Goal: Task Accomplishment & Management: Manage account settings

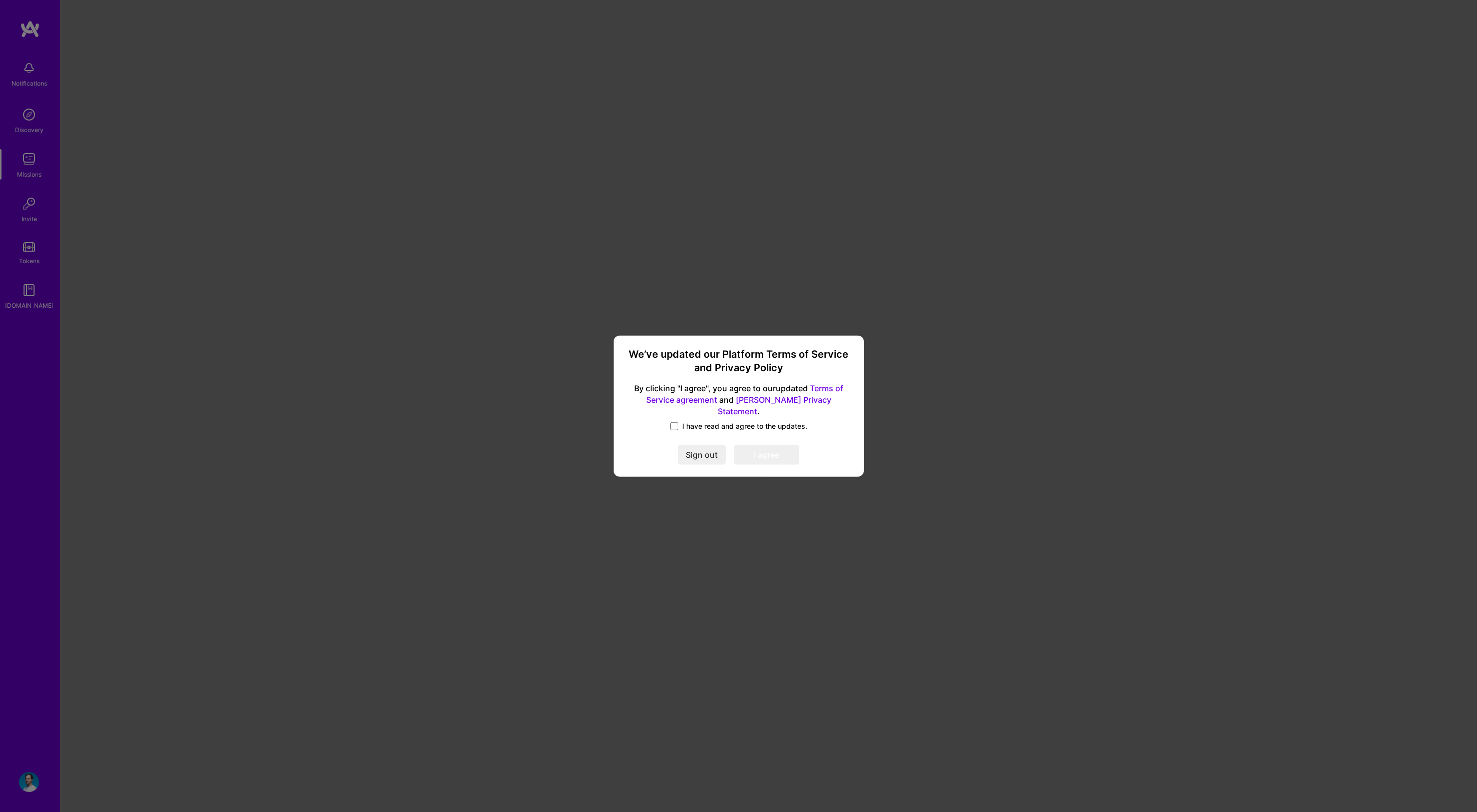
click at [704, 413] on div "We’ve updated our Platform Terms of Service and Privacy Policy By clicking "I a…" at bounding box center [738, 406] width 242 height 133
click at [698, 424] on span "I have read and agree to the updates." at bounding box center [745, 426] width 125 height 10
click at [0, 0] on input "I have read and agree to the updates." at bounding box center [0, 0] width 0 height 0
click at [762, 449] on button "I agree" at bounding box center [766, 455] width 65 height 20
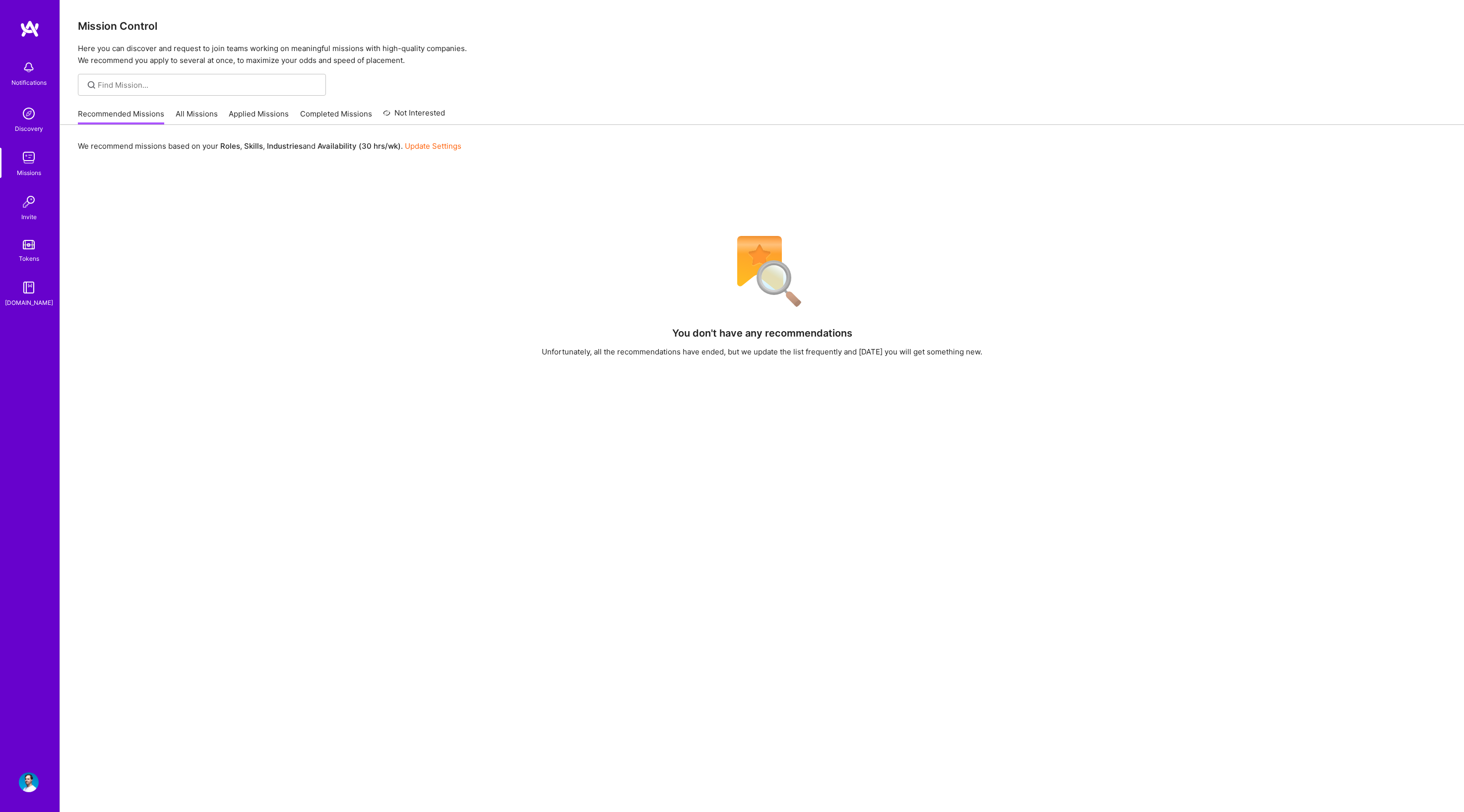
click at [30, 776] on img at bounding box center [29, 783] width 20 height 20
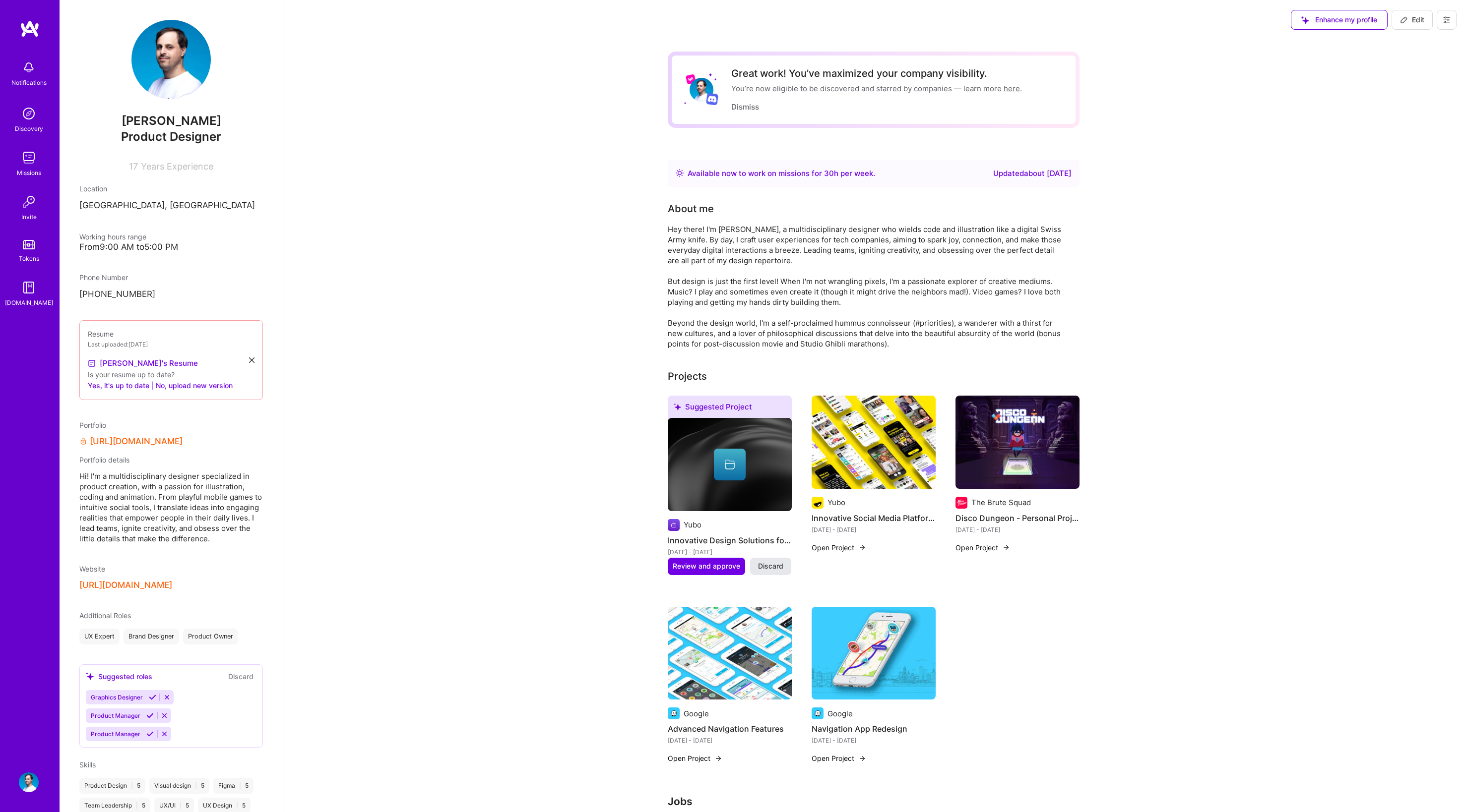
click at [784, 564] on button "Discard" at bounding box center [770, 566] width 41 height 16
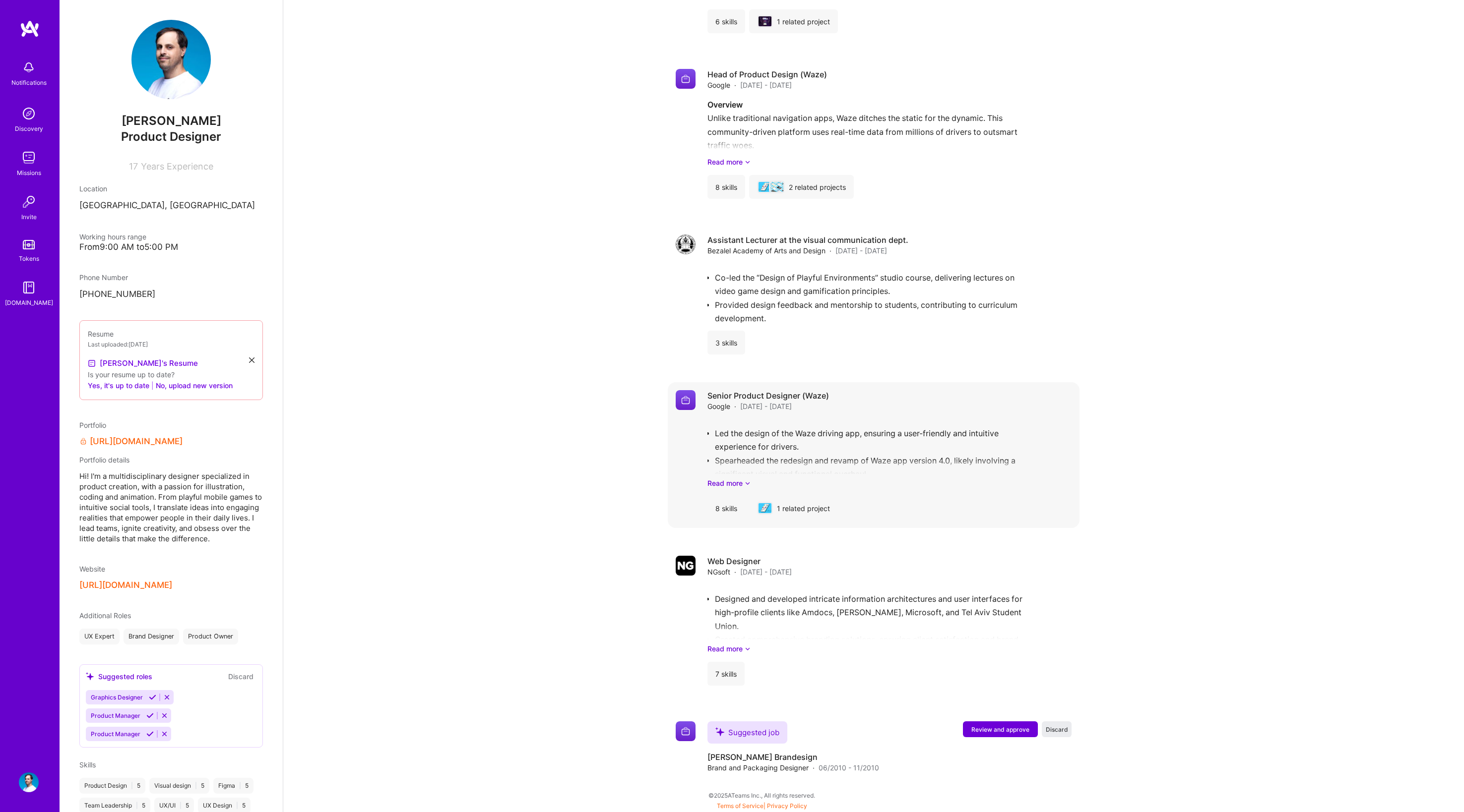
scroll to position [1076, 0]
click at [835, 435] on div "Led the design of the Waze driving app, ensuring a user-friendly and intuitive …" at bounding box center [889, 453] width 364 height 69
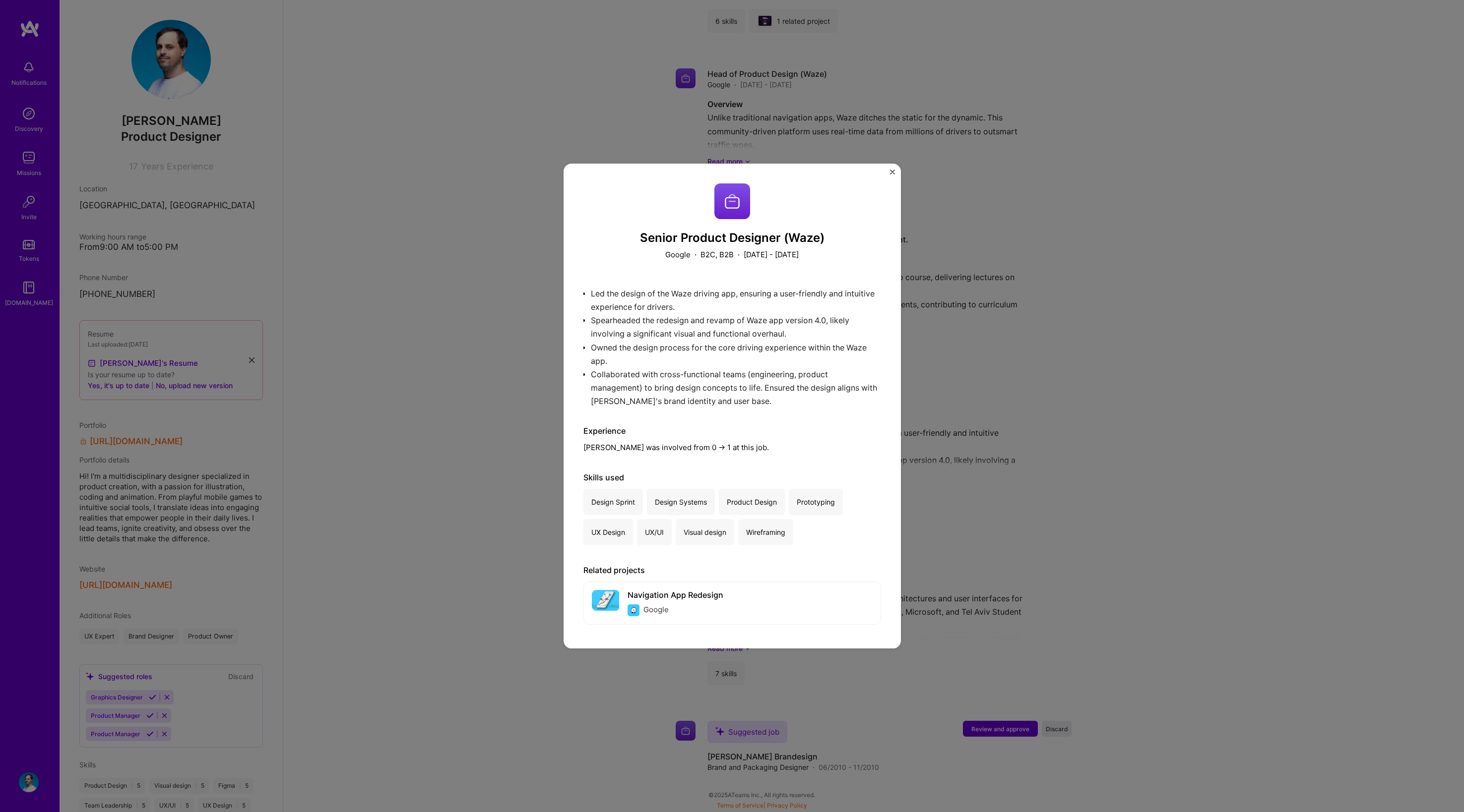
click at [891, 171] on img "Close" at bounding box center [892, 172] width 5 height 5
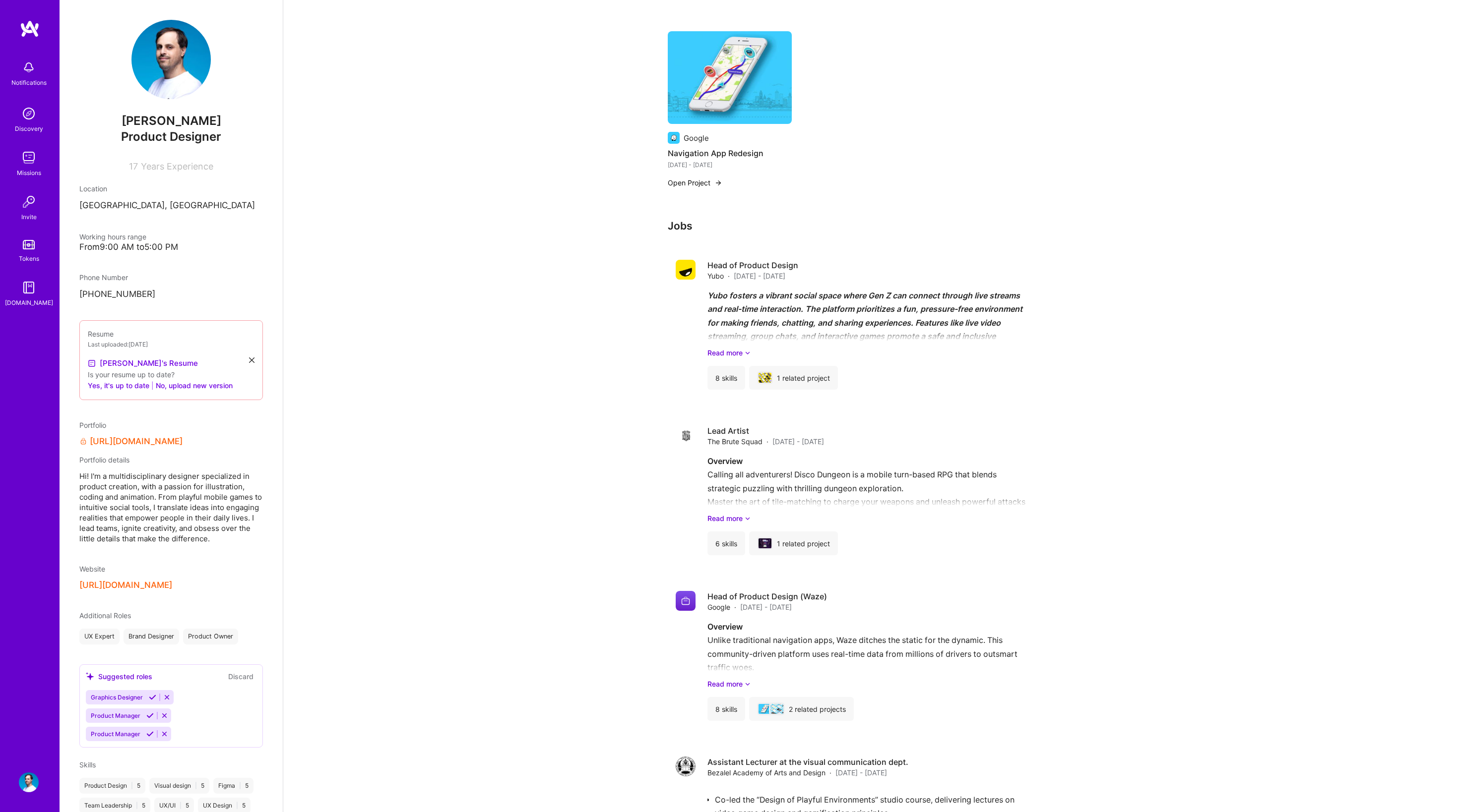
scroll to position [380, 0]
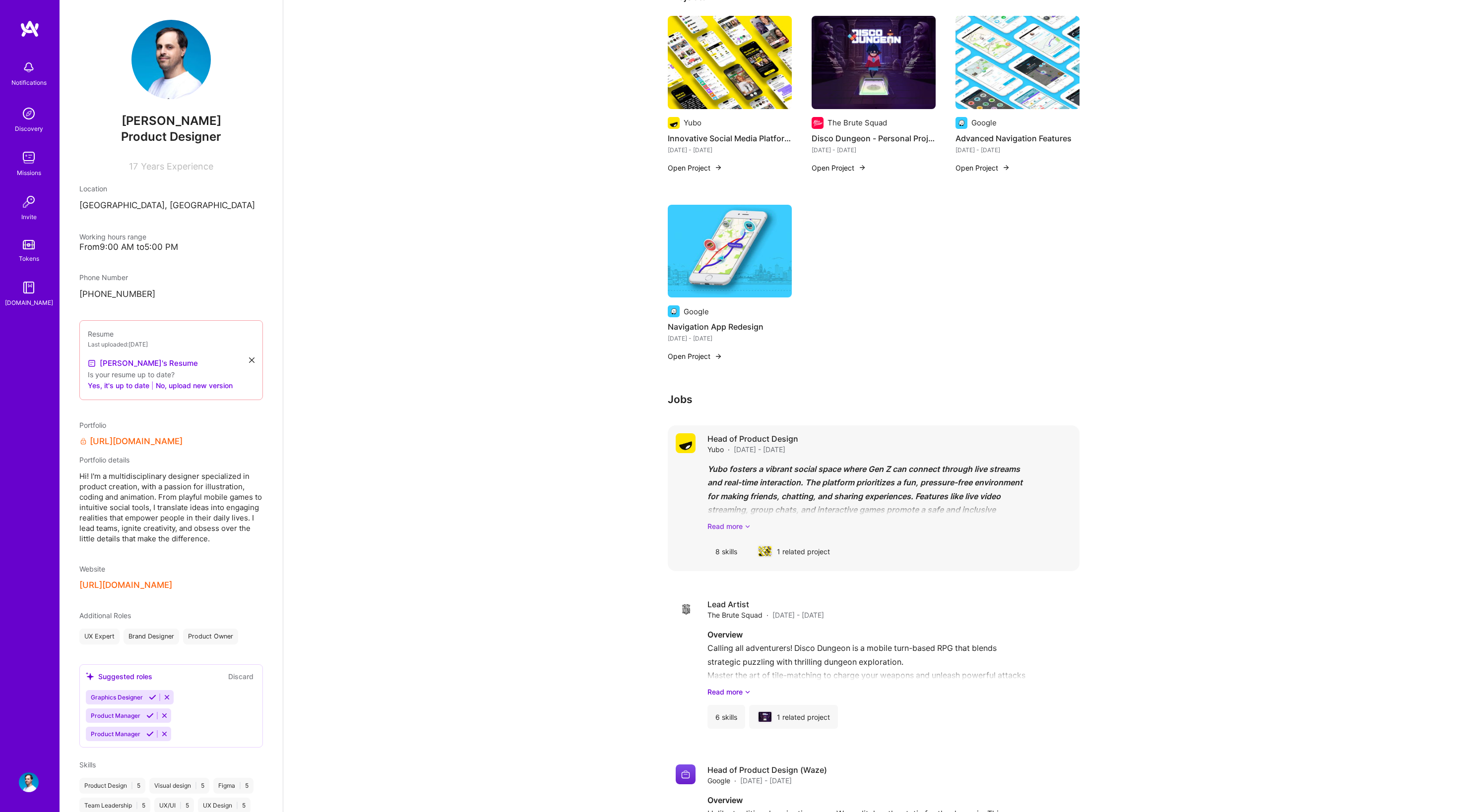
click at [744, 523] on link "Read more" at bounding box center [889, 526] width 364 height 10
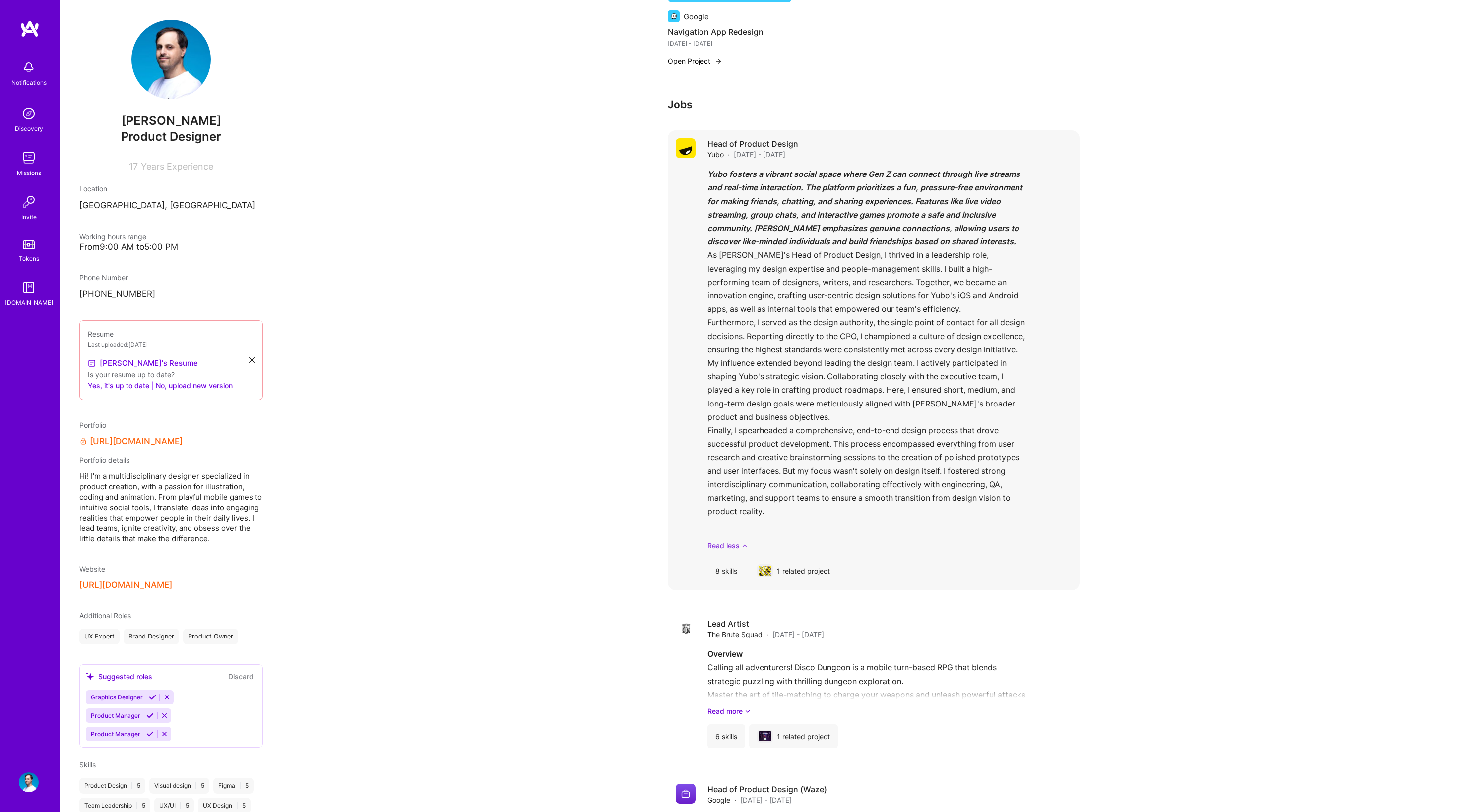
scroll to position [703, 0]
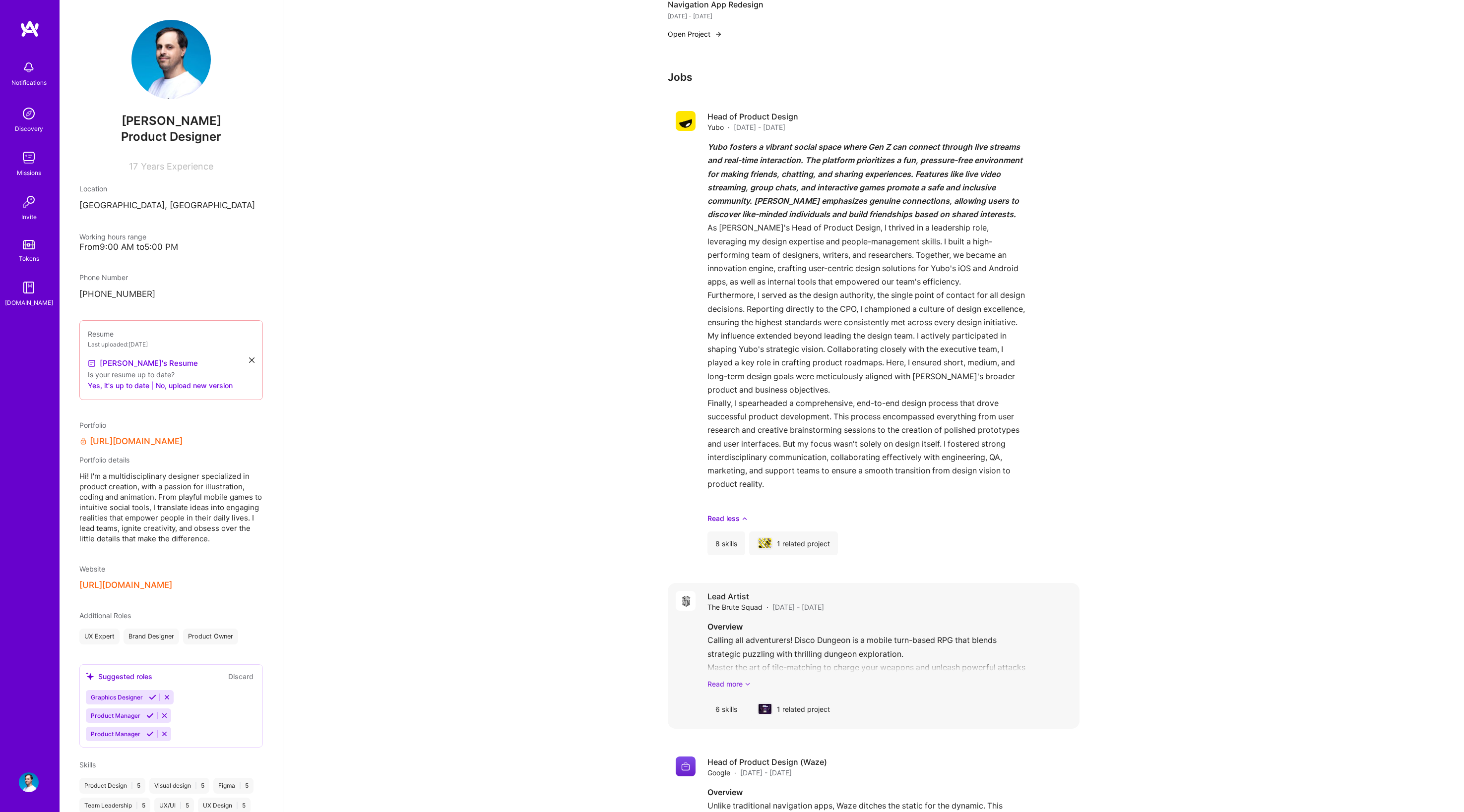
click at [728, 679] on link "Read more" at bounding box center [889, 683] width 364 height 10
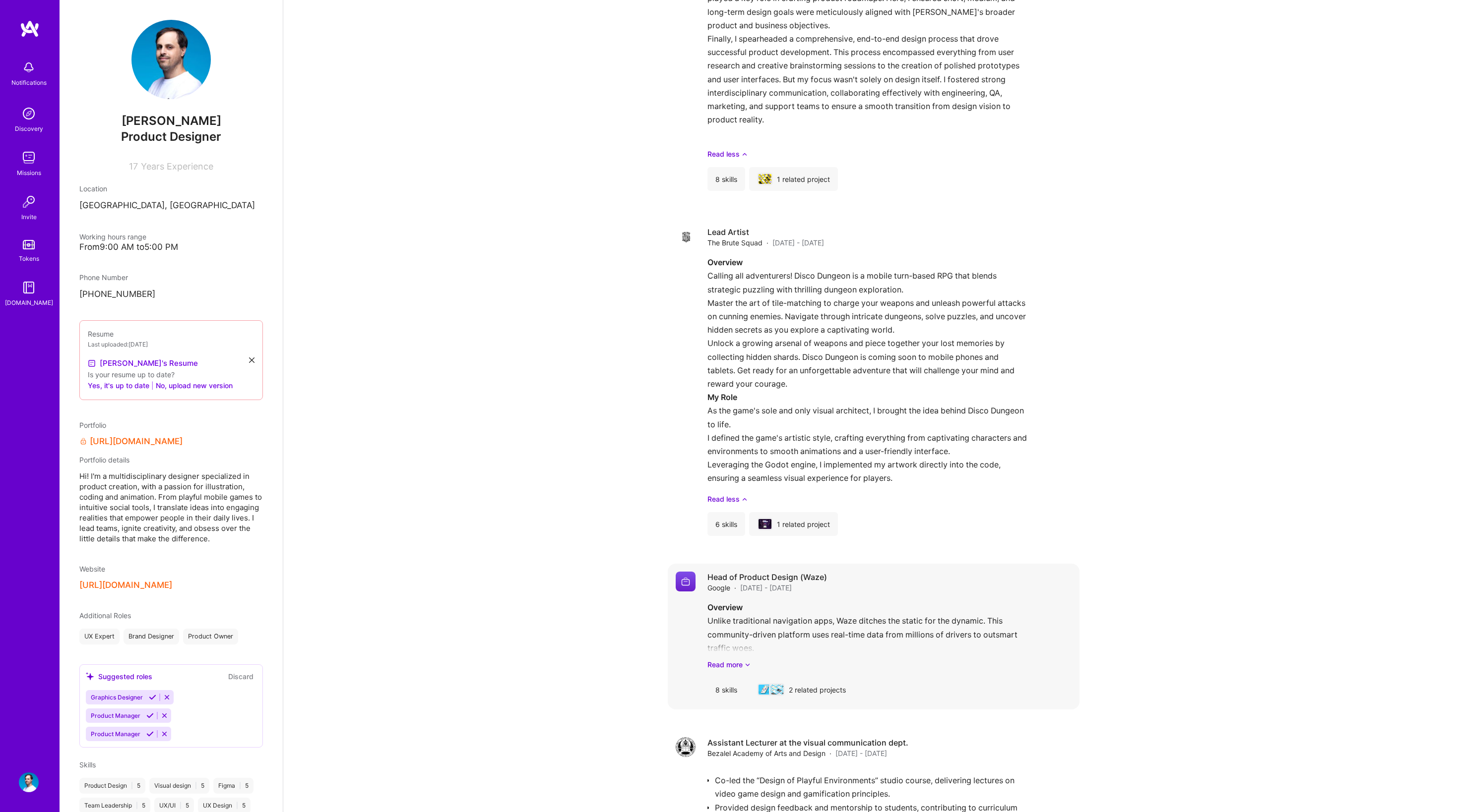
scroll to position [1067, 0]
click at [727, 658] on div "Overview Unlike traditional navigation apps, Waze ditches the static for the dy…" at bounding box center [889, 635] width 364 height 69
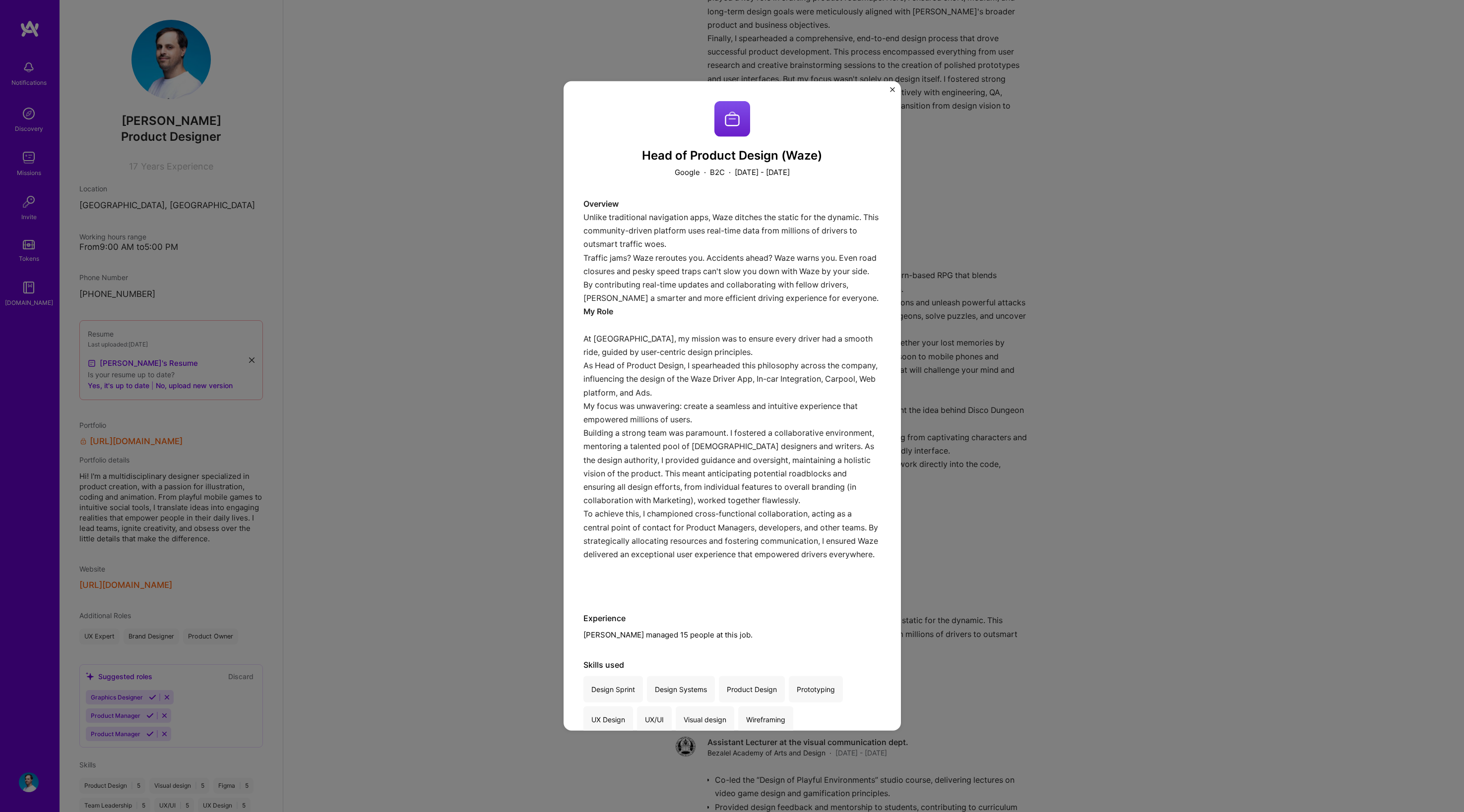
click at [1007, 610] on div "Head of Product Design (Waze) Google · B2C · July 2018 - August 2020 Overview U…" at bounding box center [732, 406] width 1464 height 812
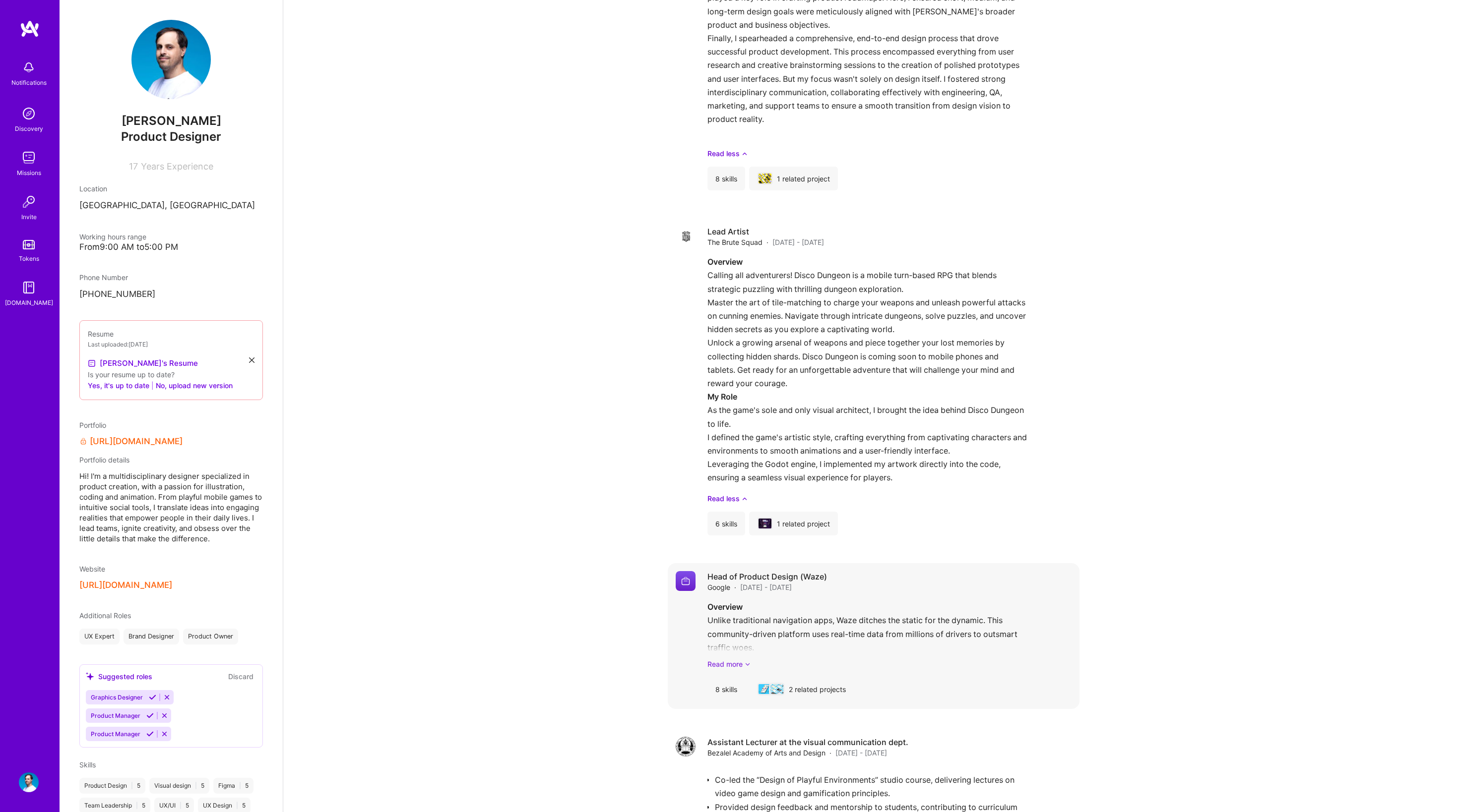
click at [740, 664] on link "Read more" at bounding box center [889, 663] width 364 height 10
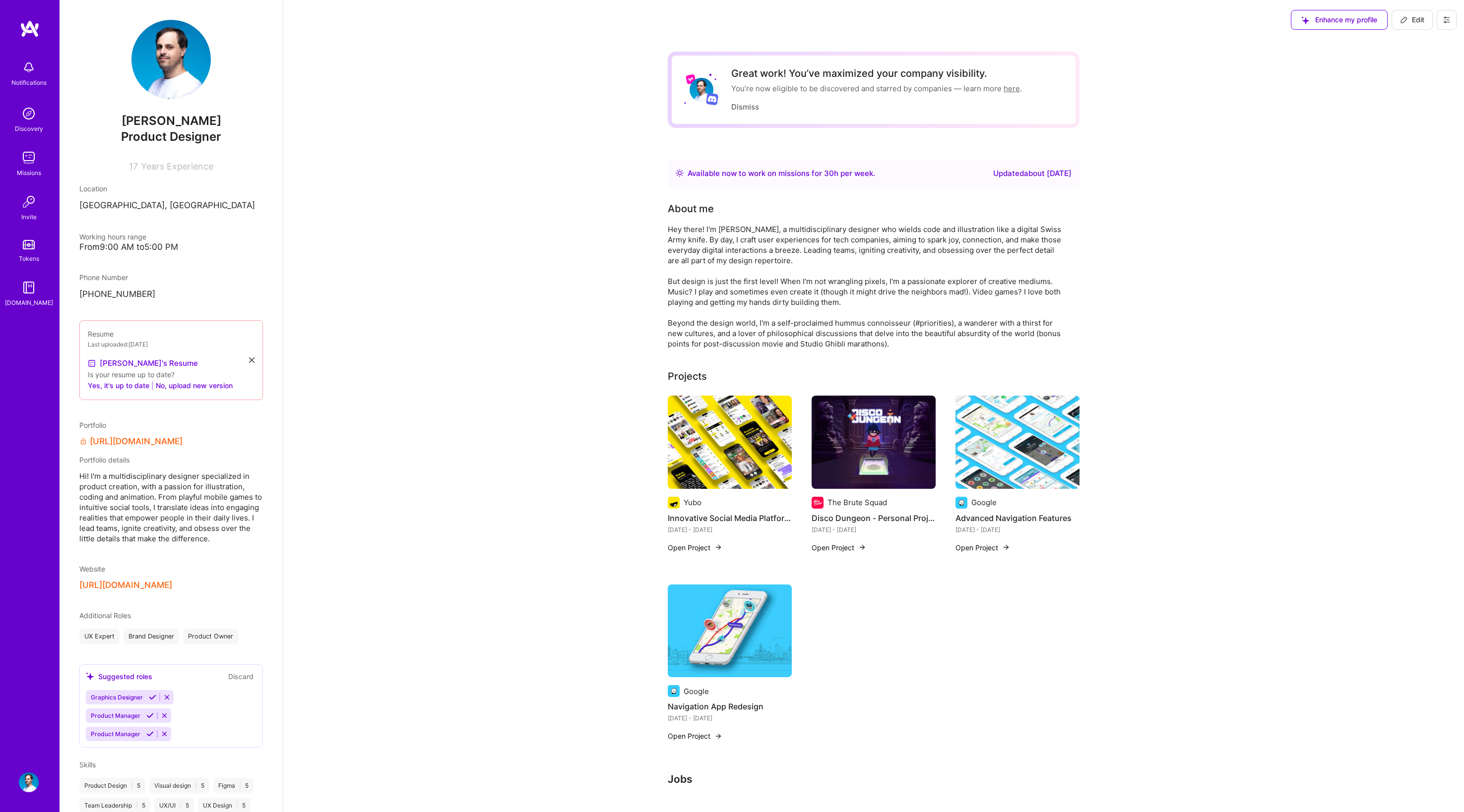
click at [789, 171] on div "Available now to work on missions for 30 h per week ." at bounding box center [780, 173] width 187 height 12
click at [743, 108] on button "Dismiss" at bounding box center [745, 106] width 27 height 10
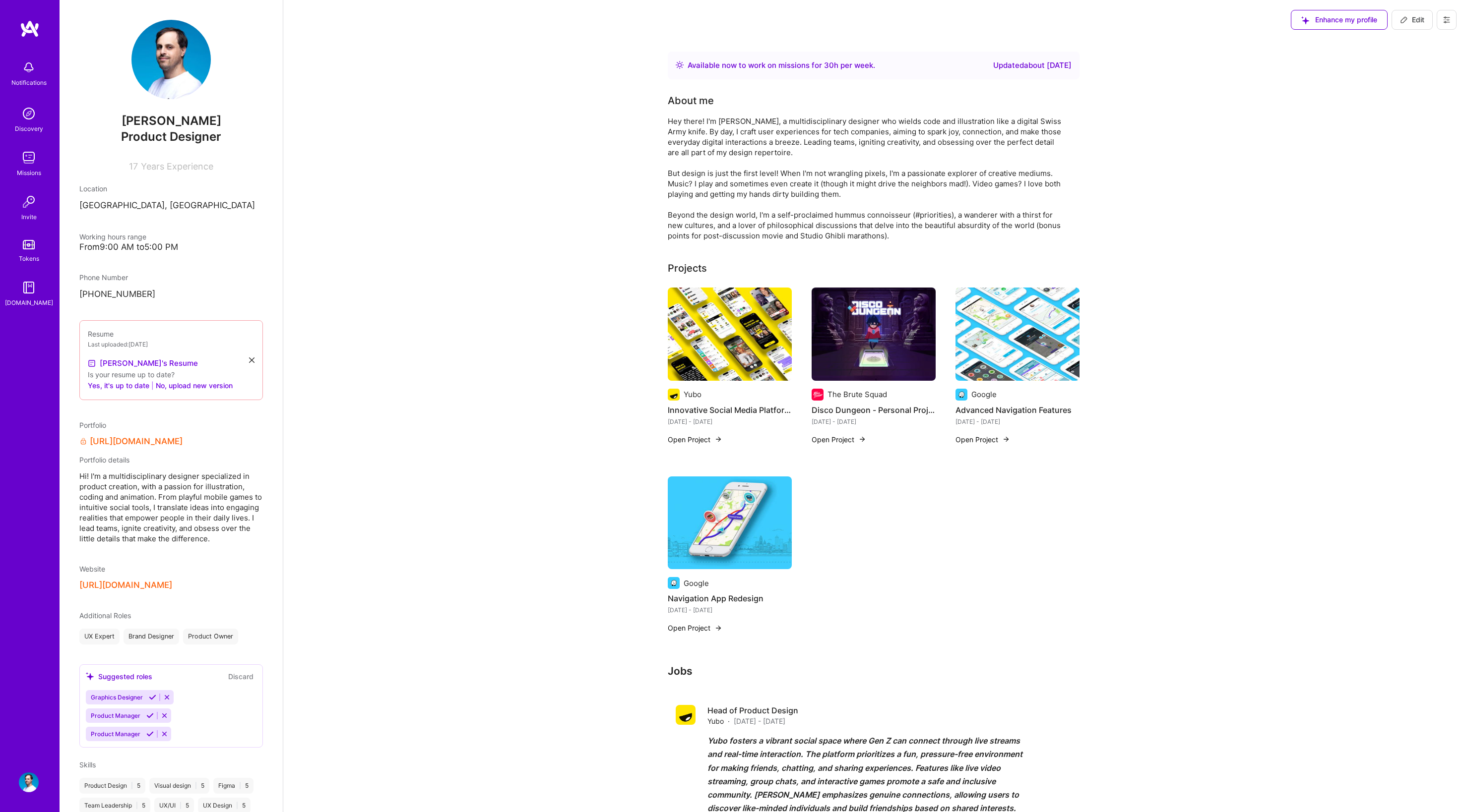
click at [1302, 20] on icon at bounding box center [1305, 20] width 8 height 8
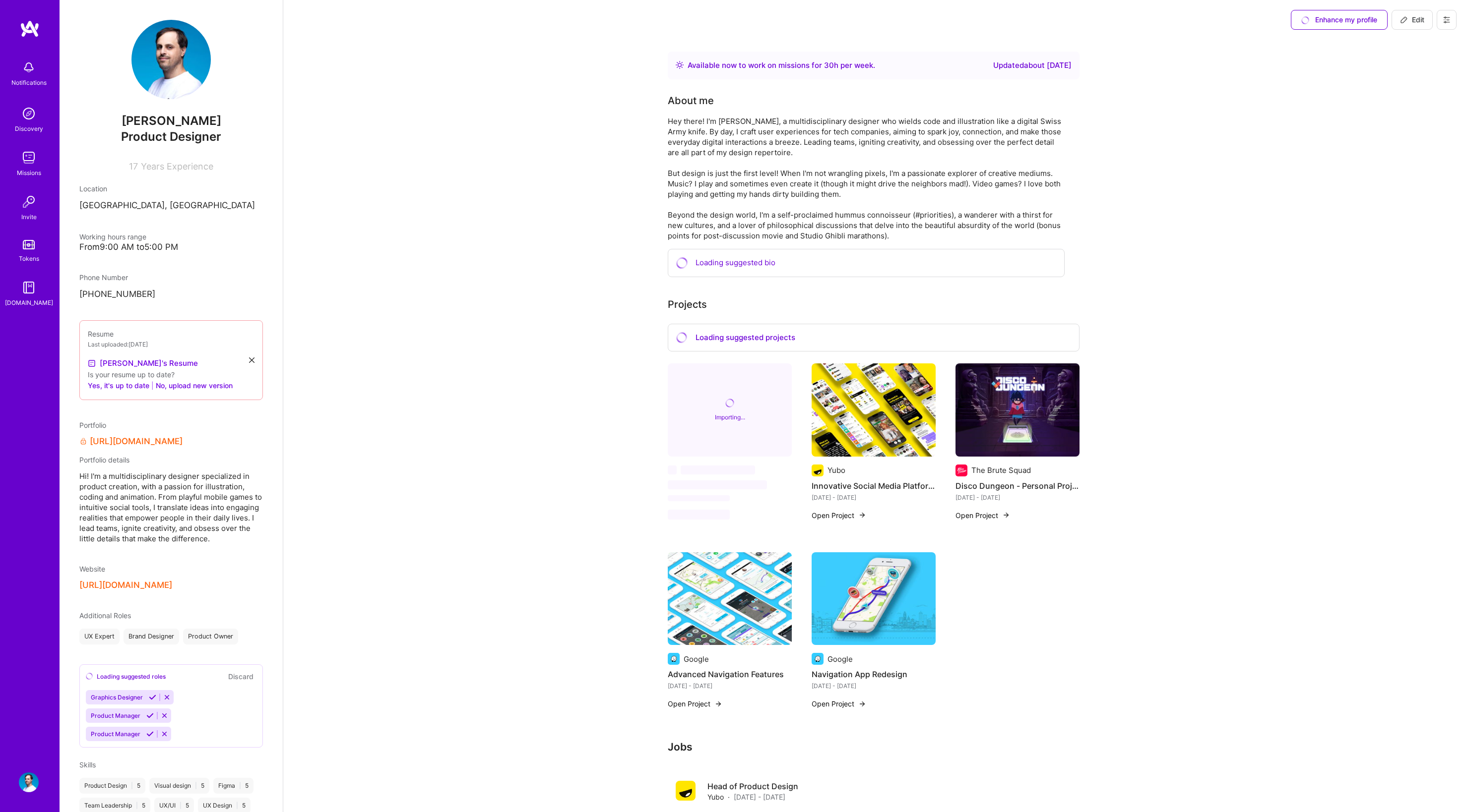
click at [1315, 18] on div "Enhance my profile" at bounding box center [1339, 20] width 97 height 20
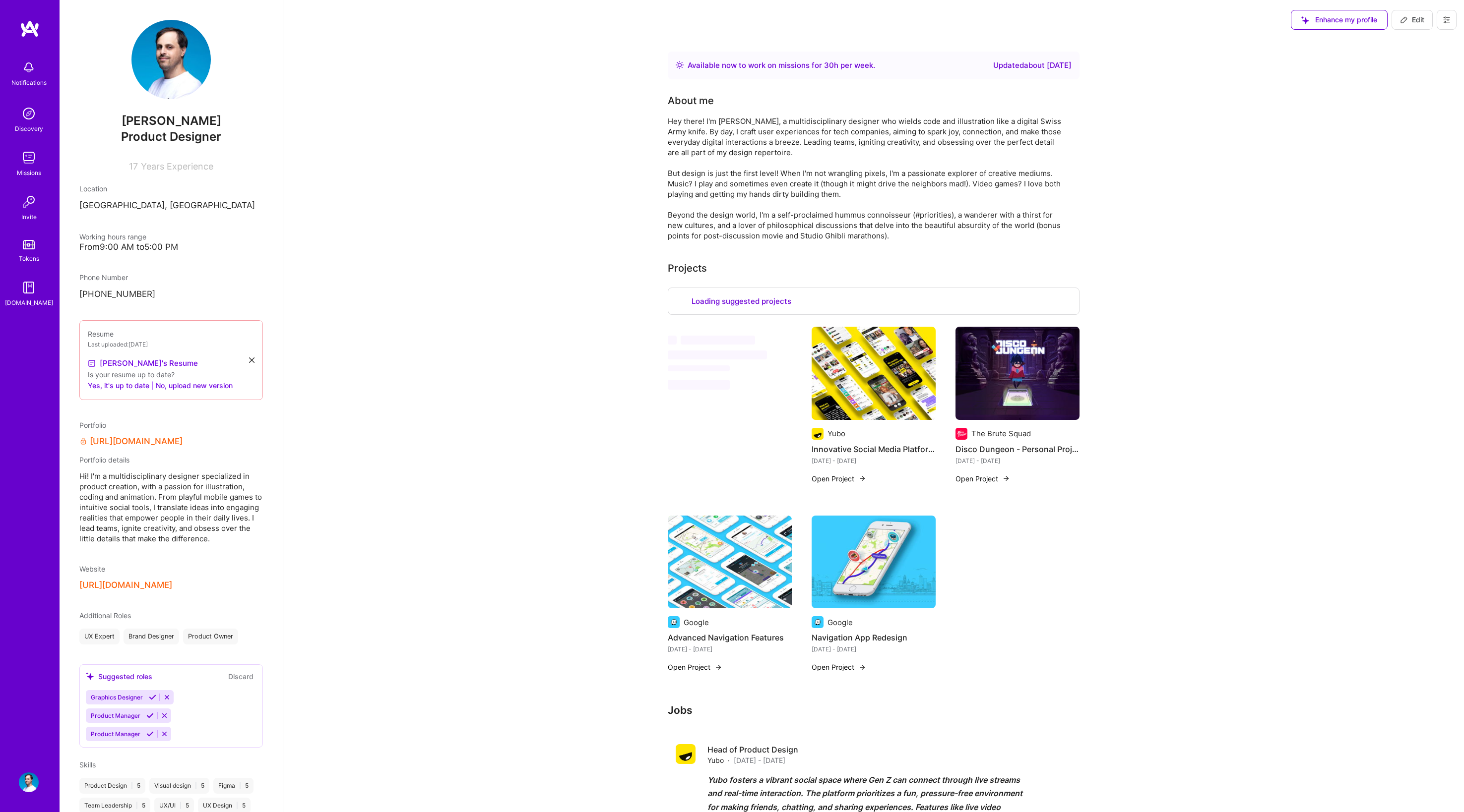
scroll to position [97, 0]
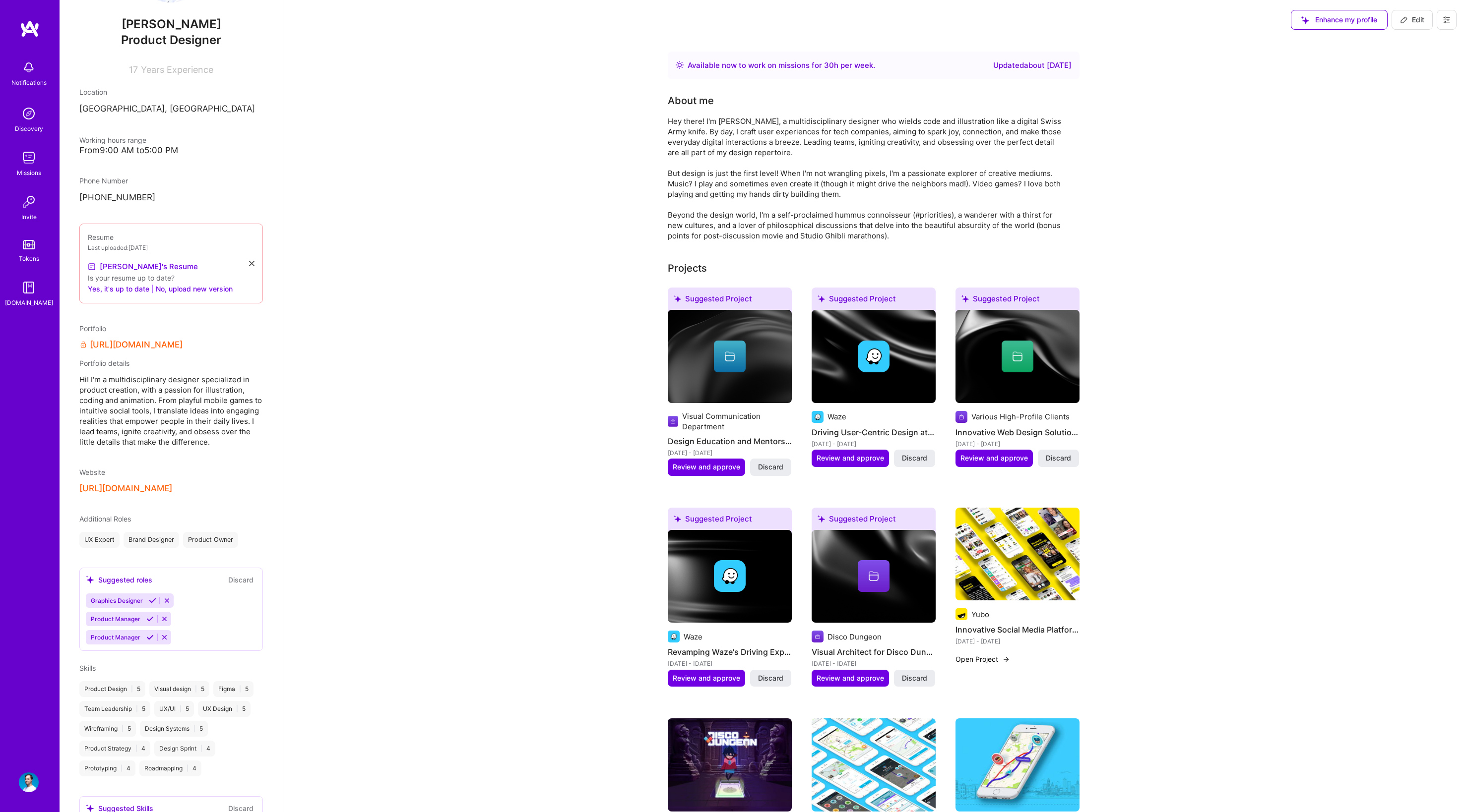
click at [150, 623] on icon at bounding box center [150, 619] width 7 height 7
click at [152, 624] on icon at bounding box center [152, 620] width 7 height 7
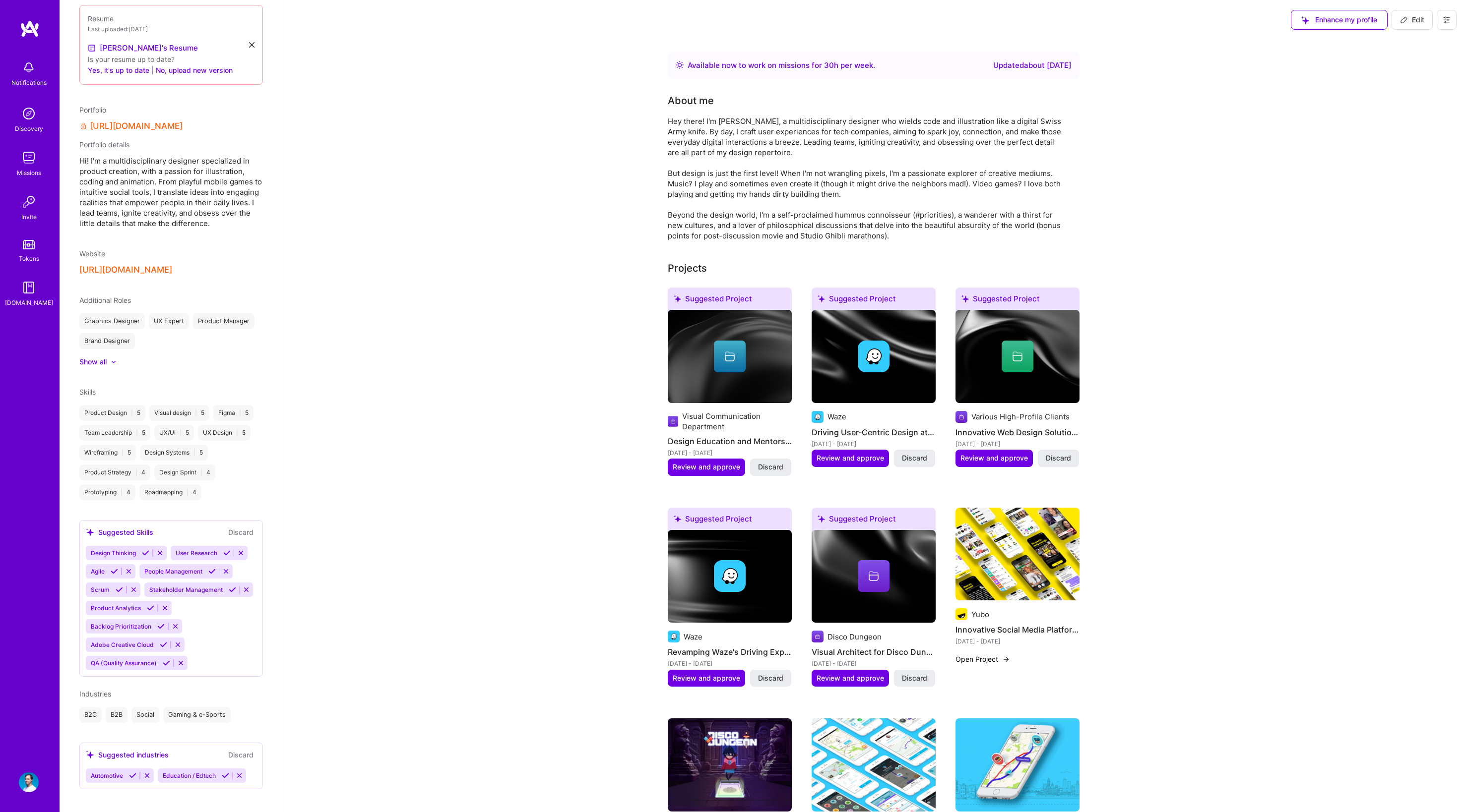
scroll to position [320, 0]
click at [147, 553] on icon at bounding box center [145, 548] width 7 height 7
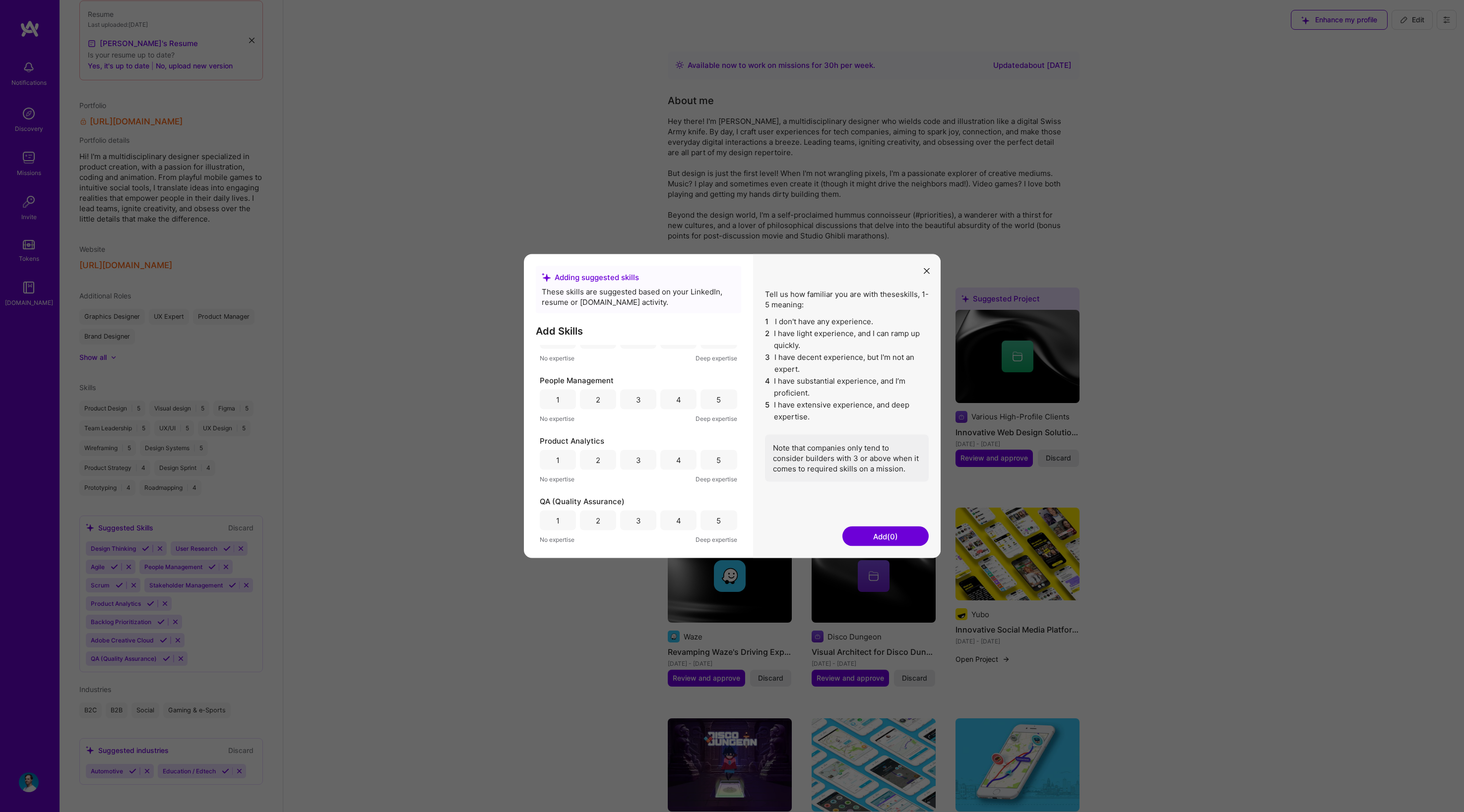
scroll to position [380, 0]
click at [879, 533] on button "Add (0)" at bounding box center [885, 536] width 87 height 20
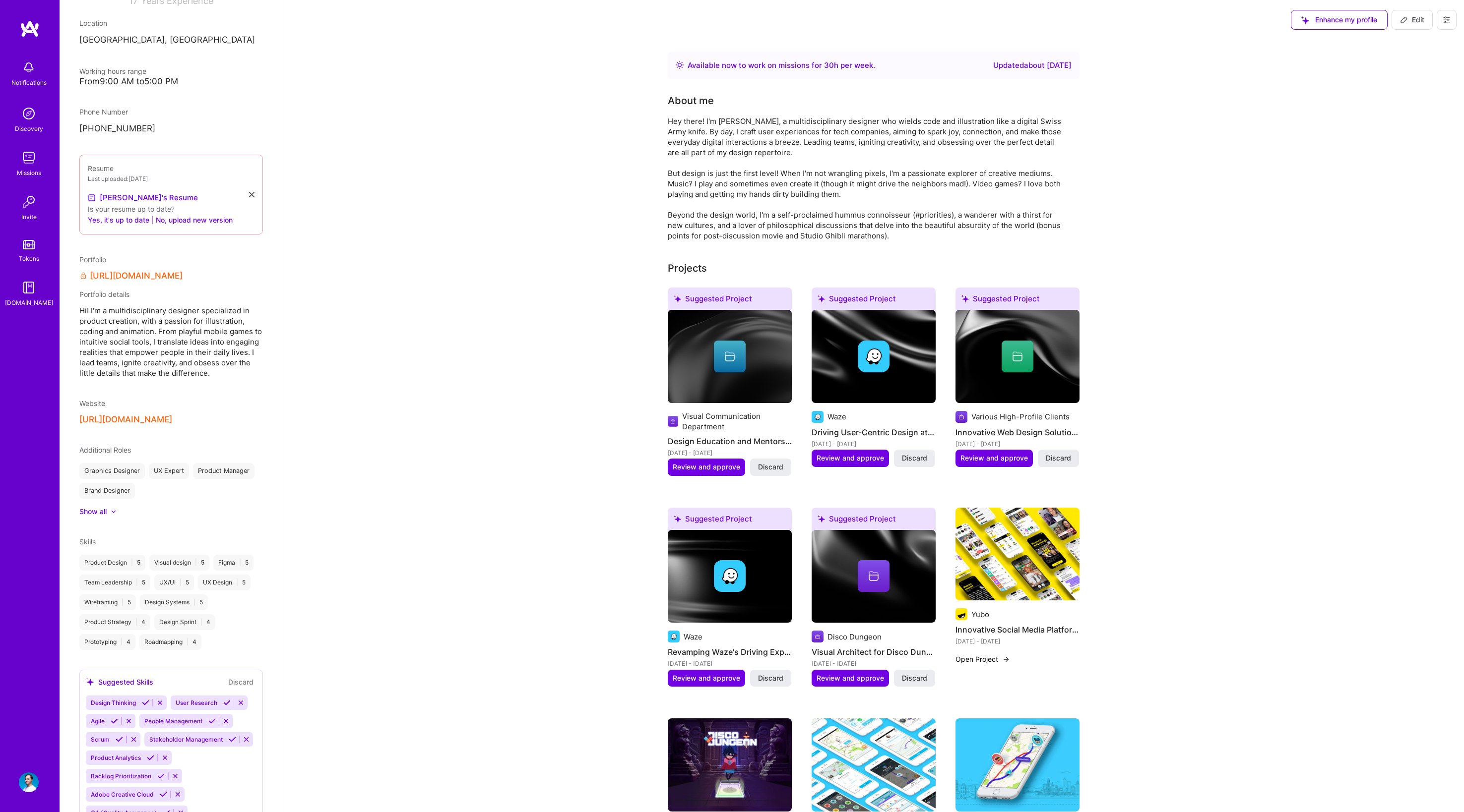
scroll to position [320, 0]
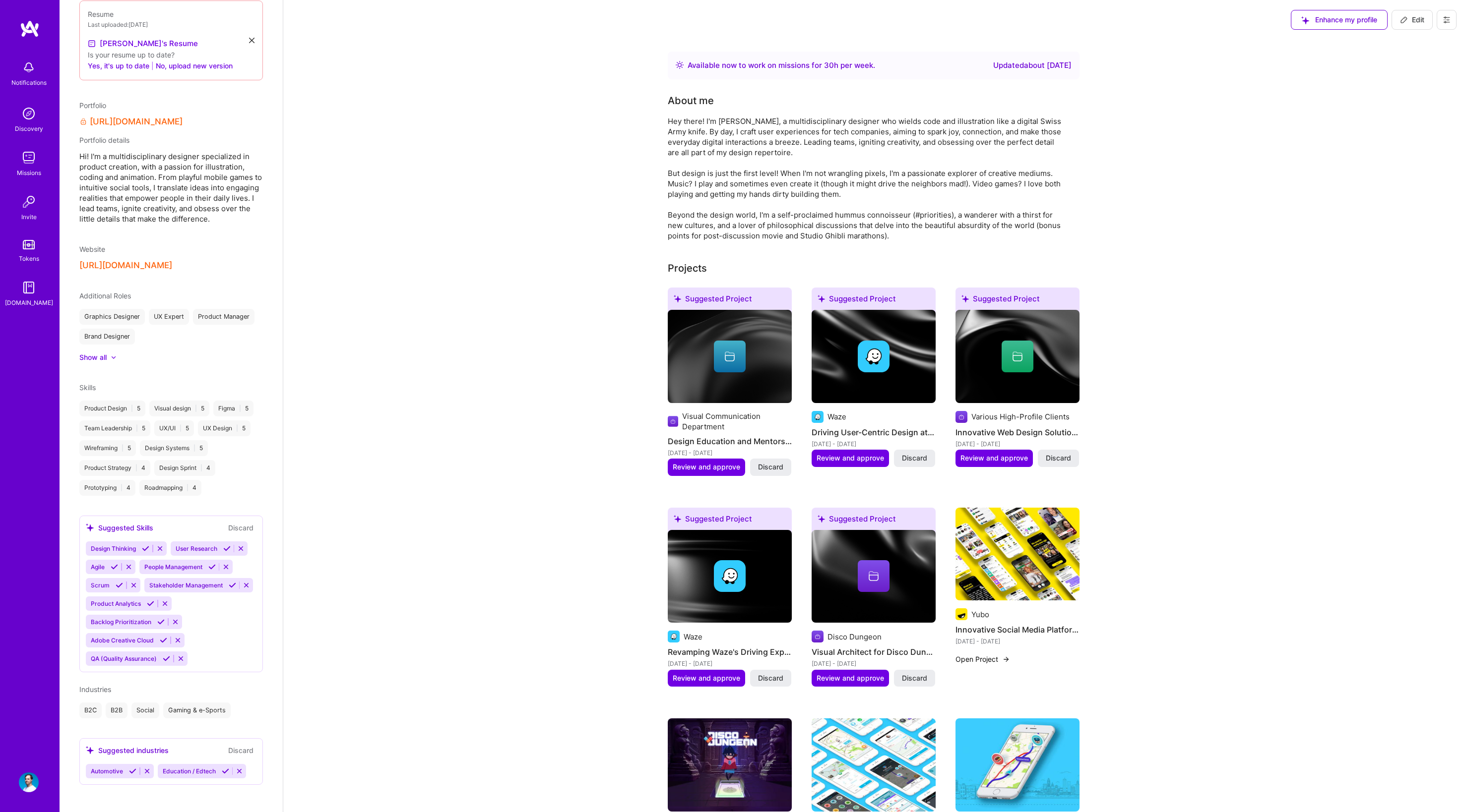
click at [146, 553] on icon at bounding box center [145, 548] width 7 height 7
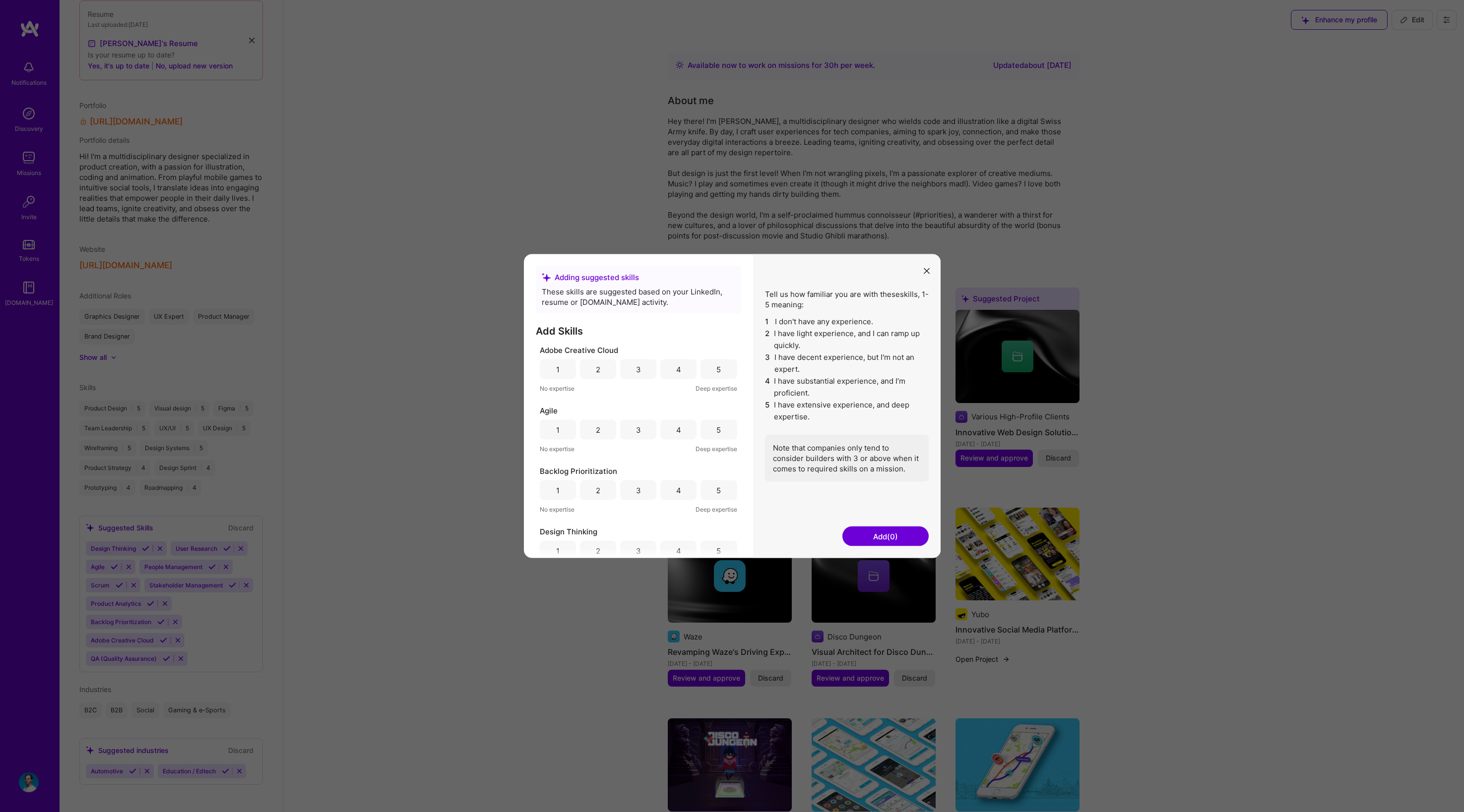
click at [683, 370] on div "4" at bounding box center [678, 370] width 37 height 20
click at [716, 433] on div "5" at bounding box center [718, 429] width 5 height 10
click at [677, 467] on div "4" at bounding box center [678, 464] width 5 height 10
click at [664, 499] on div "4" at bounding box center [678, 496] width 37 height 20
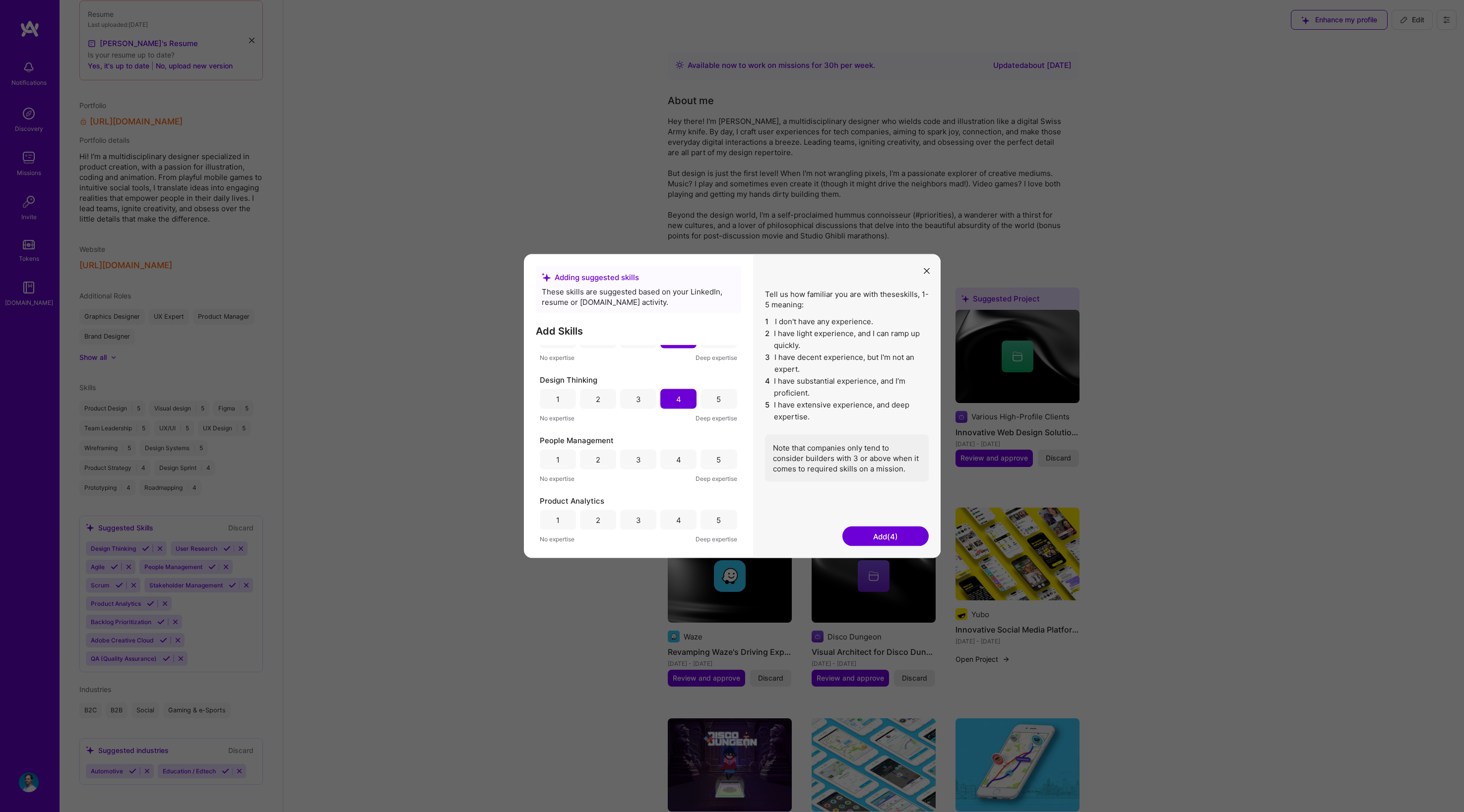
scroll to position [170, 0]
click at [671, 446] on div "4" at bounding box center [678, 442] width 37 height 20
click at [625, 463] on div "3" at bounding box center [638, 465] width 37 height 20
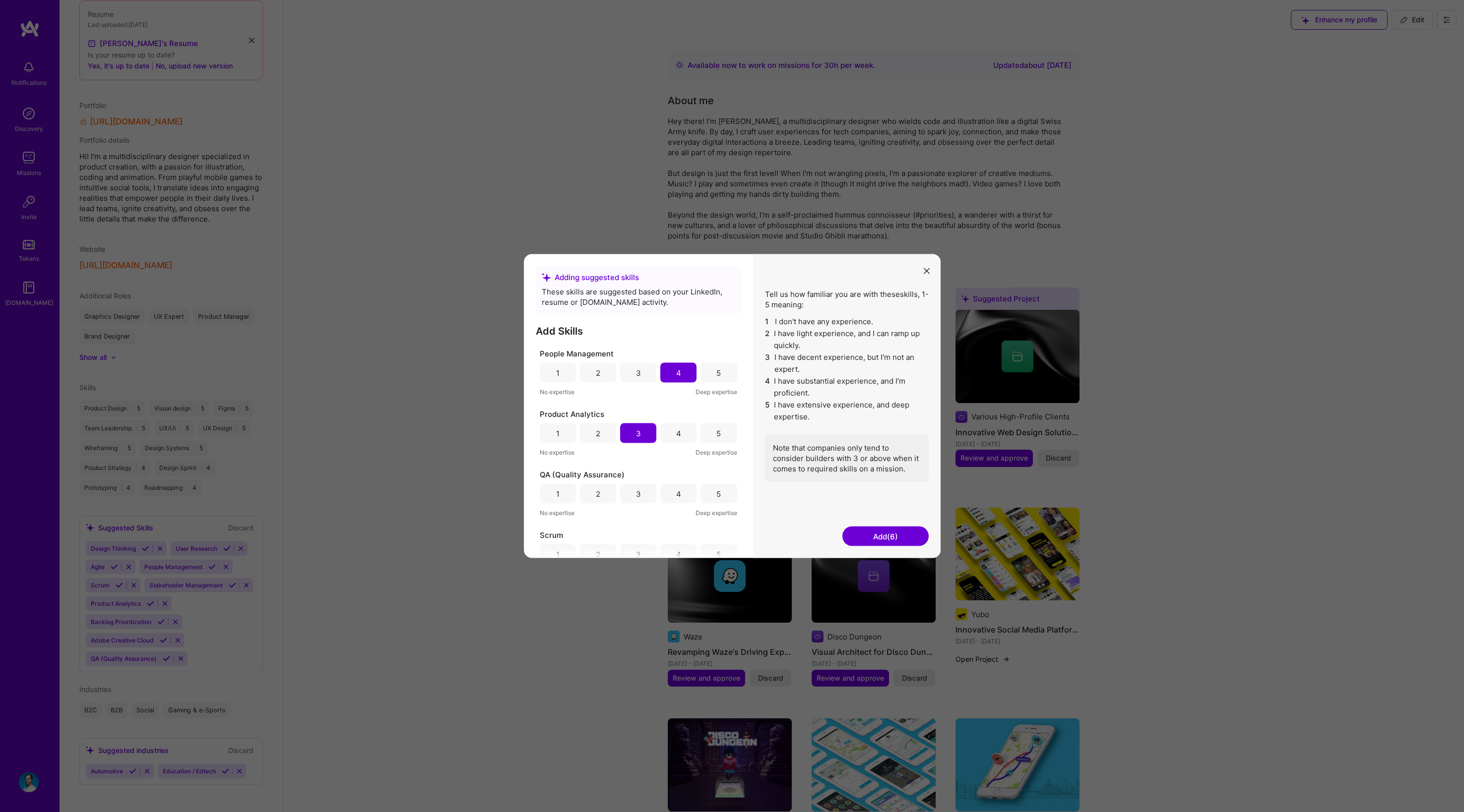
click at [671, 491] on div "4" at bounding box center [678, 494] width 37 height 20
click at [636, 497] on div "3" at bounding box center [638, 499] width 5 height 10
click at [637, 474] on div "3" at bounding box center [638, 473] width 5 height 10
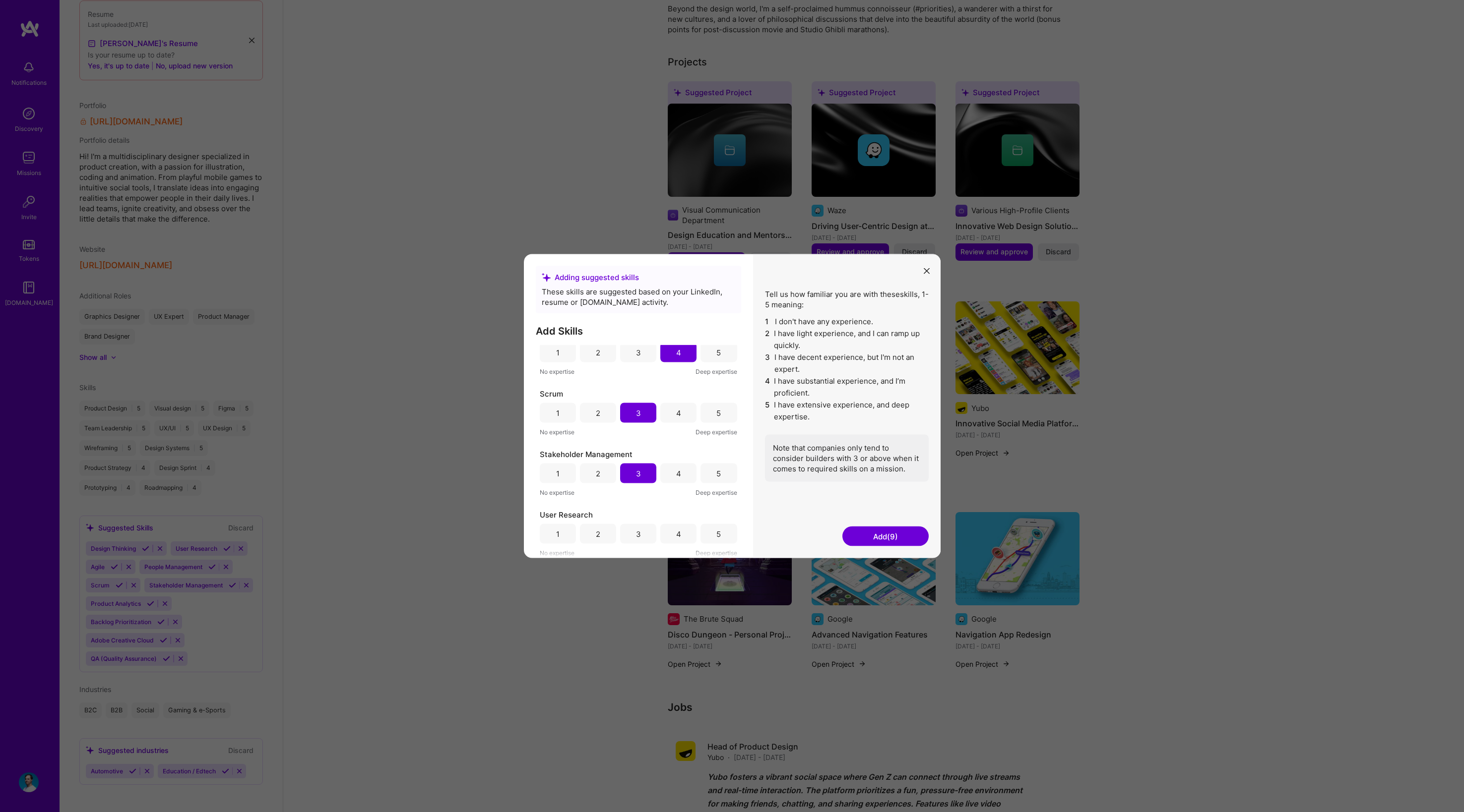
scroll to position [248, 0]
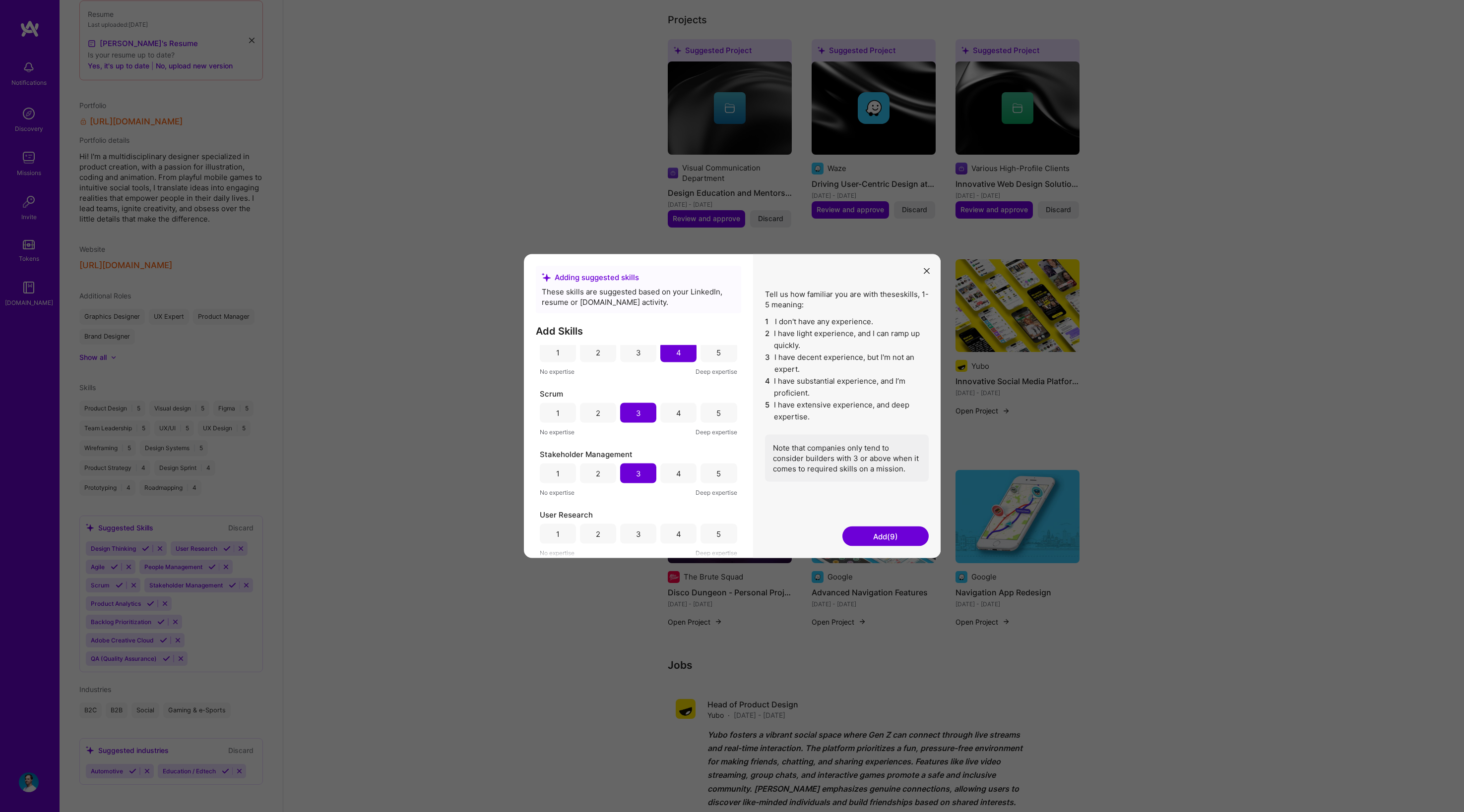
click at [679, 534] on div "4" at bounding box center [678, 535] width 37 height 20
click at [904, 536] on button "Add (10)" at bounding box center [885, 536] width 87 height 20
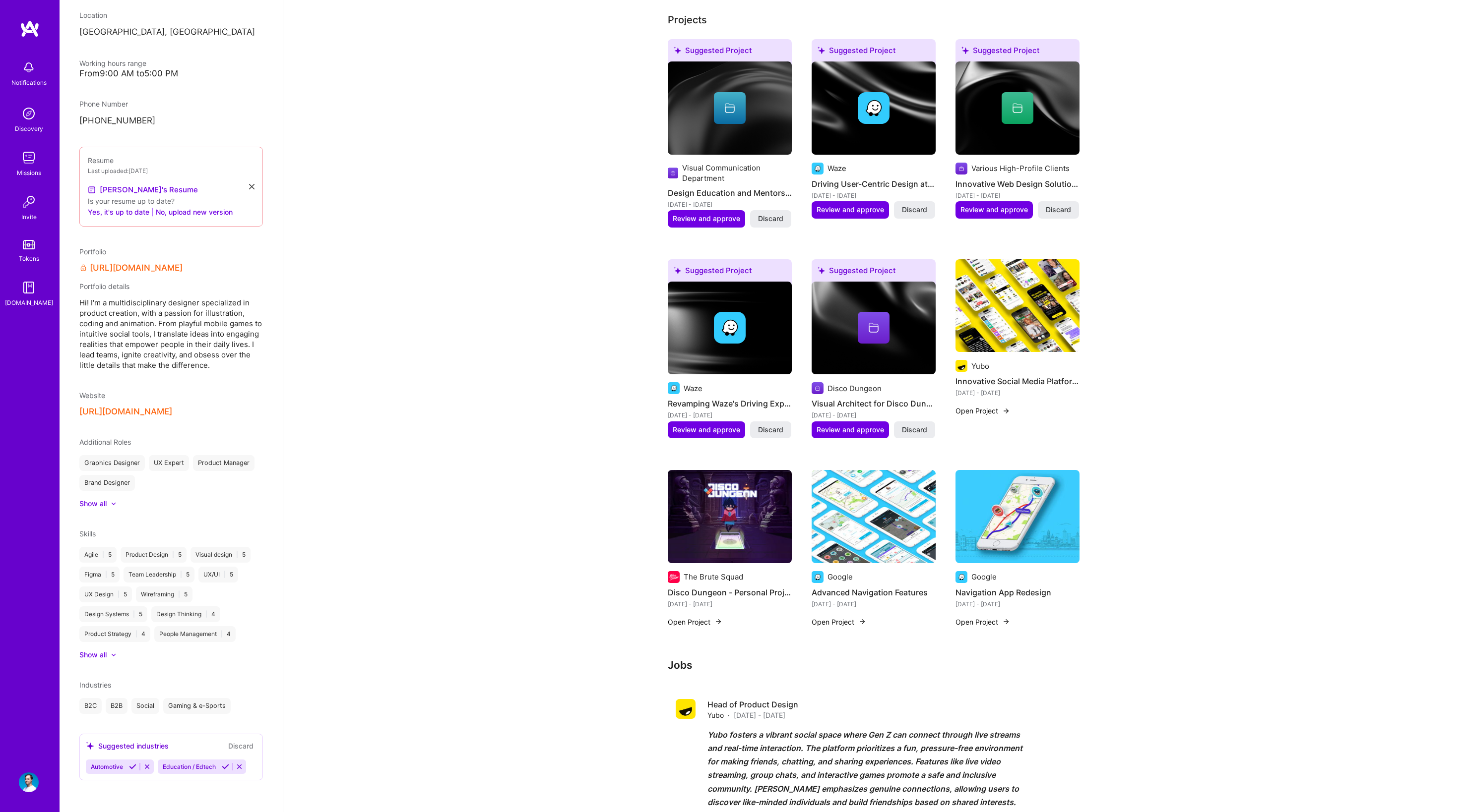
scroll to position [182, 0]
click at [228, 767] on icon at bounding box center [225, 767] width 7 height 7
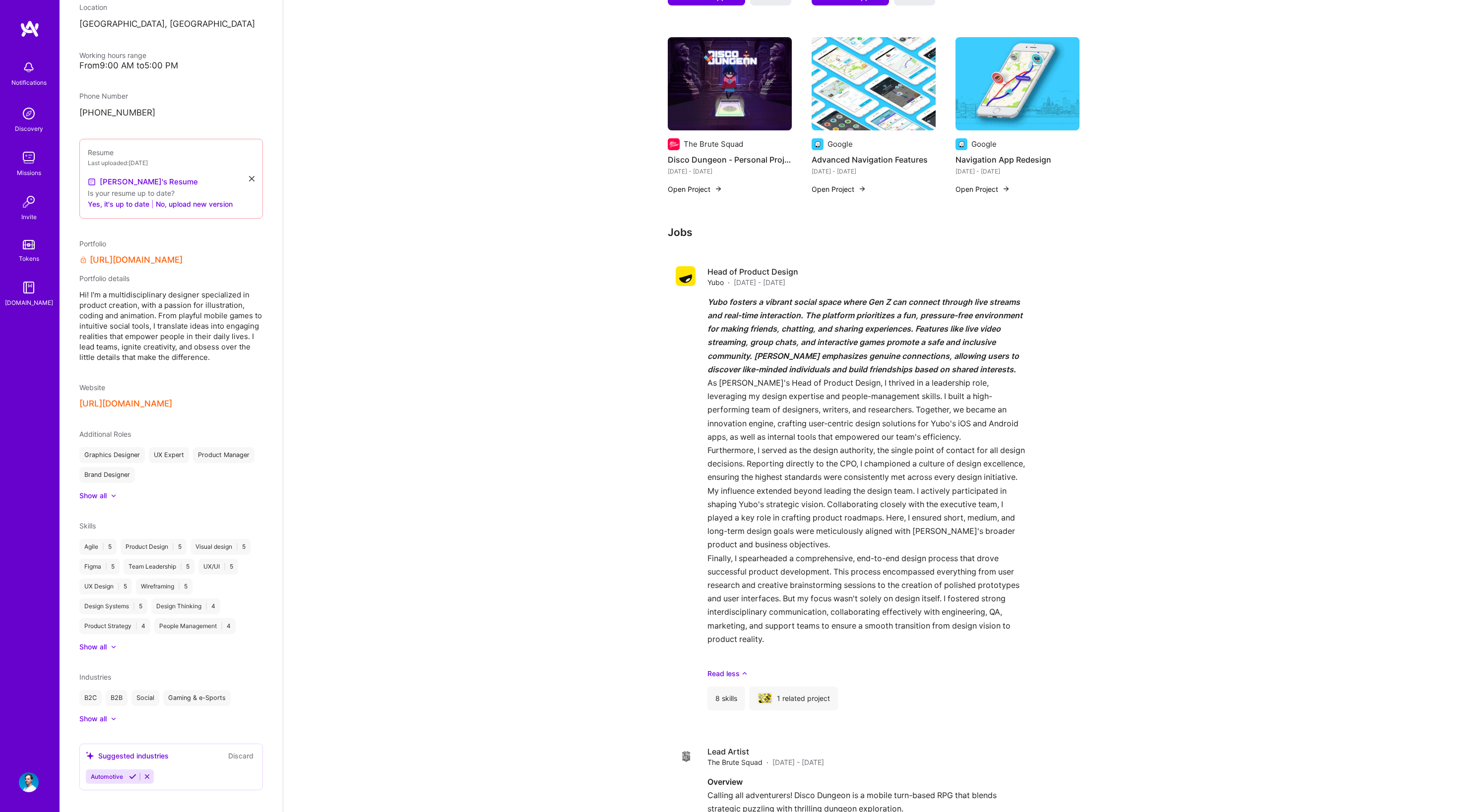
scroll to position [0, 0]
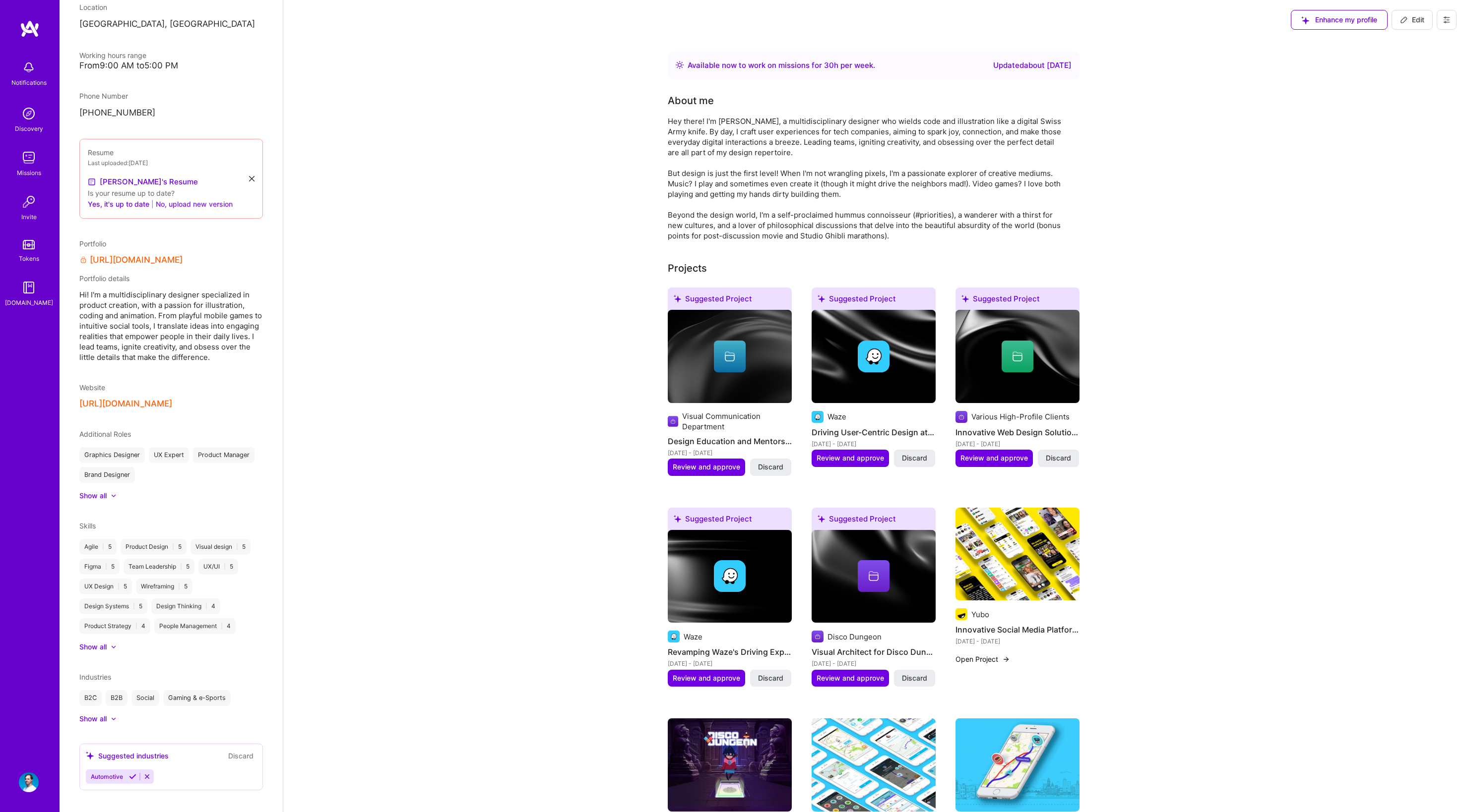
click at [193, 202] on button "No, upload new version" at bounding box center [194, 203] width 77 height 12
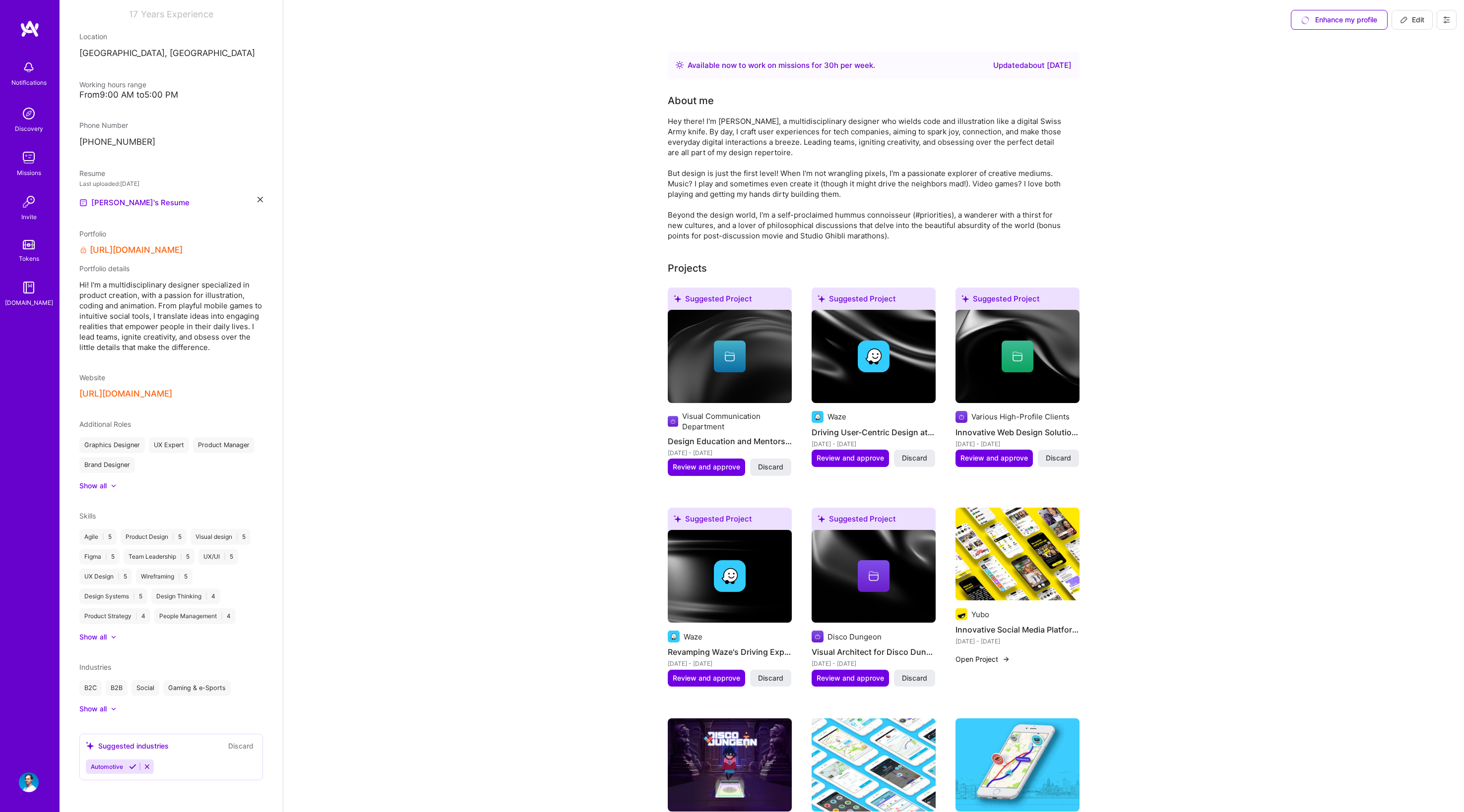
scroll to position [162, 0]
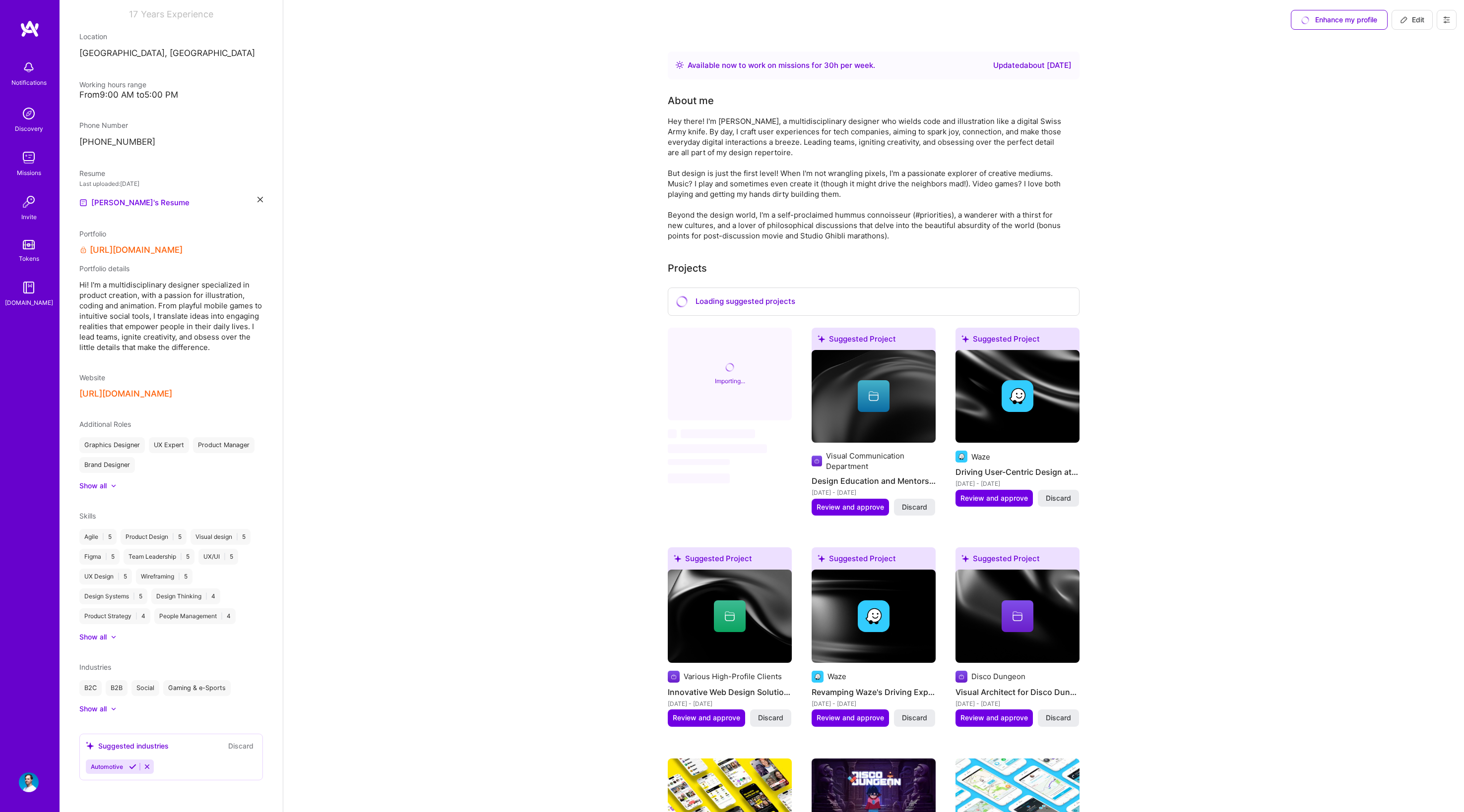
click at [131, 766] on icon at bounding box center [132, 767] width 7 height 7
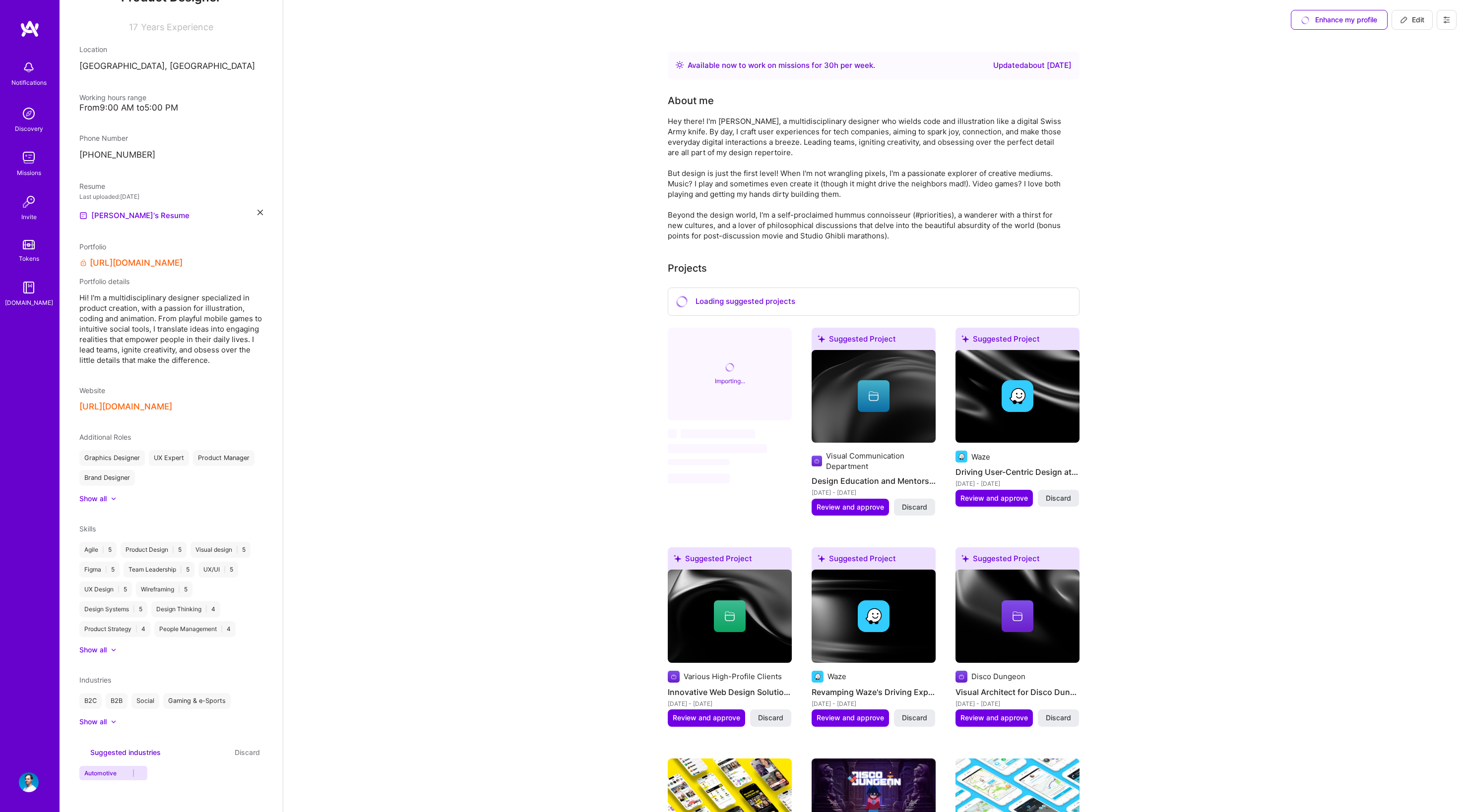
scroll to position [104, 0]
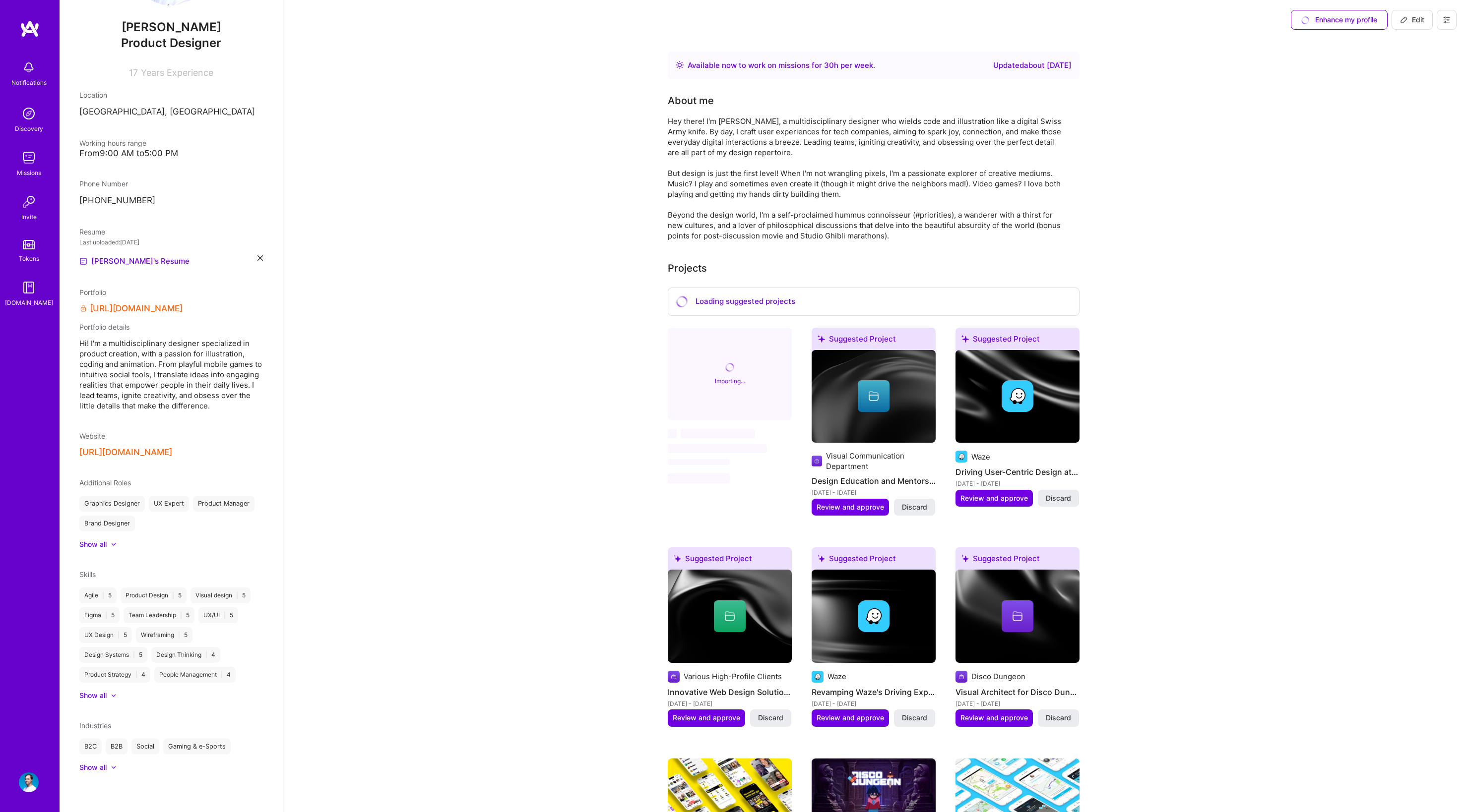
click at [96, 765] on div "Show all" at bounding box center [93, 767] width 27 height 10
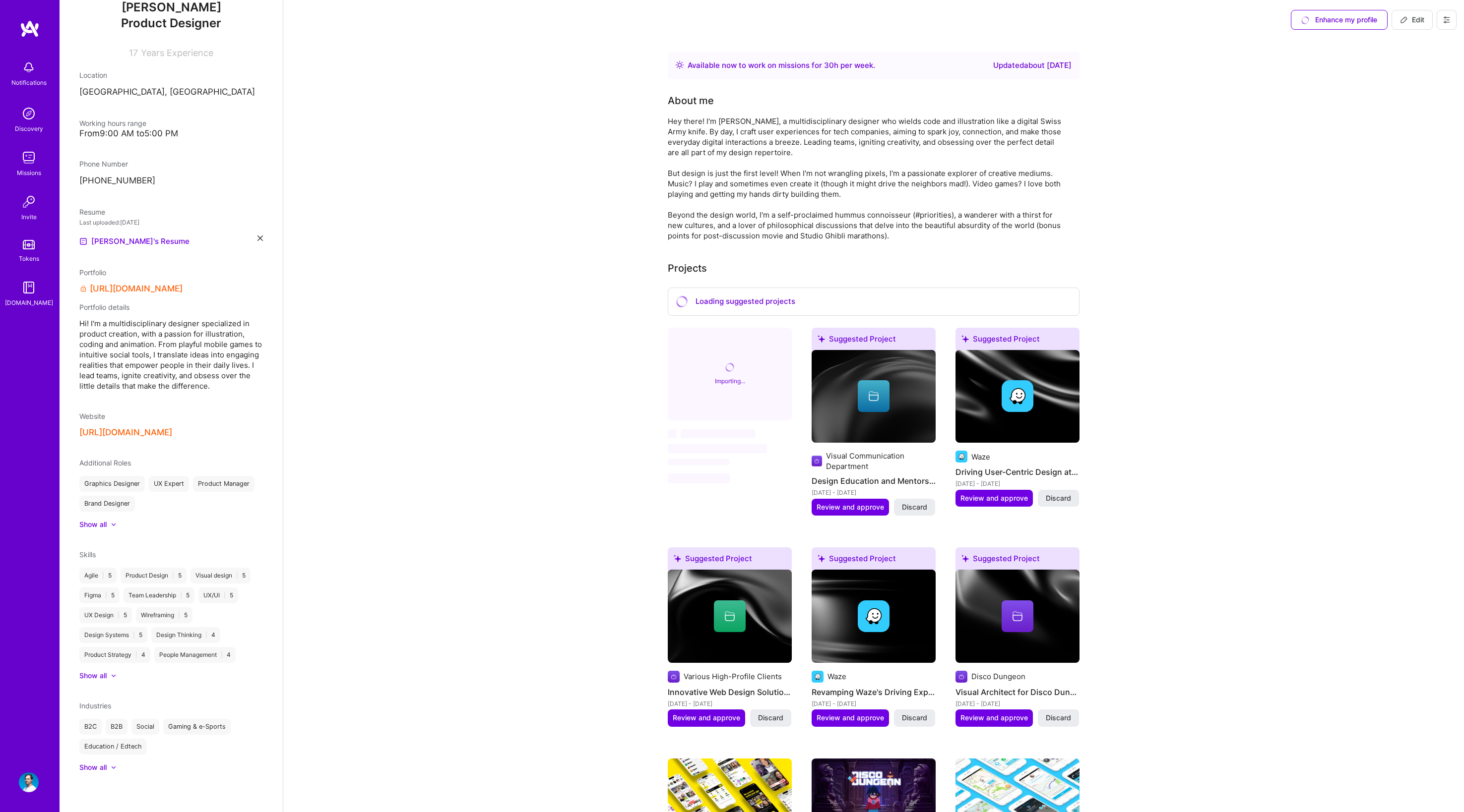
scroll to position [0, 0]
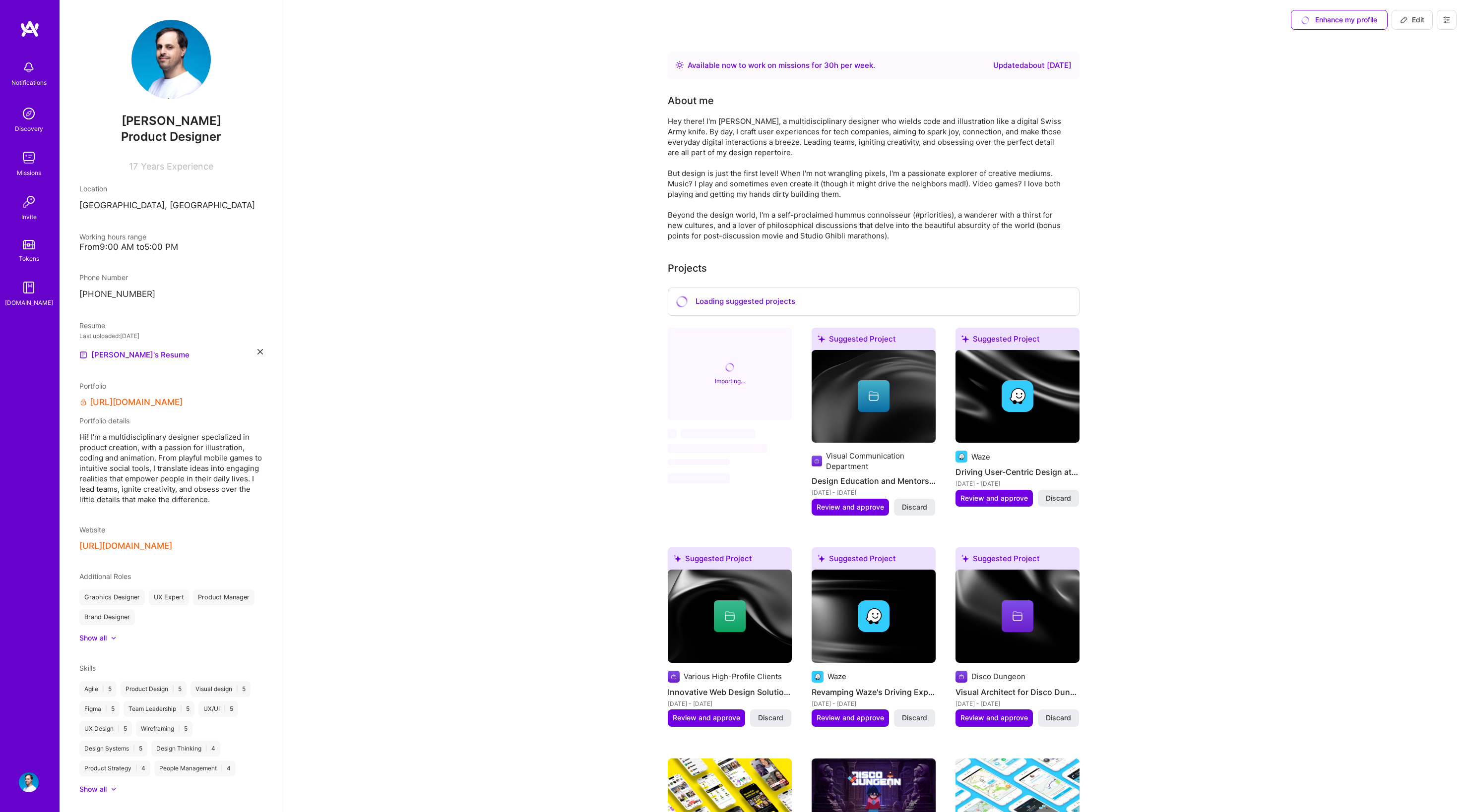
click at [1407, 21] on icon at bounding box center [1404, 19] width 8 height 8
select select "GB"
select select "Right Now"
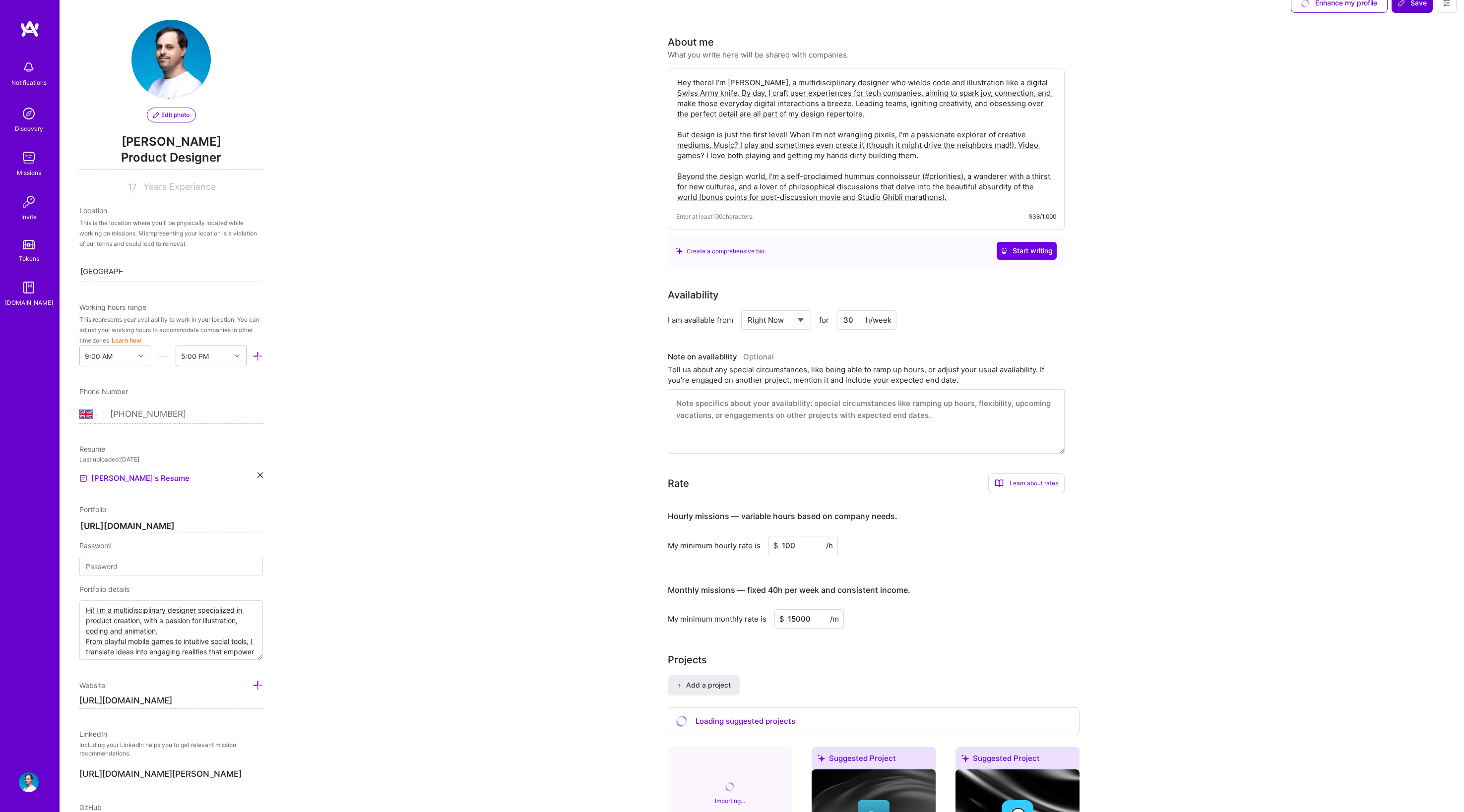
scroll to position [236, 0]
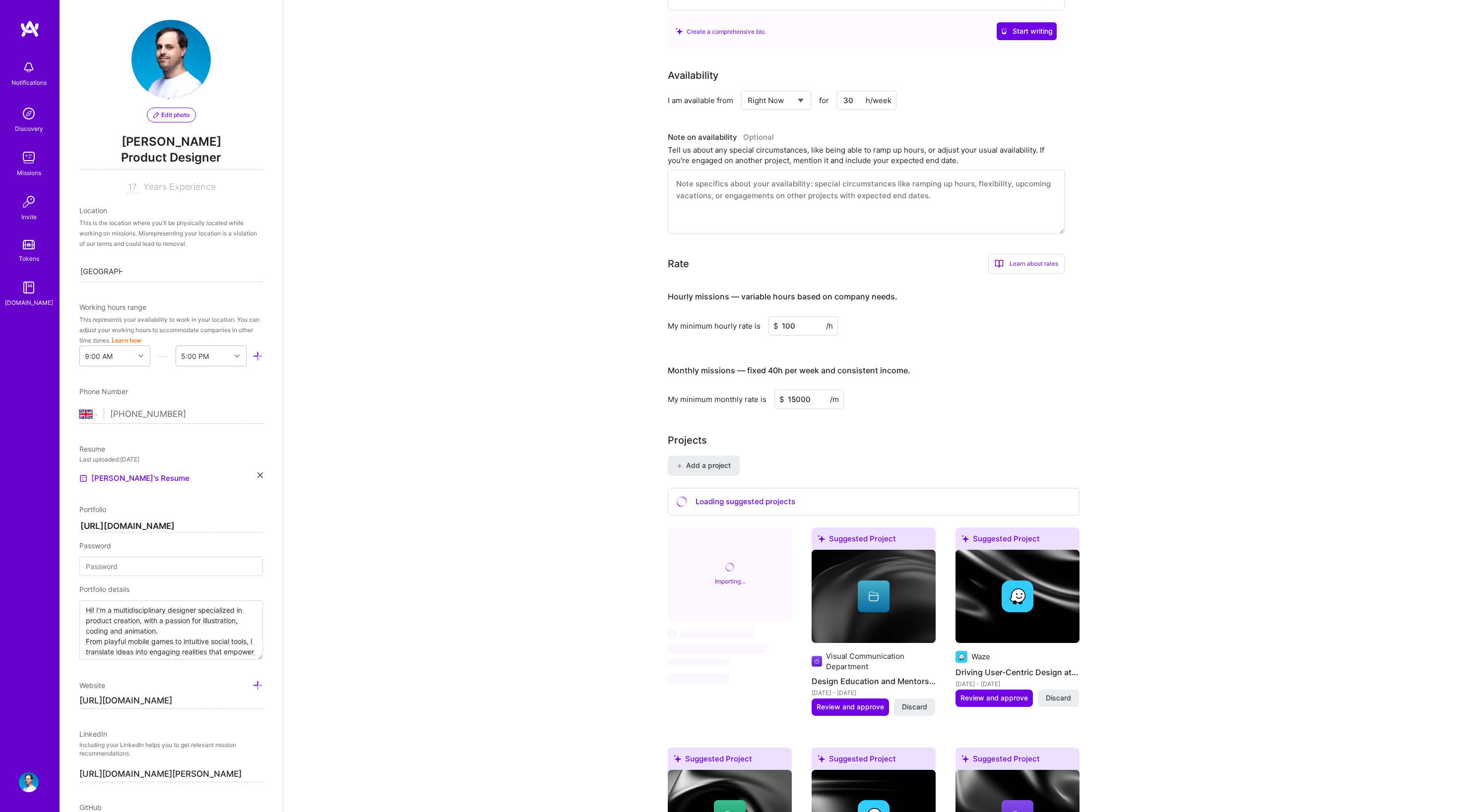
click at [852, 100] on input "30" at bounding box center [866, 99] width 59 height 19
type input "10"
click at [1000, 117] on div "Availability I am available from Select... Right Now Future Date Not Available …" at bounding box center [873, 151] width 412 height 166
click at [715, 192] on textarea at bounding box center [866, 202] width 397 height 65
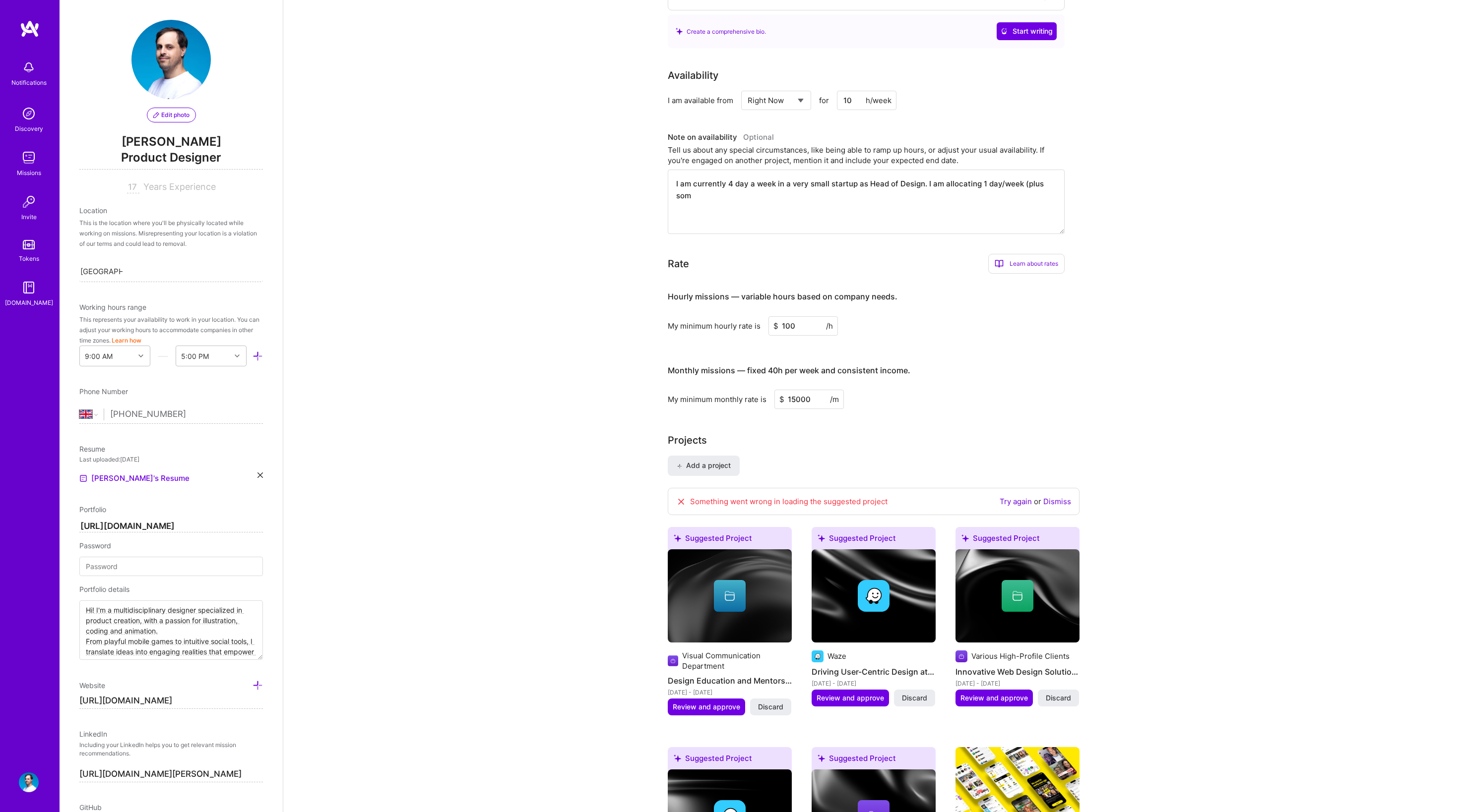
type textarea "I am currently 4 day a week in a very small startup as Head of Design. I am all…"
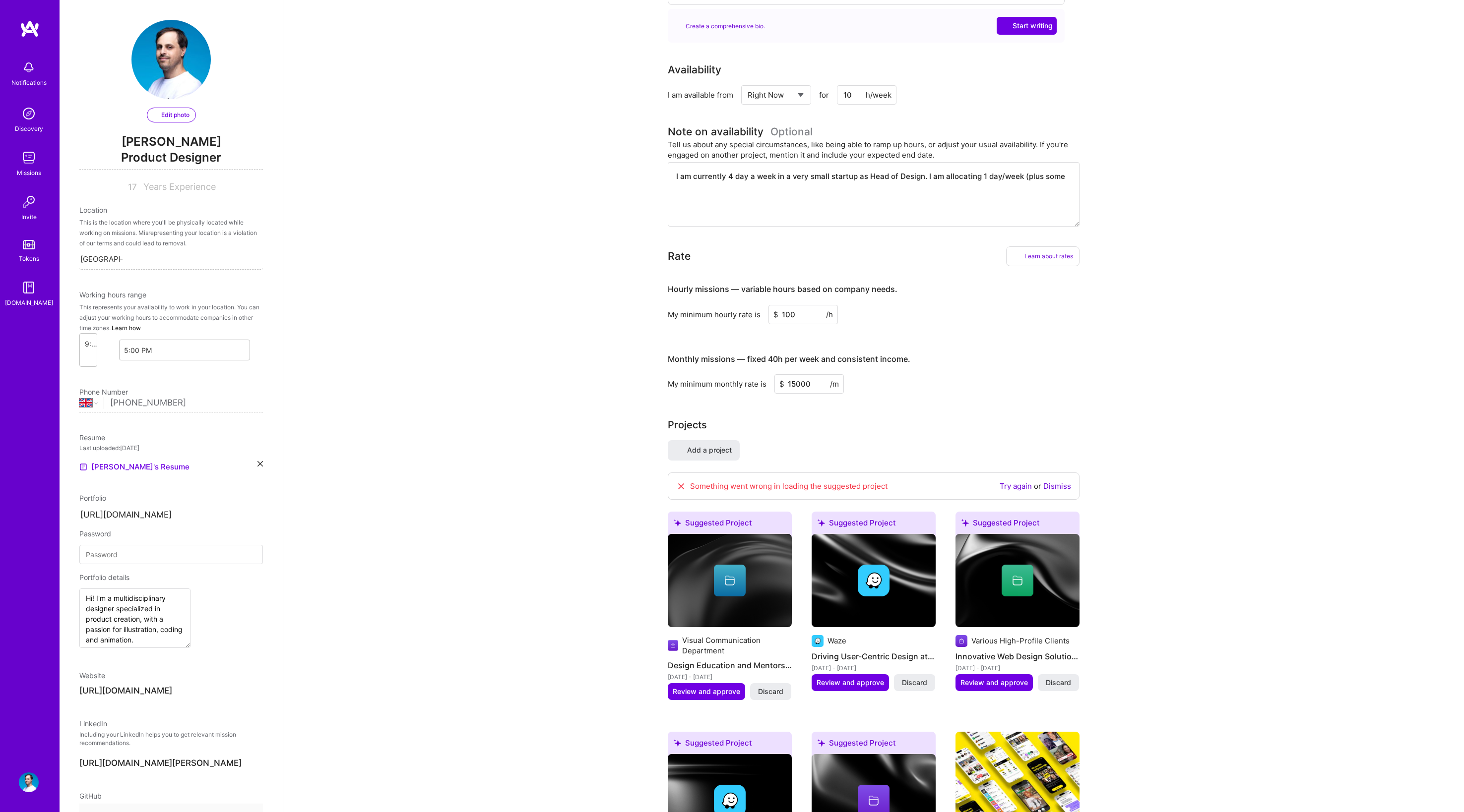
select select "GB"
select select "Right Now"
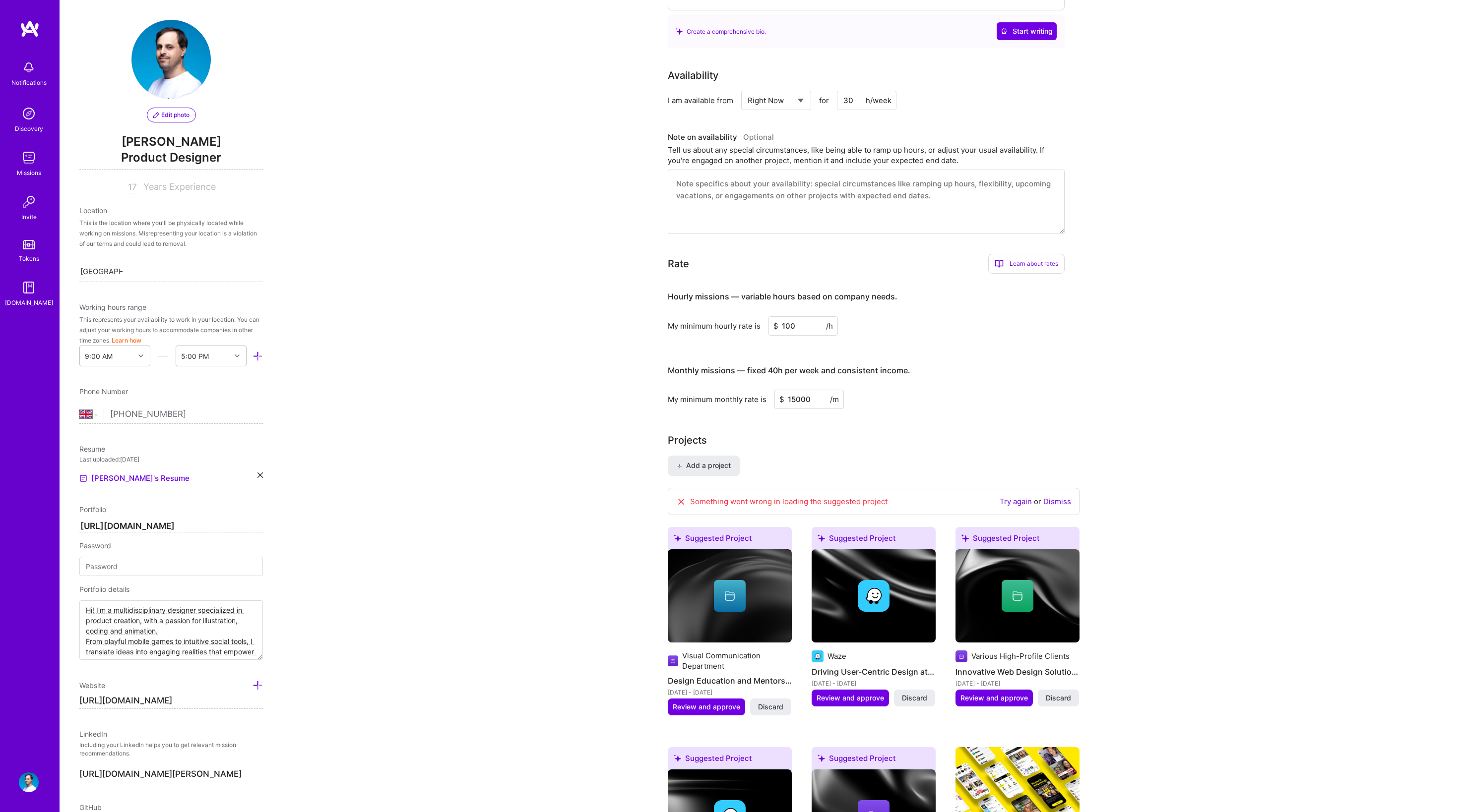
scroll to position [0, 0]
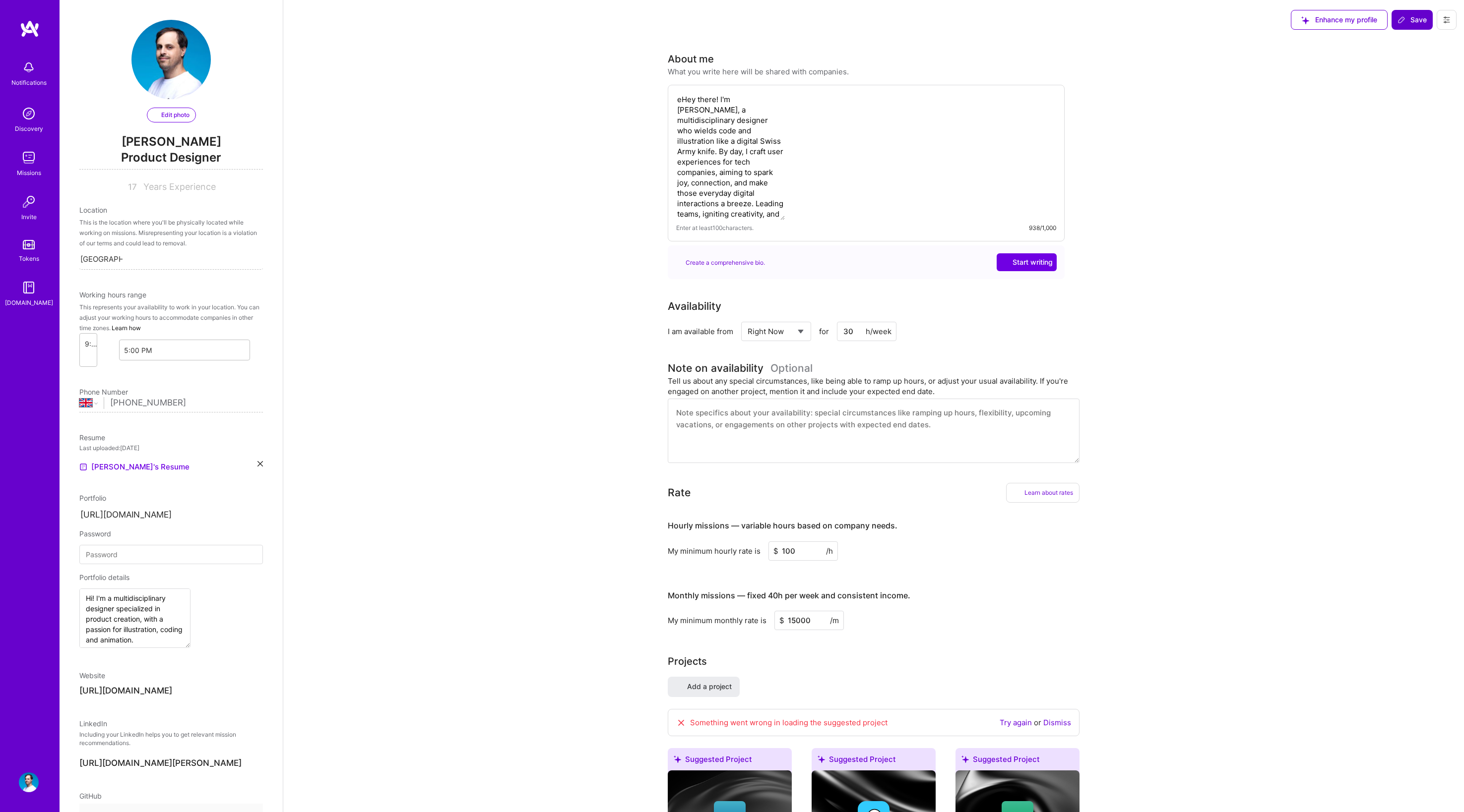
select select "GB"
select select "Right Now"
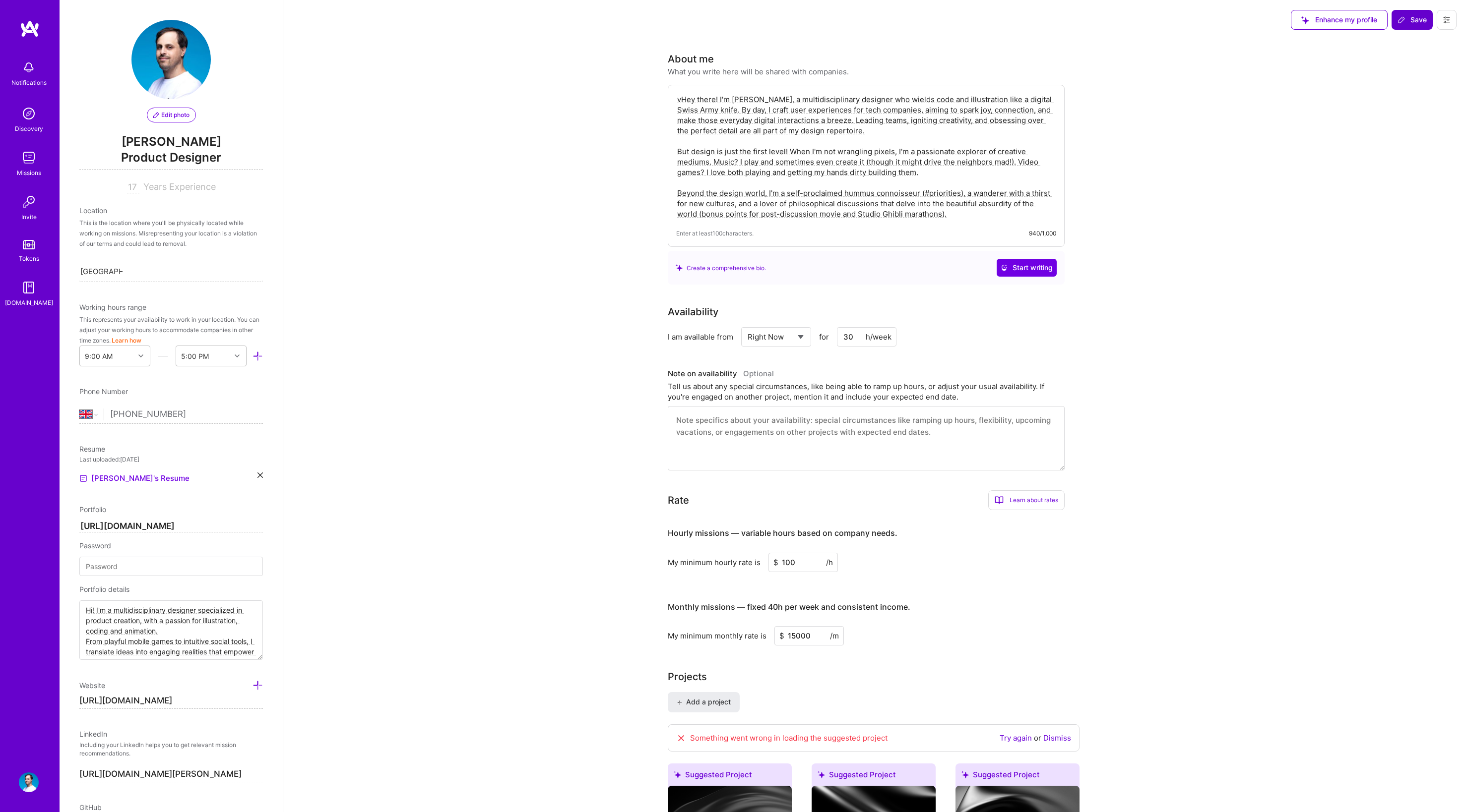
type textarea "Hey there! I'm Benjamin, a multidisciplinary designer who wields code and illus…"
click at [936, 441] on textarea at bounding box center [866, 438] width 397 height 65
click at [863, 338] on input "30" at bounding box center [866, 337] width 59 height 19
type input "3"
type input "10"
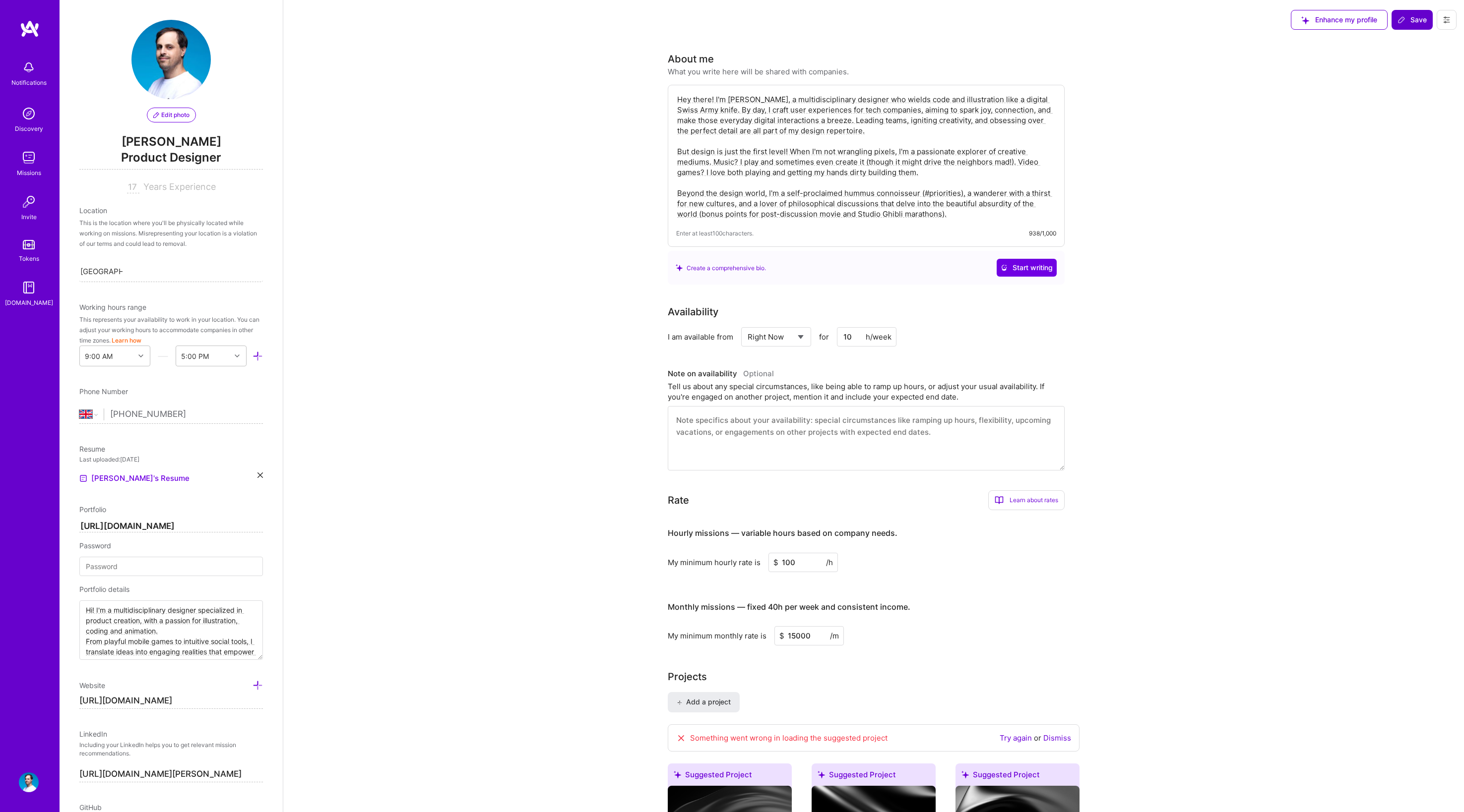
click at [781, 438] on textarea at bounding box center [866, 438] width 397 height 65
type textarea "I am currently working in a small and promising startup 4 days/week and I am ke…"
click at [947, 499] on div "Rate Learn about rates Hourly Rate What is hourly rate? This model involves pay…" at bounding box center [866, 501] width 397 height 20
click at [810, 567] on input "100" at bounding box center [803, 562] width 69 height 19
type input "140"
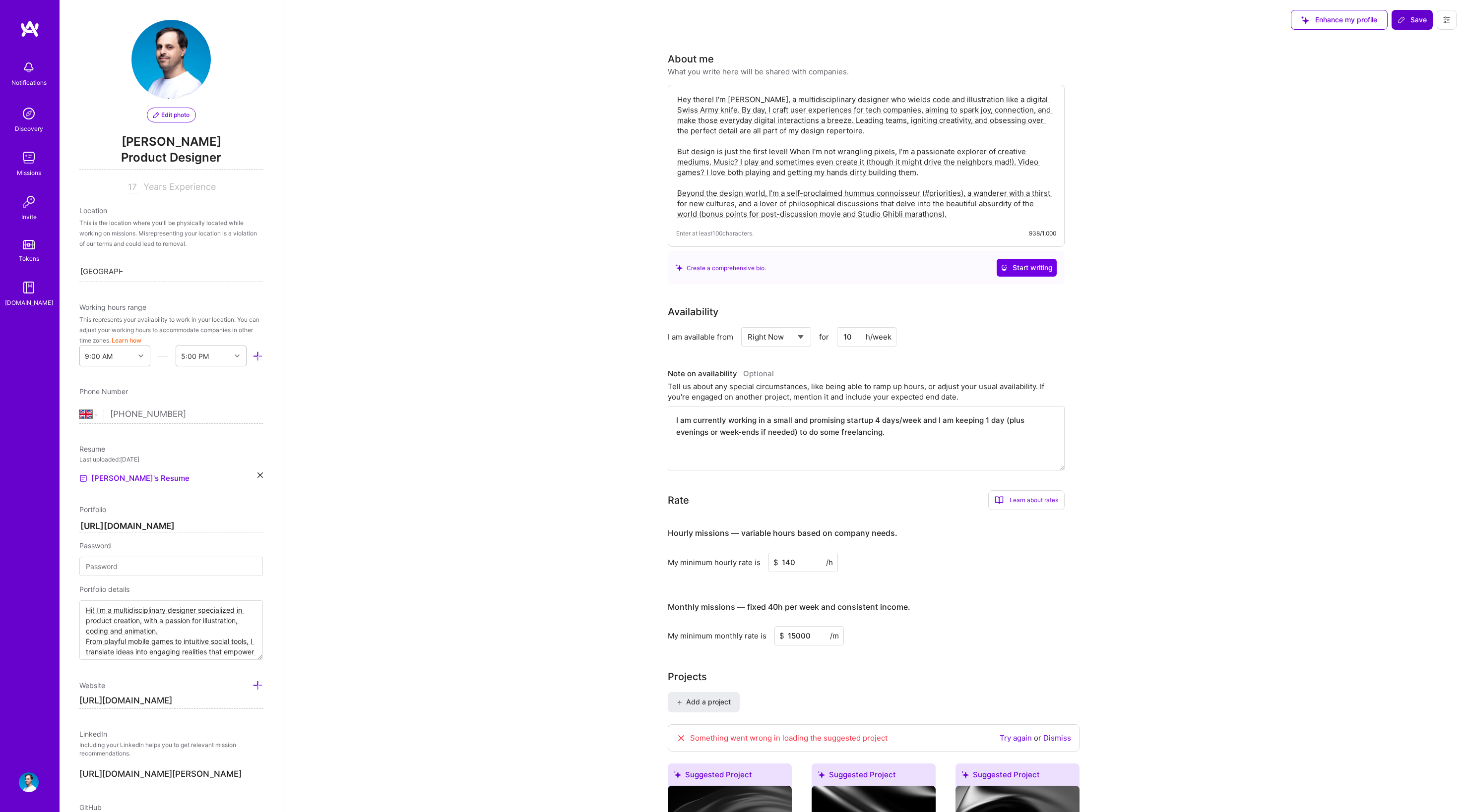
click at [814, 640] on input "15000" at bounding box center [809, 636] width 69 height 19
click at [871, 641] on div "My minimum monthly rate is $ 15000 /m" at bounding box center [866, 636] width 397 height 19
click at [792, 640] on input "15000" at bounding box center [809, 636] width 69 height 19
type input "10000"
click at [884, 633] on div "My minimum monthly rate is $ 10000 /m" at bounding box center [866, 636] width 397 height 19
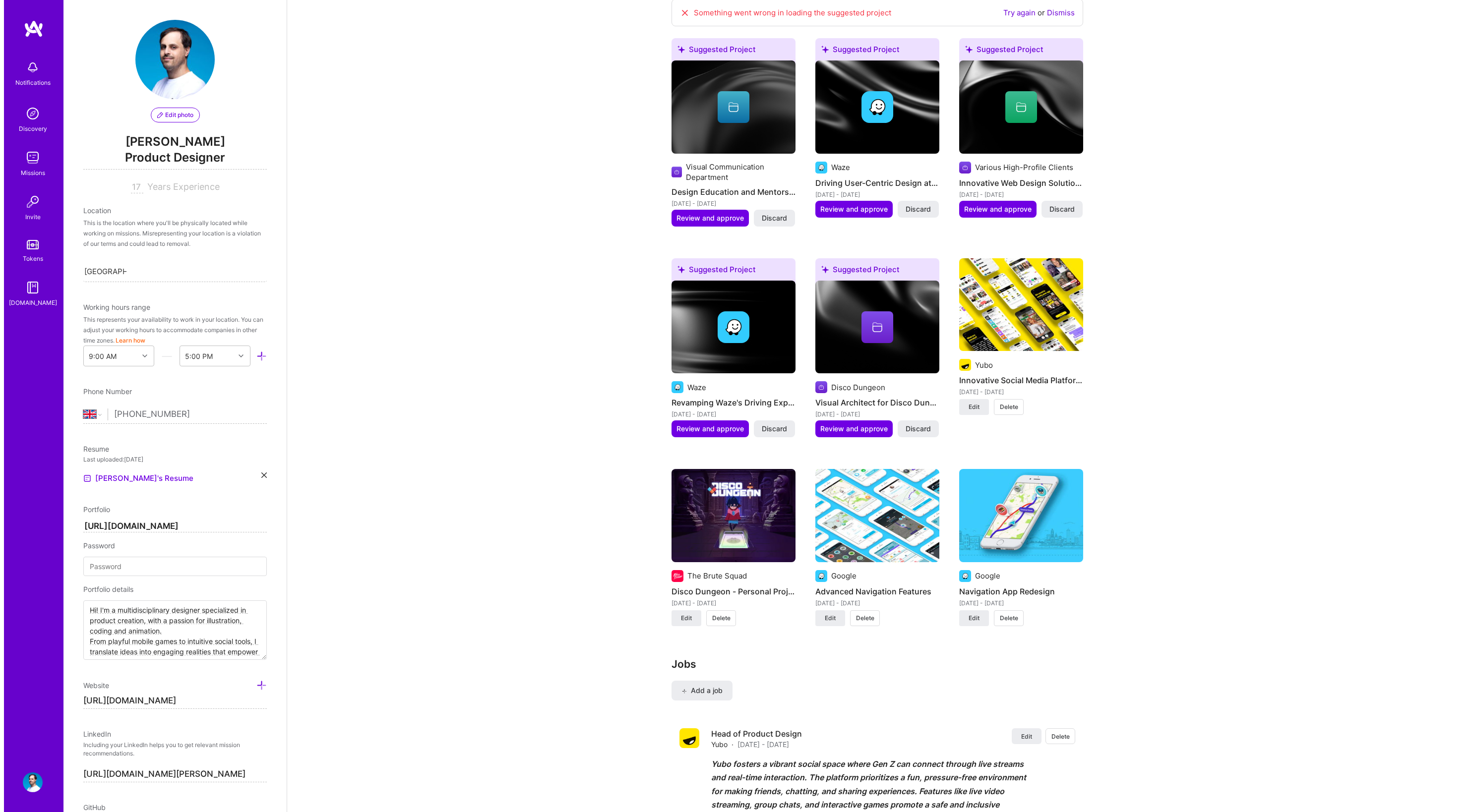
scroll to position [827, 0]
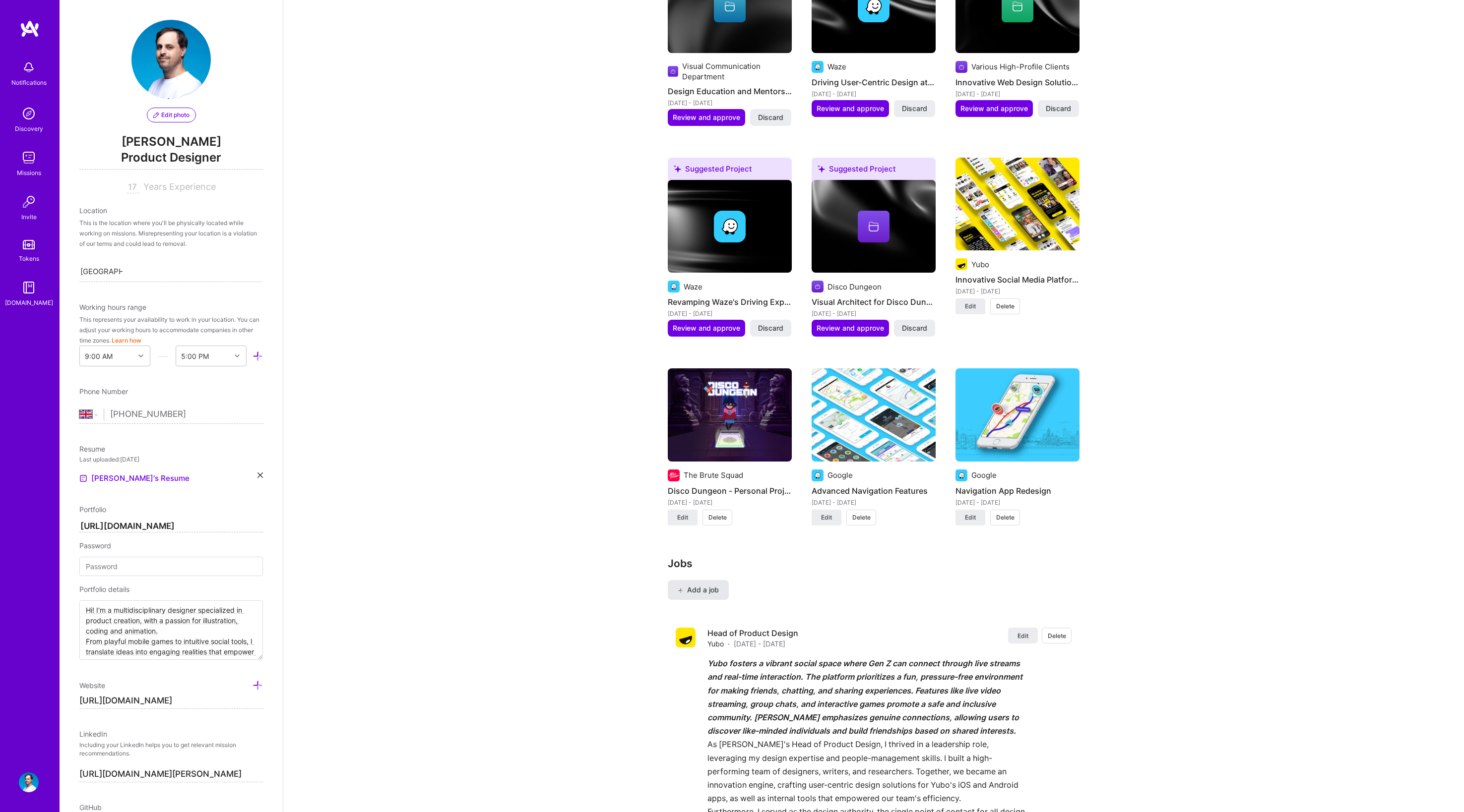
click at [706, 586] on span "Add a job" at bounding box center [697, 589] width 41 height 10
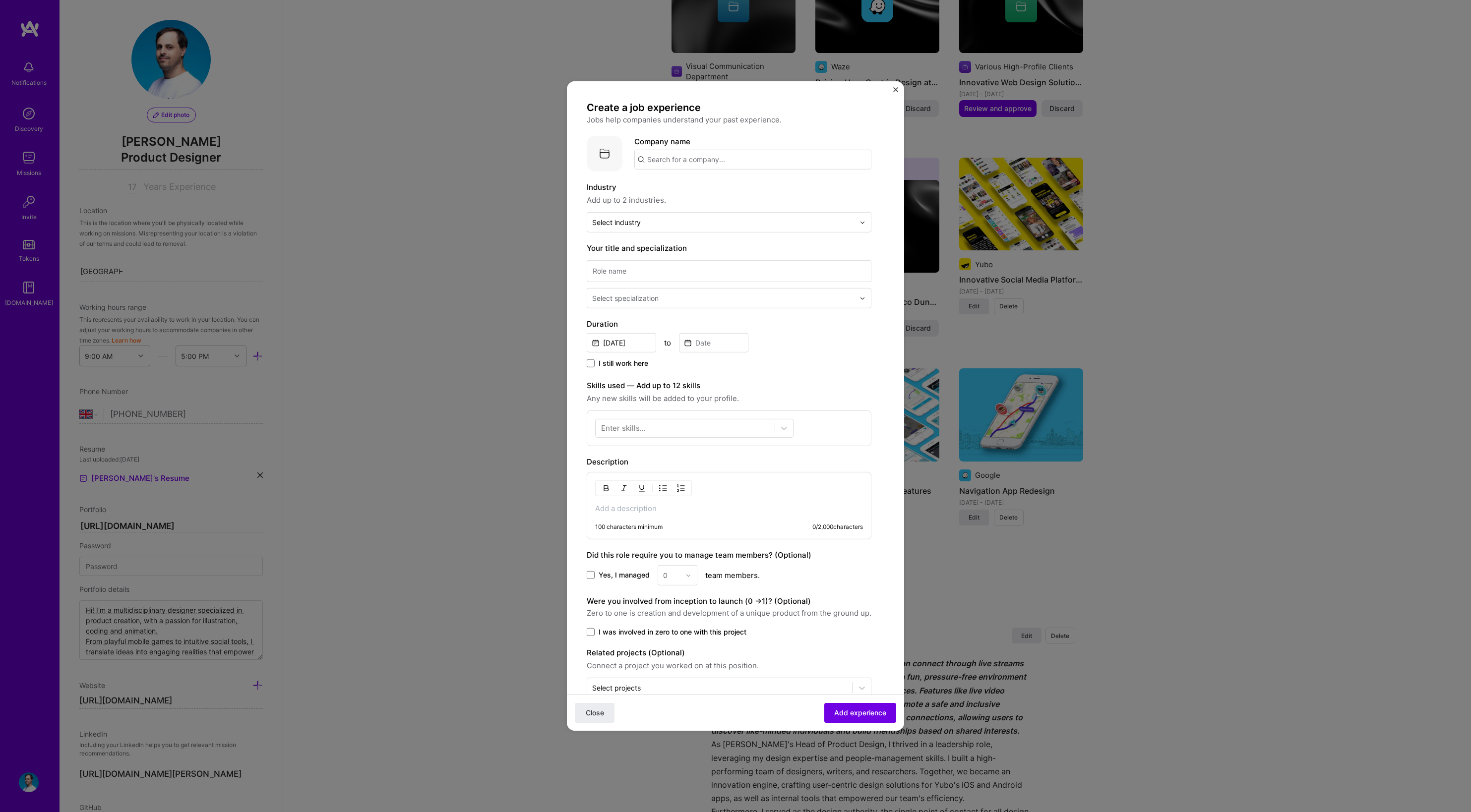
click at [670, 159] on input "text" at bounding box center [753, 160] width 237 height 20
type input "revyze"
click at [704, 185] on div "revyze" at bounding box center [705, 187] width 32 height 17
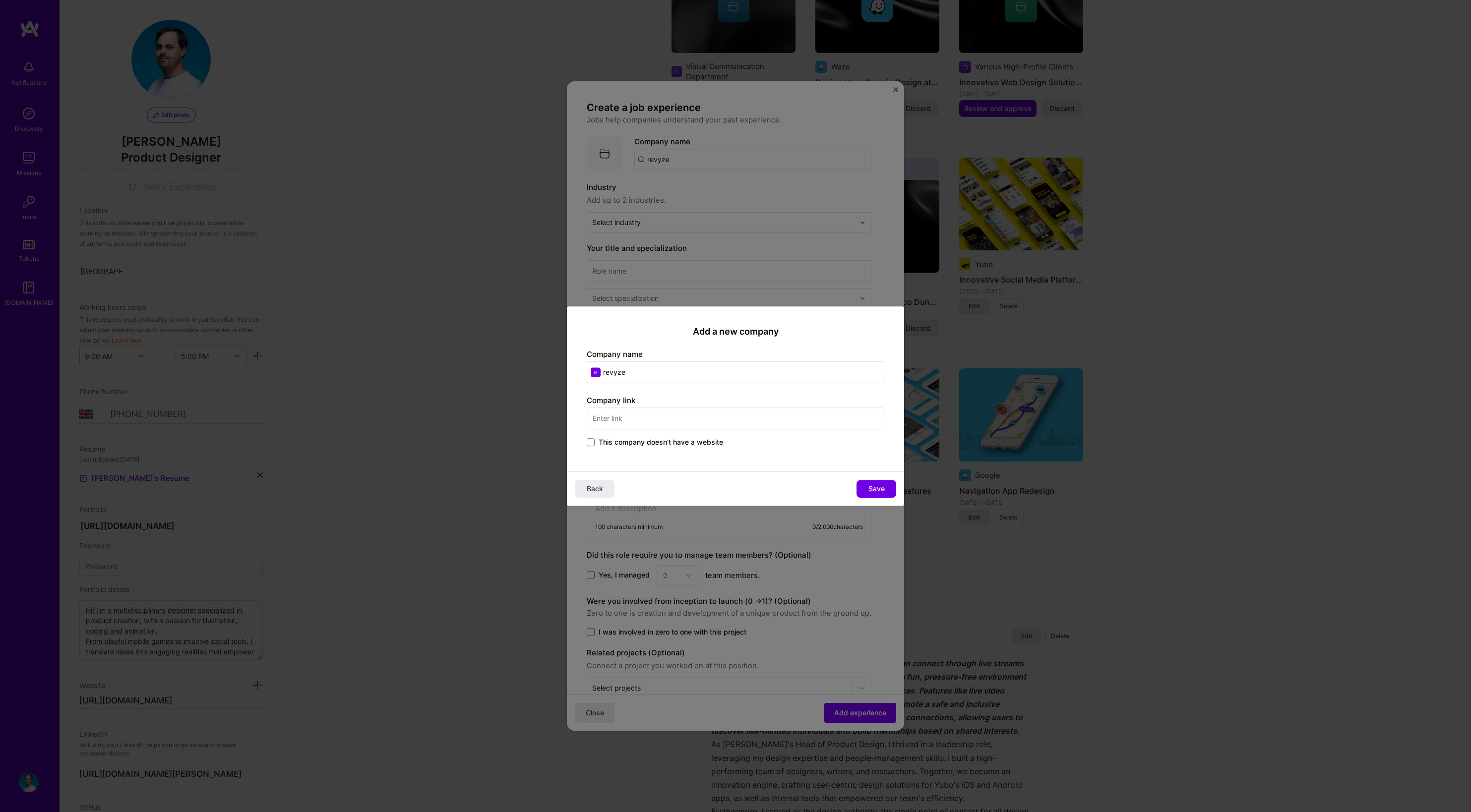
click at [624, 421] on input "text" at bounding box center [736, 419] width 297 height 22
click at [619, 417] on input "https://revyze.fr" at bounding box center [736, 419] width 297 height 22
type input "https://www.revyze.fr"
click at [877, 489] on span "Save" at bounding box center [877, 489] width 16 height 10
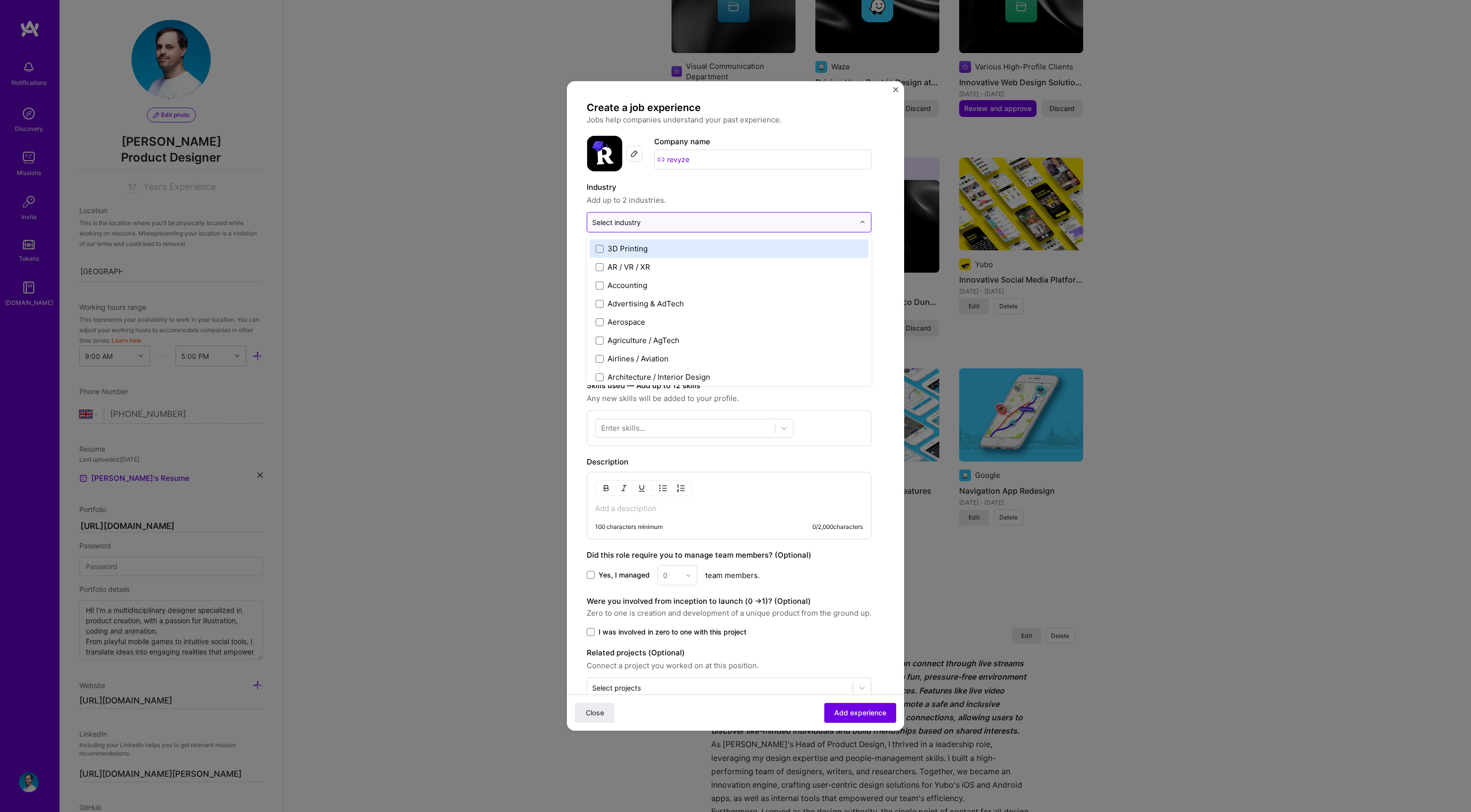
click at [693, 215] on div "Select industry 0" at bounding box center [724, 222] width 272 height 19
type input "edu"
click at [606, 250] on label "Education / Edtech" at bounding box center [729, 248] width 266 height 10
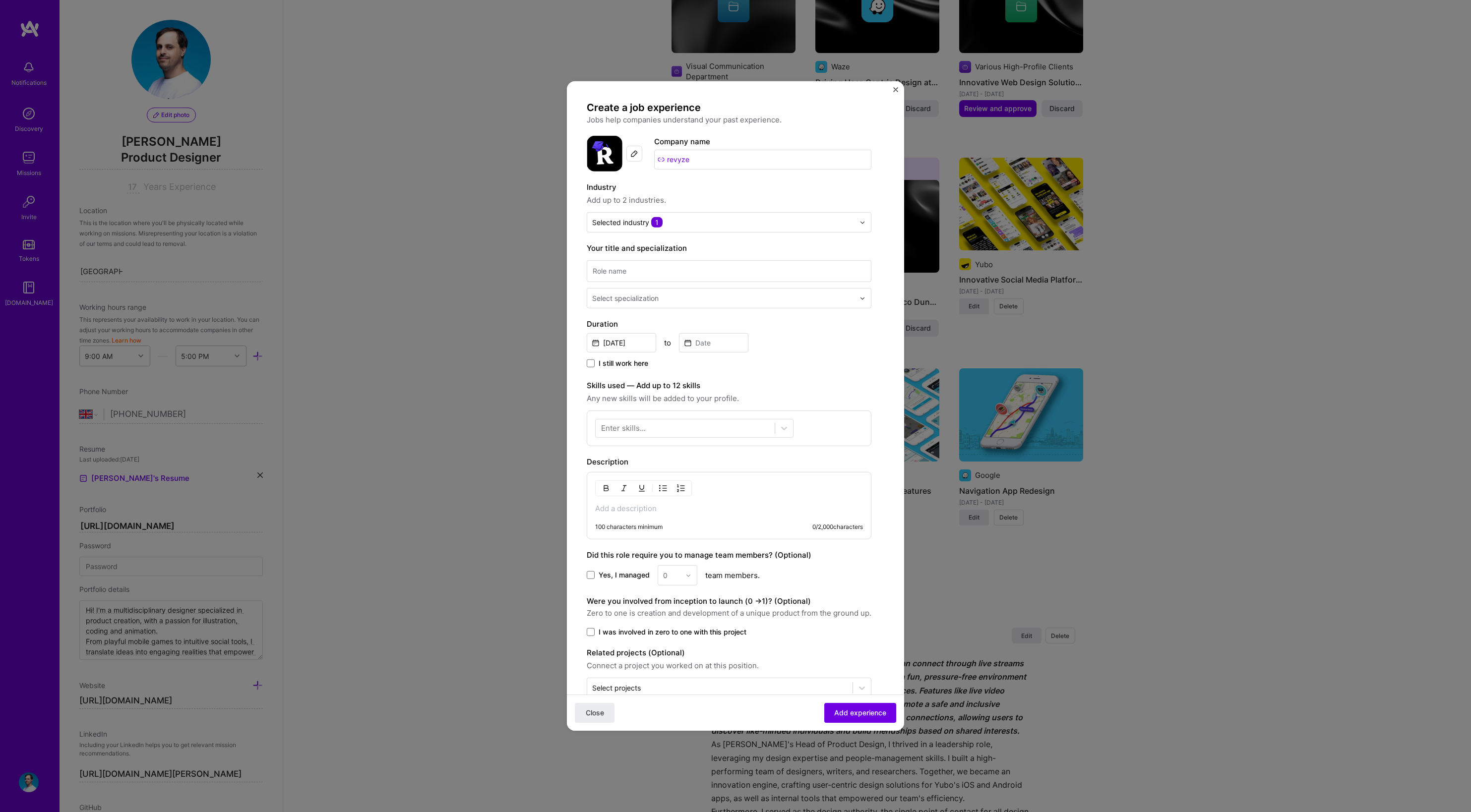
click at [581, 226] on form "Create a job experience Jobs help companies understand your past experience. Co…" at bounding box center [736, 428] width 338 height 653
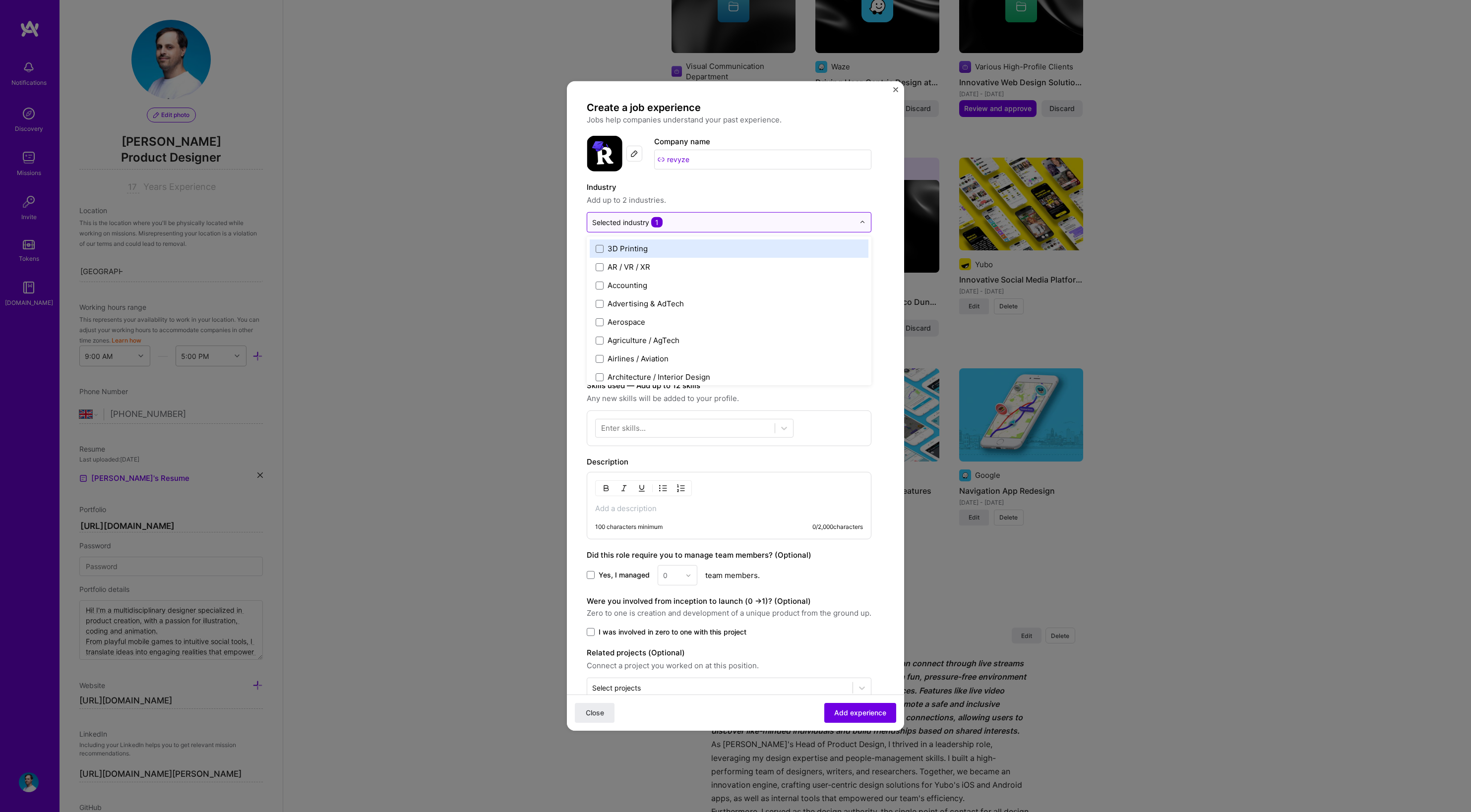
click at [648, 219] on div "Selected industry 1" at bounding box center [627, 222] width 70 height 10
type input "b2c"
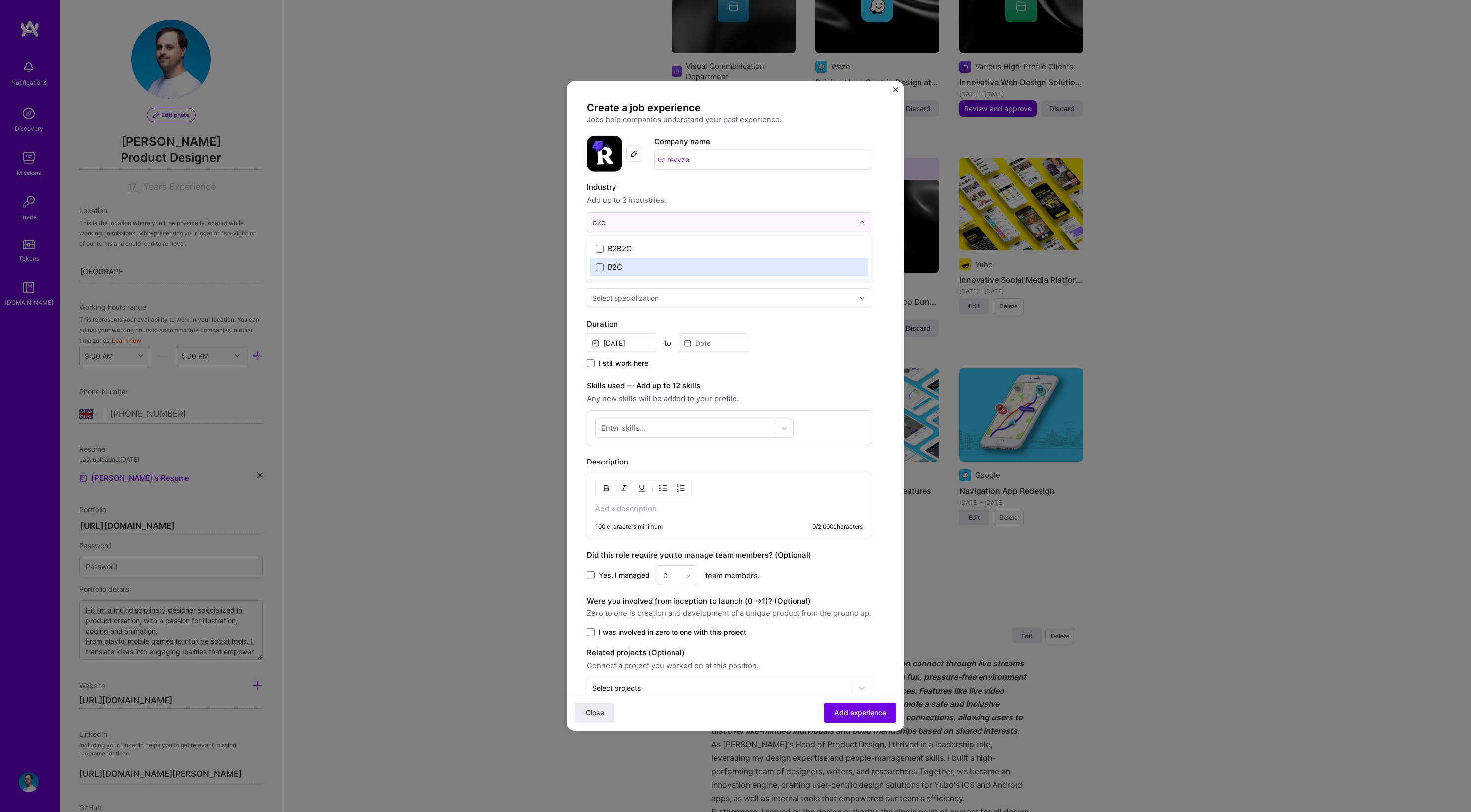
click at [641, 266] on label "B2C" at bounding box center [729, 266] width 266 height 10
type input "m"
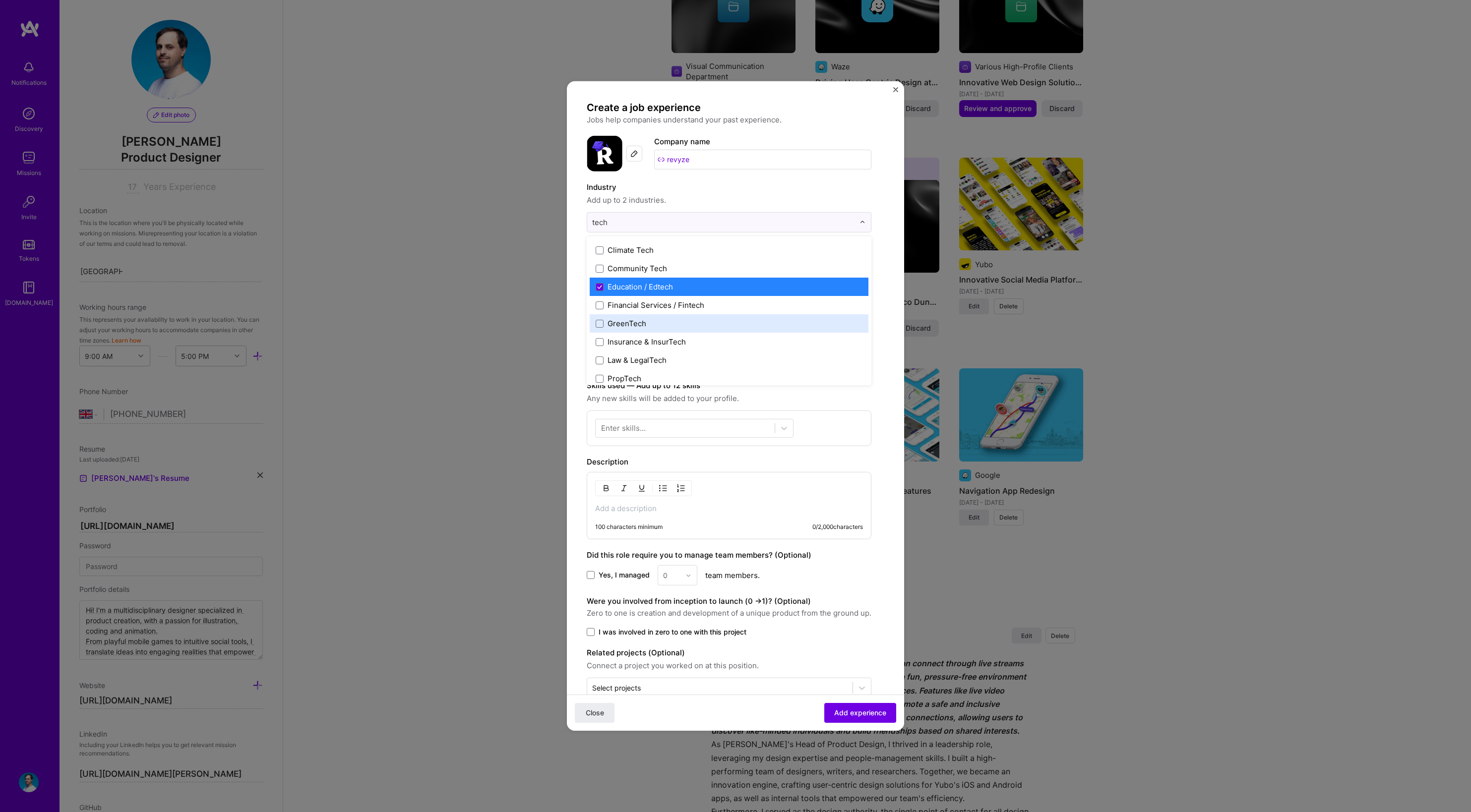
scroll to position [73, 0]
type input "tech"
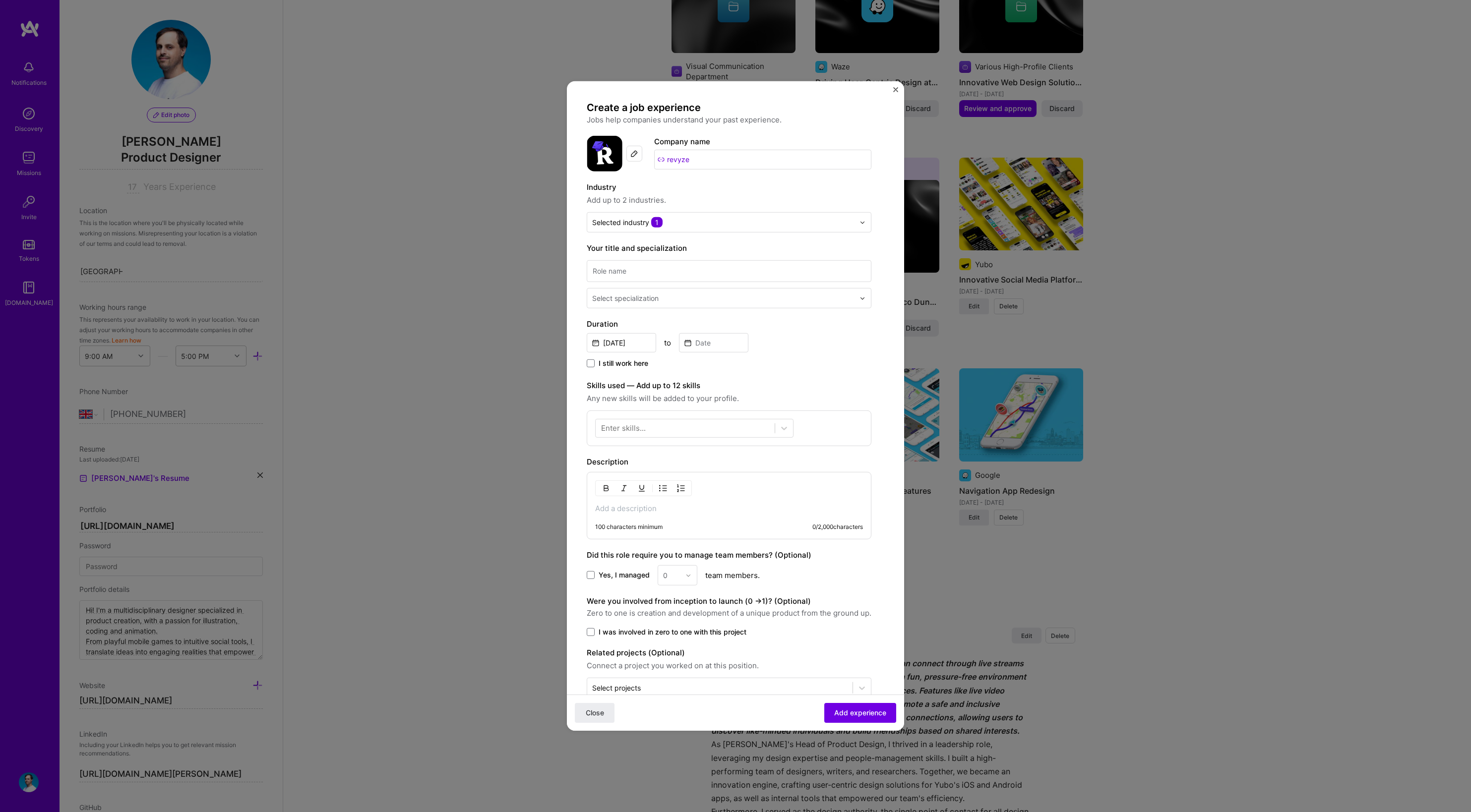
click at [859, 417] on div "Enter skills..." at bounding box center [729, 428] width 285 height 36
click at [604, 268] on input at bounding box center [729, 271] width 285 height 22
type input "Head of Design"
click at [612, 294] on div "Select specialization" at bounding box center [625, 297] width 67 height 10
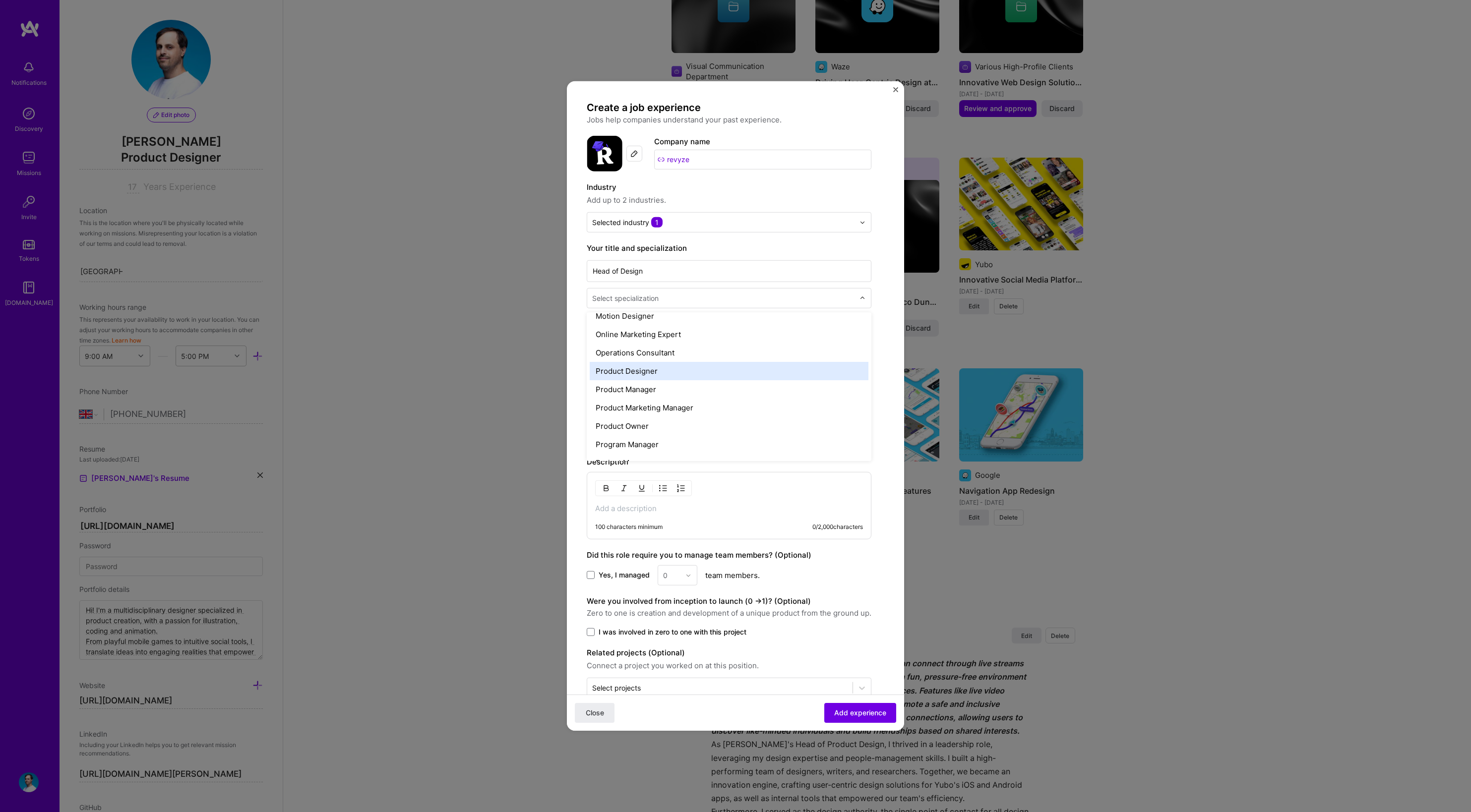
click at [675, 372] on div "Product Designer" at bounding box center [728, 371] width 278 height 18
click at [612, 365] on span "I still work here" at bounding box center [623, 363] width 49 height 10
click at [0, 0] on input "I still work here" at bounding box center [0, 0] width 0 height 0
click at [629, 343] on input "Sep, 2025" at bounding box center [621, 342] width 69 height 19
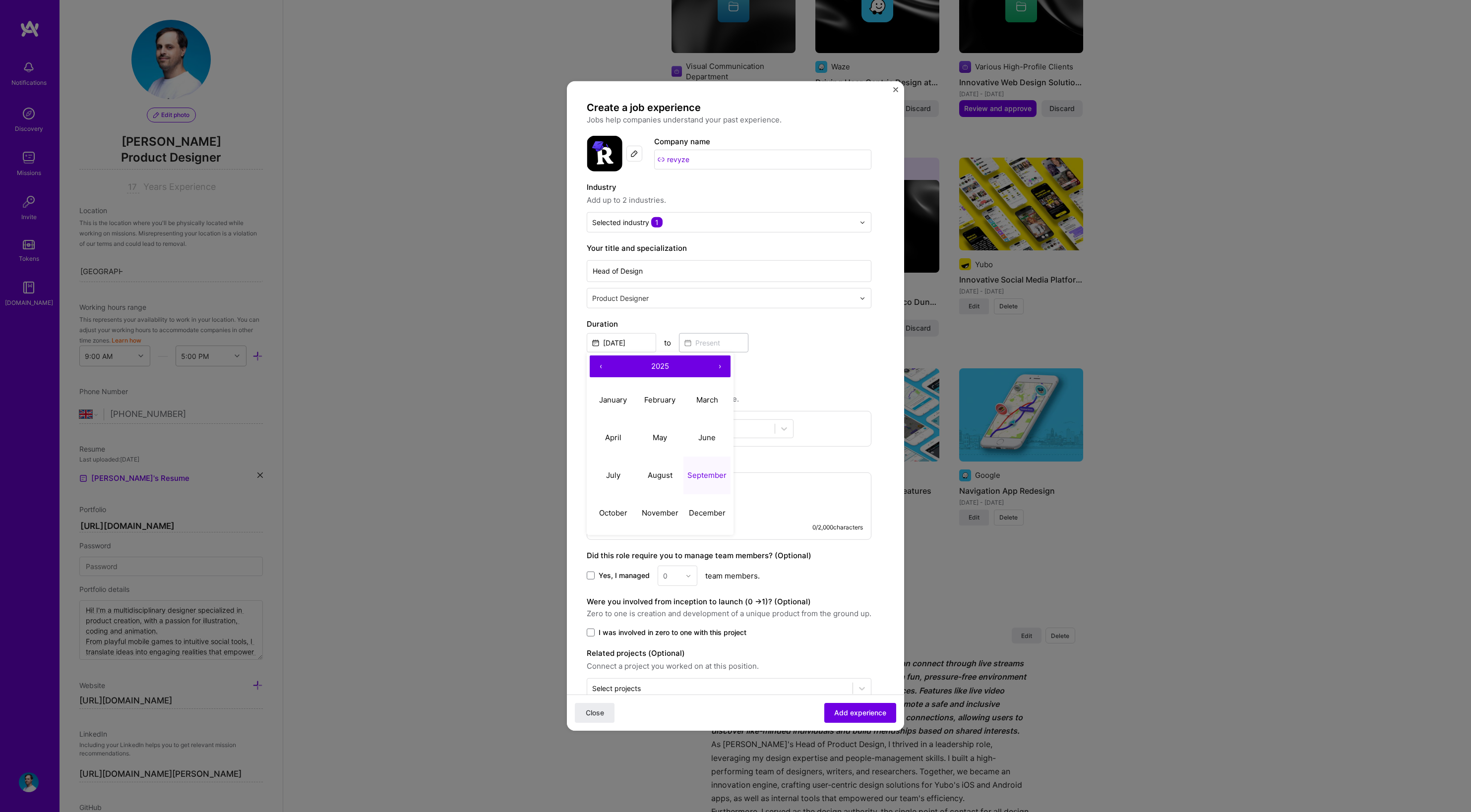
click at [596, 366] on button "‹" at bounding box center [600, 367] width 22 height 22
click at [692, 470] on button "September" at bounding box center [707, 474] width 47 height 37
type input "Sep, 2024"
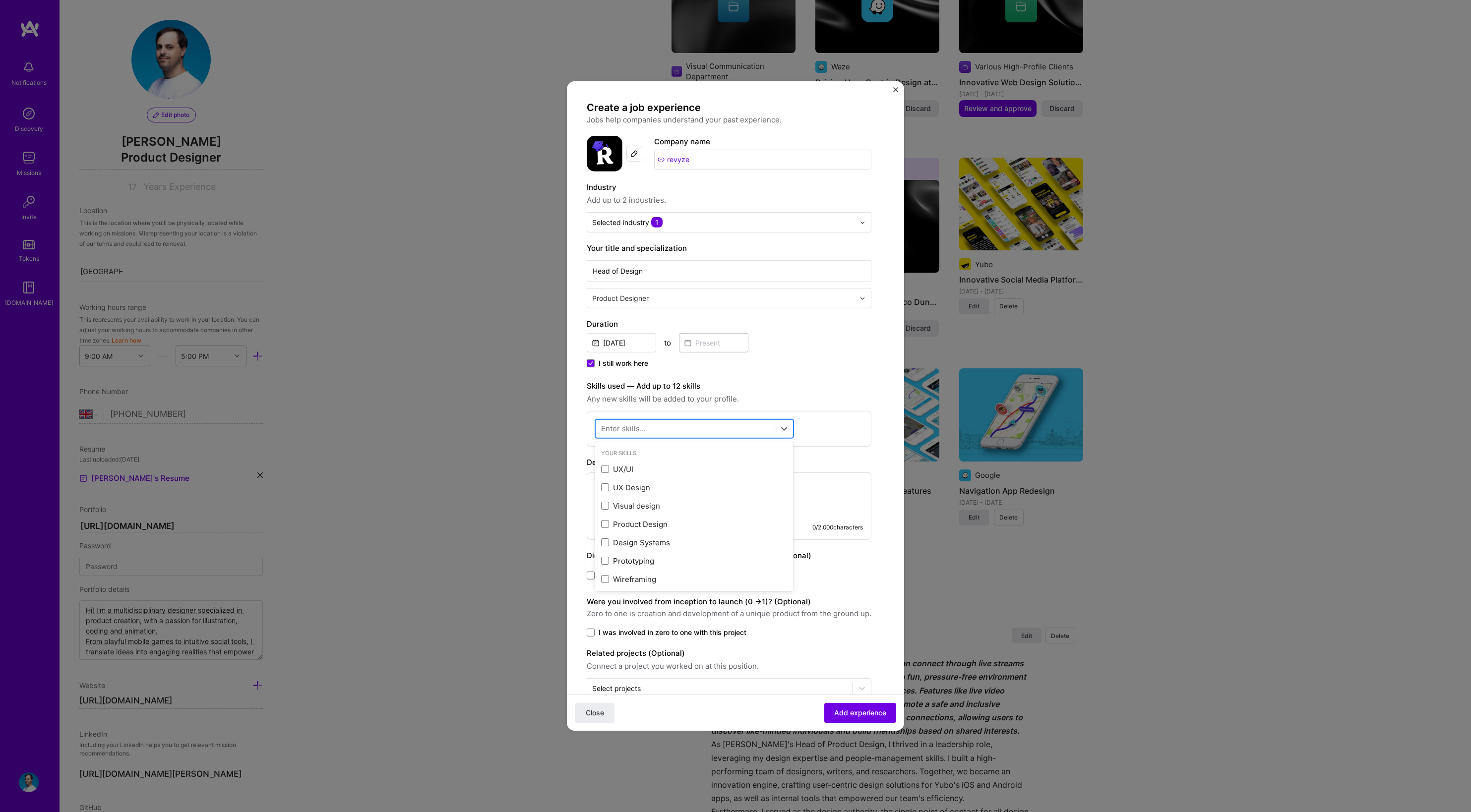
click at [659, 428] on div at bounding box center [685, 429] width 179 height 16
click at [607, 468] on span at bounding box center [605, 469] width 8 height 8
click at [0, 0] on input "checkbox" at bounding box center [0, 0] width 0 height 0
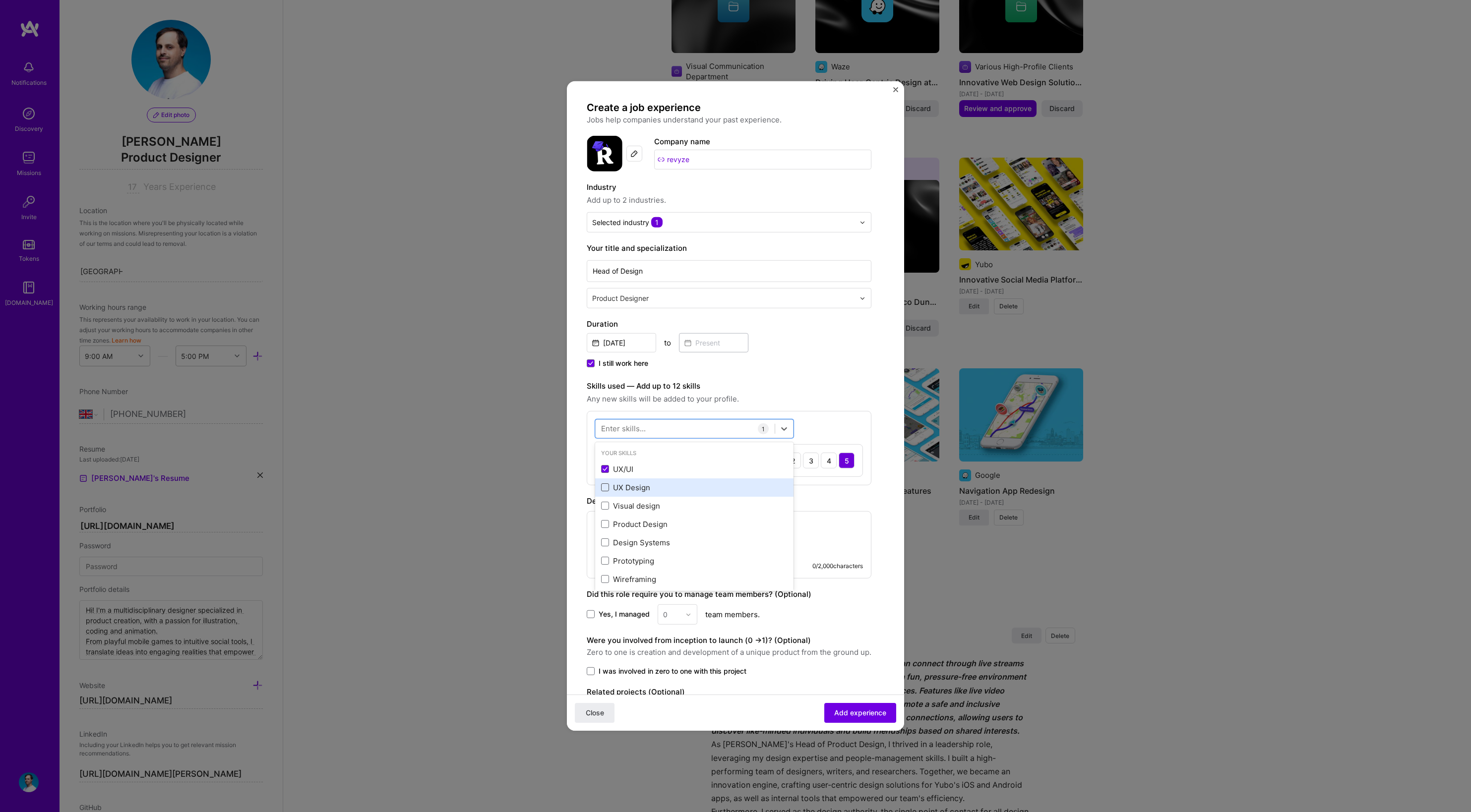
click at [607, 488] on span at bounding box center [605, 487] width 8 height 8
click at [0, 0] on input "checkbox" at bounding box center [0, 0] width 0 height 0
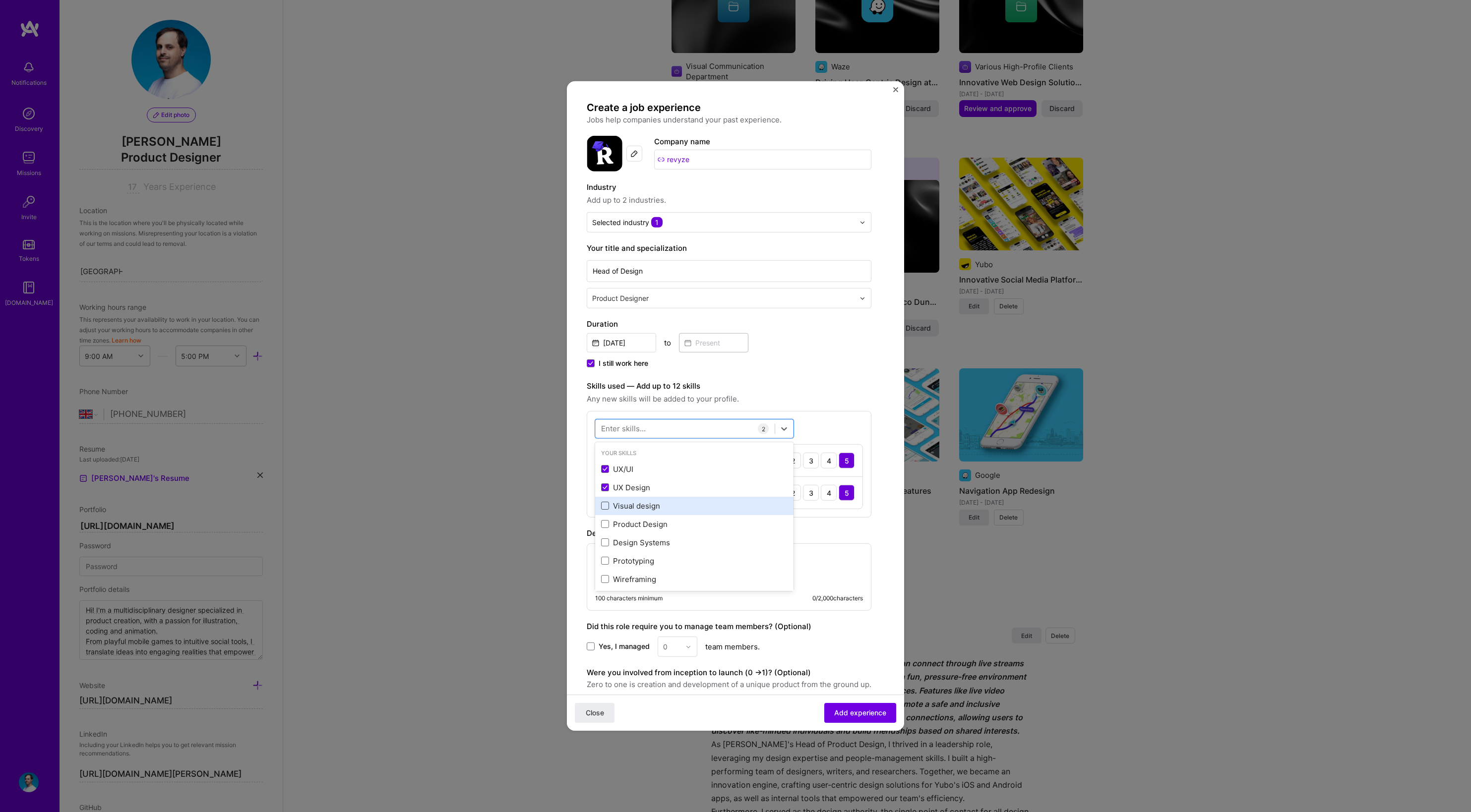
click at [606, 505] on span at bounding box center [605, 505] width 8 height 8
click at [0, 0] on input "checkbox" at bounding box center [0, 0] width 0 height 0
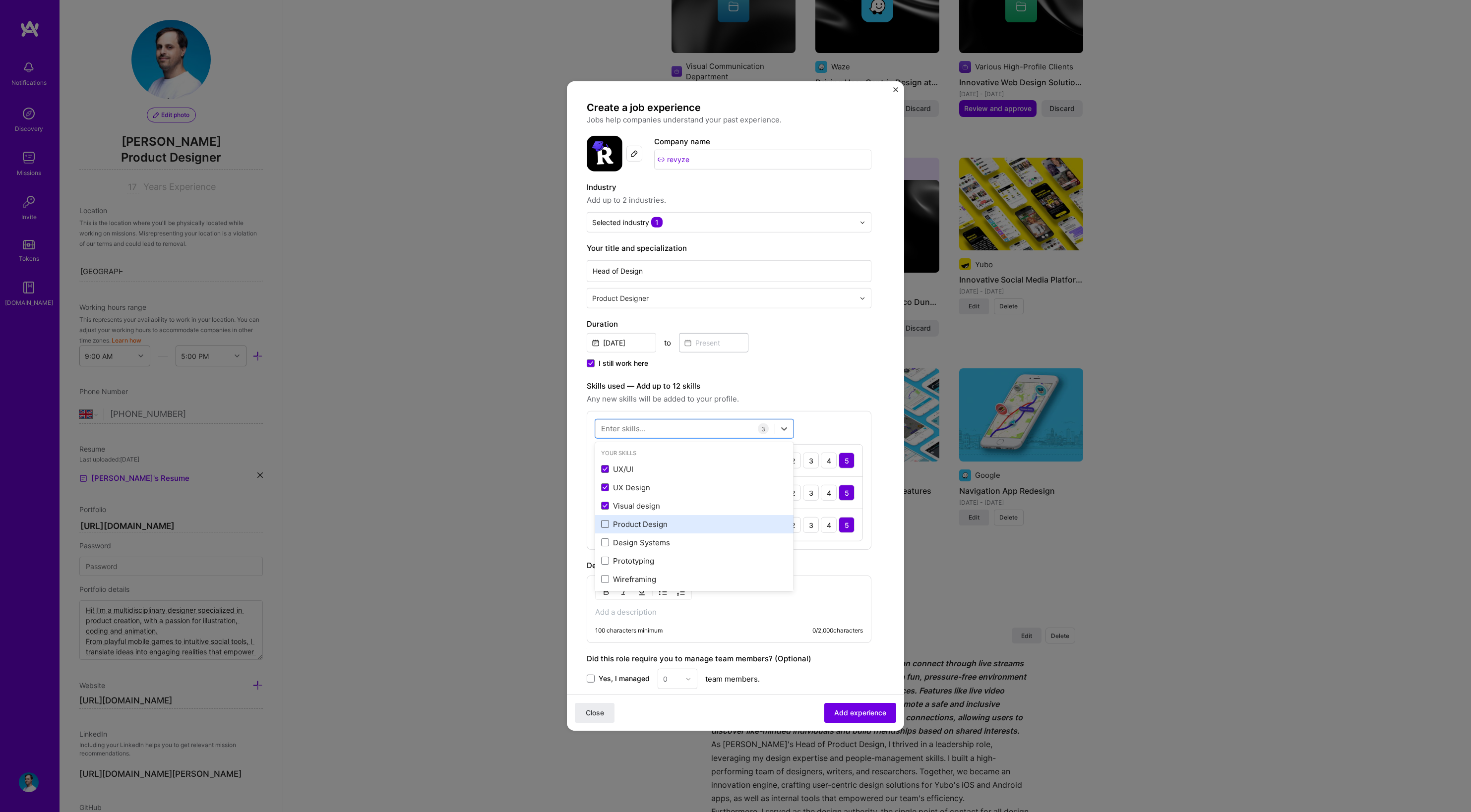
click at [605, 521] on span at bounding box center [605, 524] width 8 height 8
click at [0, 0] on input "checkbox" at bounding box center [0, 0] width 0 height 0
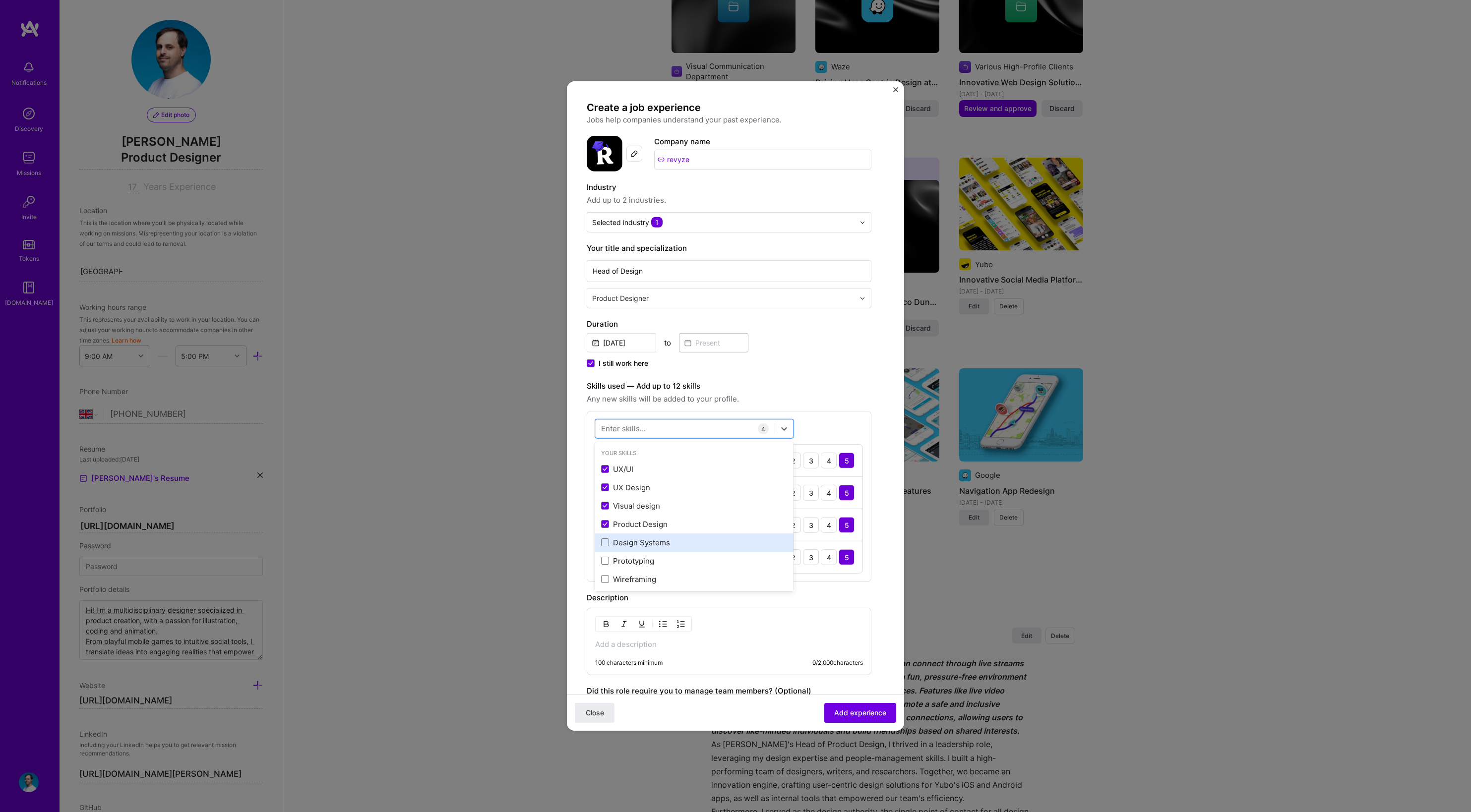
click at [600, 547] on div "Design Systems" at bounding box center [694, 543] width 198 height 18
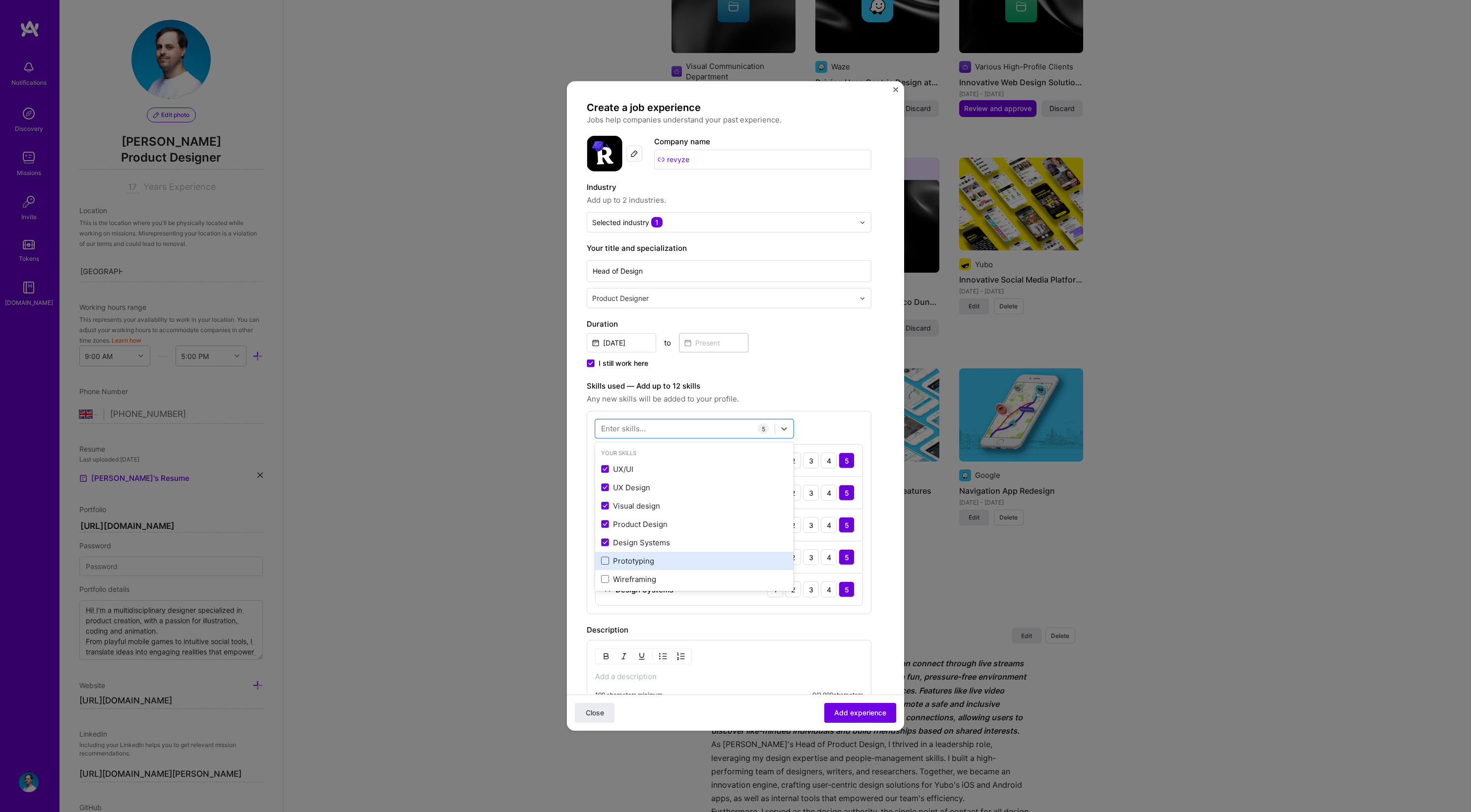
click at [607, 562] on span at bounding box center [605, 560] width 8 height 8
click at [0, 0] on input "checkbox" at bounding box center [0, 0] width 0 height 0
click at [607, 579] on span at bounding box center [605, 579] width 8 height 8
click at [0, 0] on input "checkbox" at bounding box center [0, 0] width 0 height 0
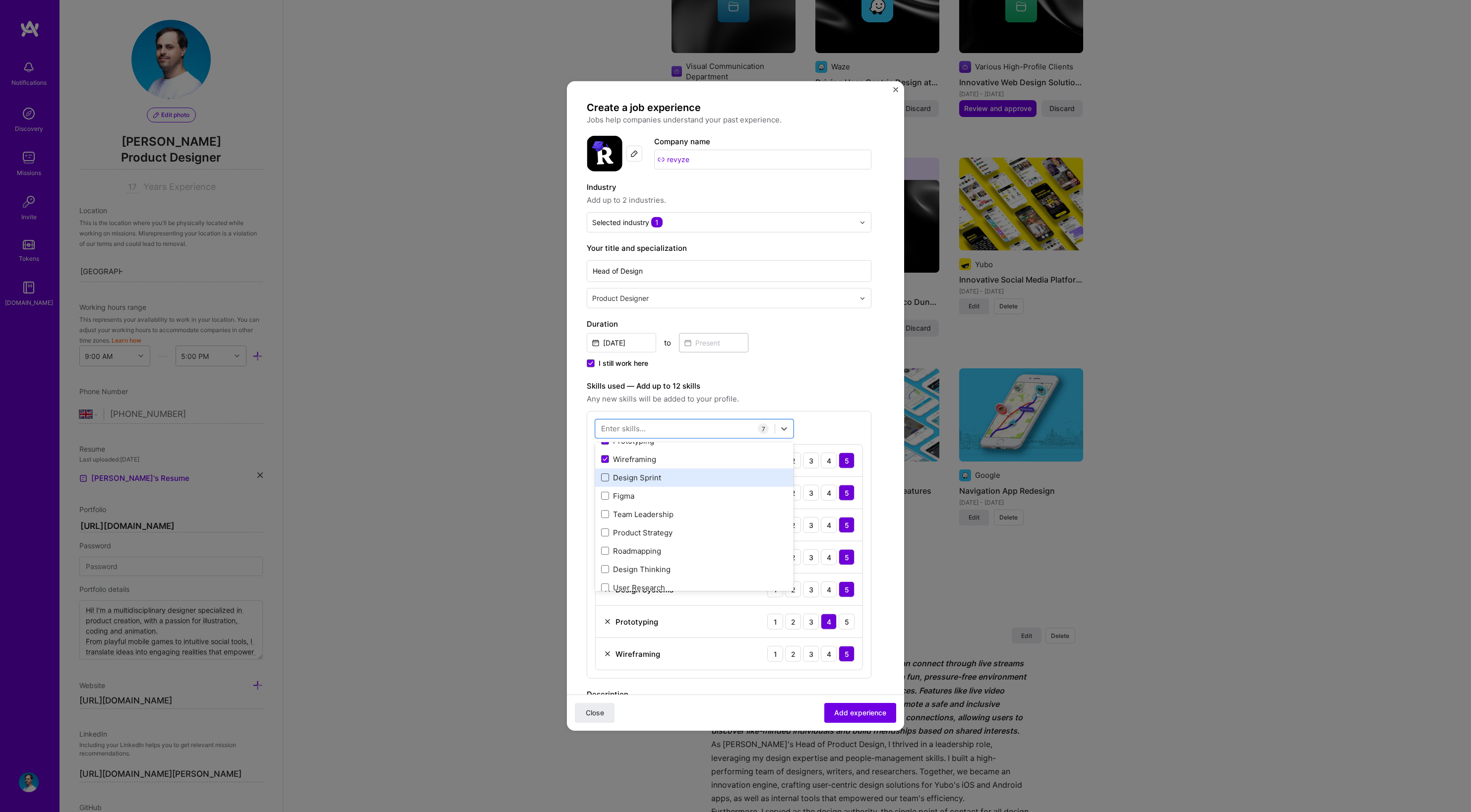
click at [605, 478] on span at bounding box center [605, 477] width 8 height 8
click at [0, 0] on input "checkbox" at bounding box center [0, 0] width 0 height 0
click at [602, 500] on div "Figma" at bounding box center [694, 495] width 186 height 10
click at [604, 533] on span at bounding box center [605, 532] width 8 height 8
click at [0, 0] on input "checkbox" at bounding box center [0, 0] width 0 height 0
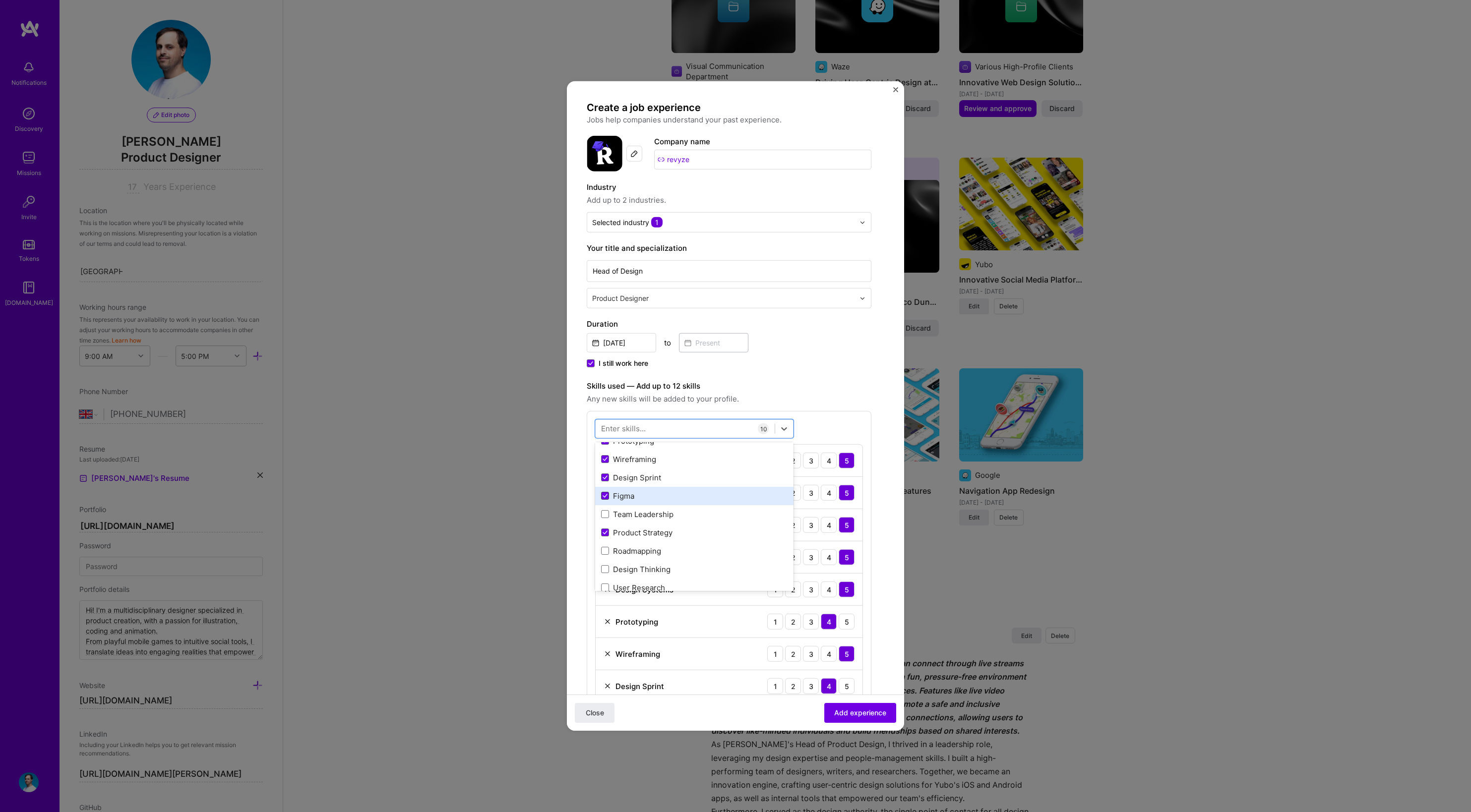
click at [605, 493] on span at bounding box center [605, 495] width 8 height 8
click at [0, 0] on input "checkbox" at bounding box center [0, 0] width 0 height 0
click at [605, 480] on span at bounding box center [605, 477] width 8 height 8
click at [0, 0] on input "checkbox" at bounding box center [0, 0] width 0 height 0
click at [606, 567] on span at bounding box center [605, 569] width 8 height 8
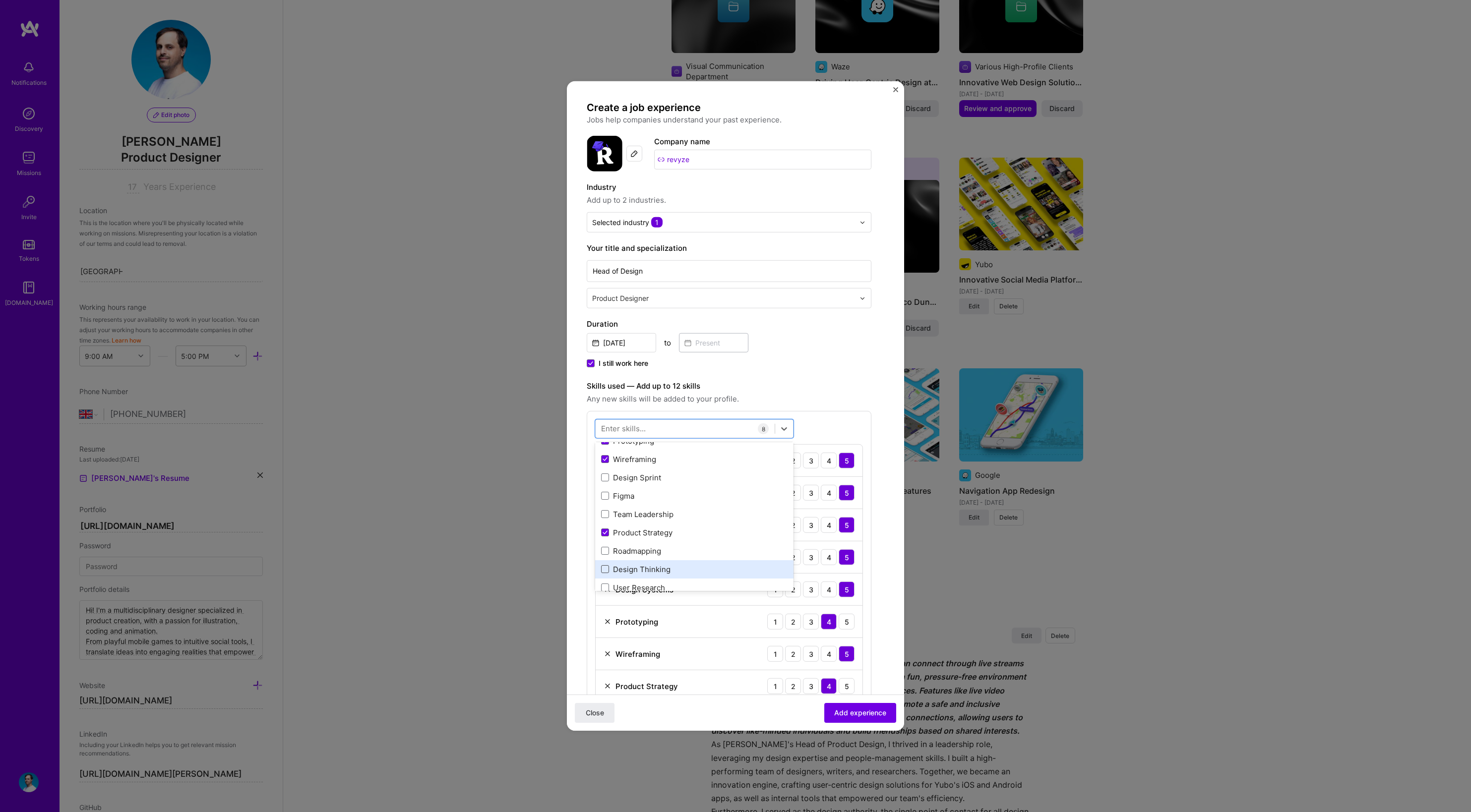
click at [0, 0] on input "checkbox" at bounding box center [0, 0] width 0 height 0
click at [606, 585] on span at bounding box center [605, 588] width 8 height 8
click at [0, 0] on input "checkbox" at bounding box center [0, 0] width 0 height 0
click at [607, 551] on span at bounding box center [605, 551] width 8 height 8
click at [0, 0] on input "checkbox" at bounding box center [0, 0] width 0 height 0
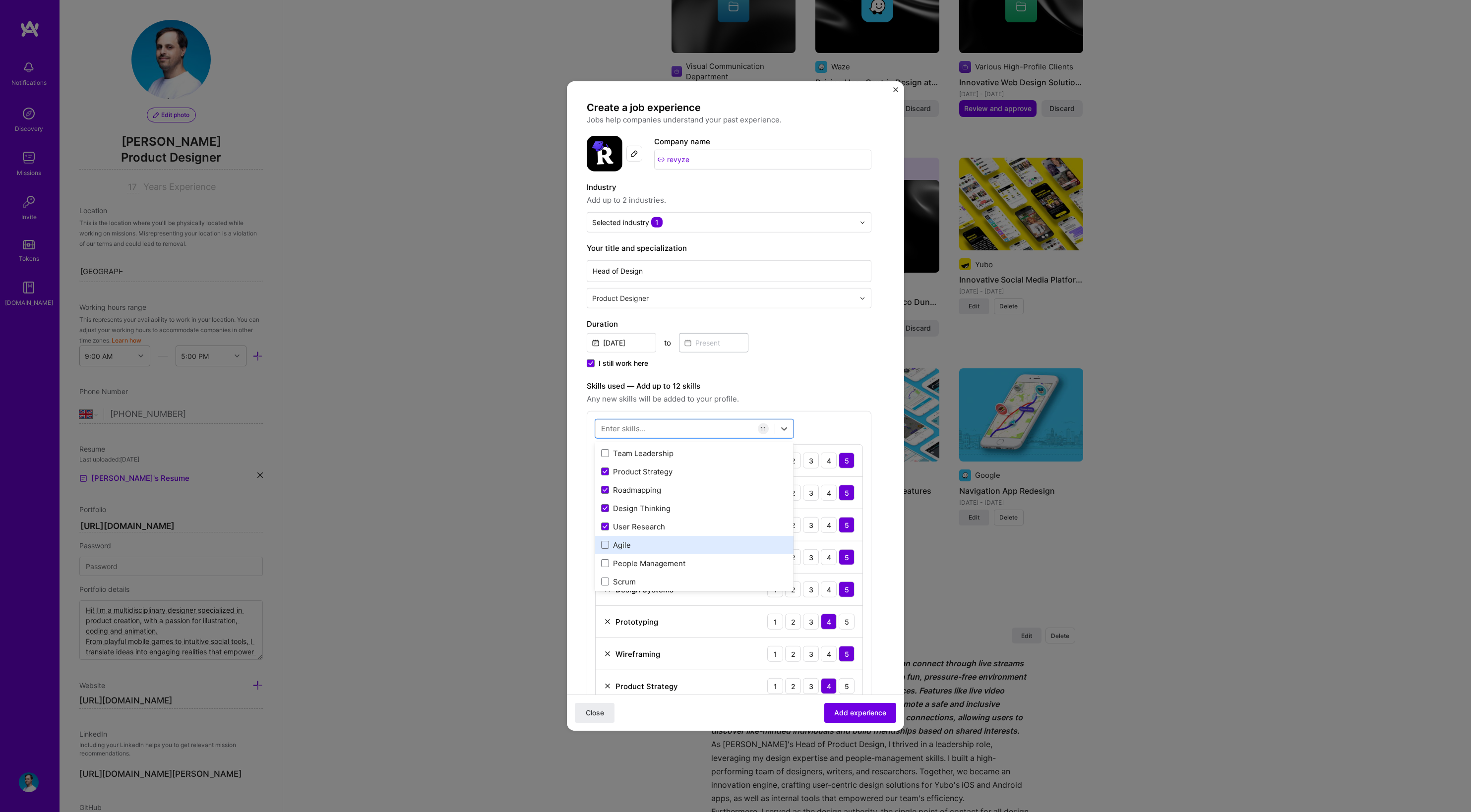
scroll to position [186, 0]
click at [604, 447] on span at bounding box center [605, 447] width 8 height 8
click at [0, 0] on input "checkbox" at bounding box center [0, 0] width 0 height 0
click at [607, 544] on div "Agile" at bounding box center [694, 539] width 186 height 10
click at [847, 411] on div "Enter skills... 13 UX/UI 1 2 3 4 5 UX Design 1 2 3 4 5 Visual design 1 2 3 4 5 …" at bounding box center [729, 641] width 285 height 461
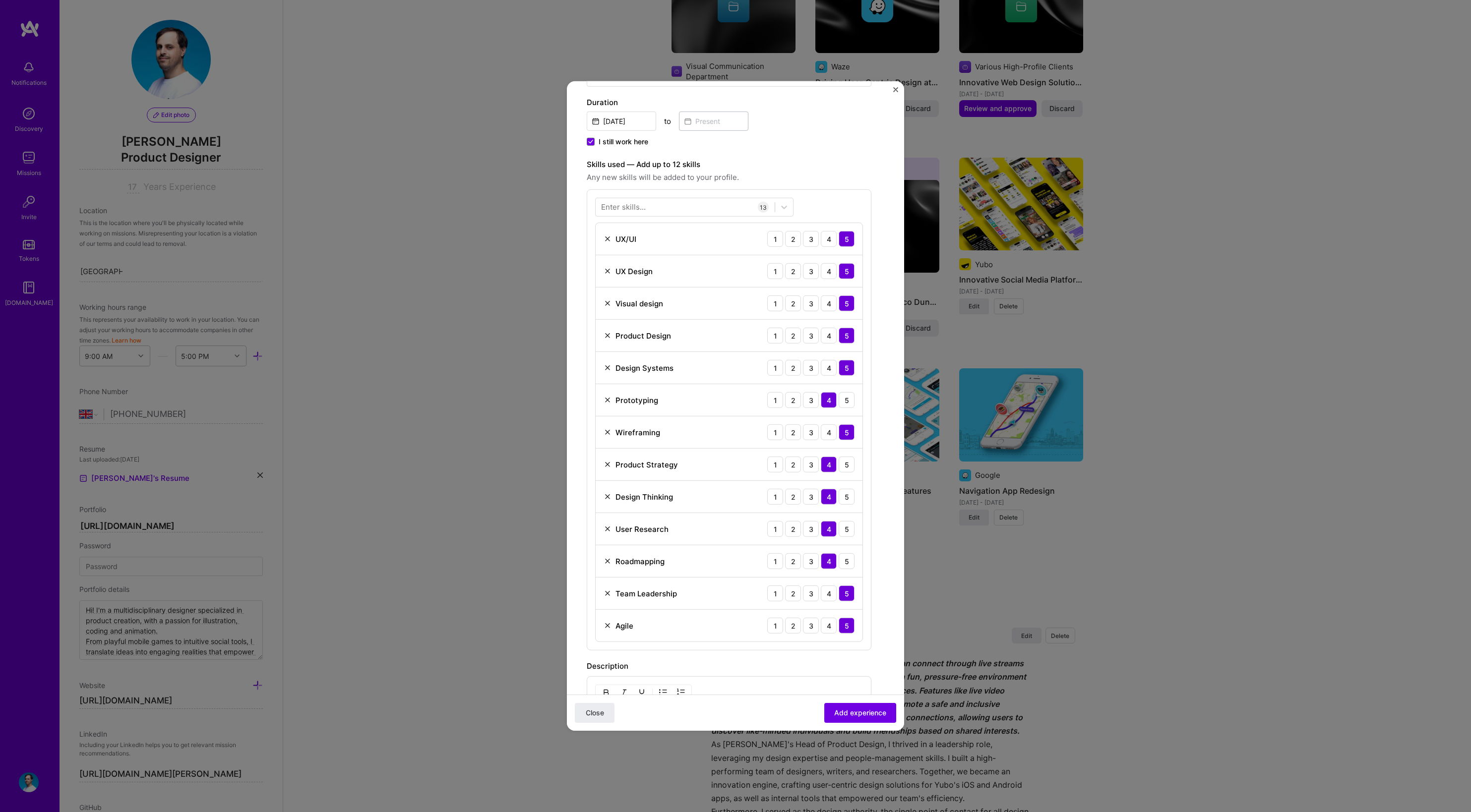
scroll to position [254, 0]
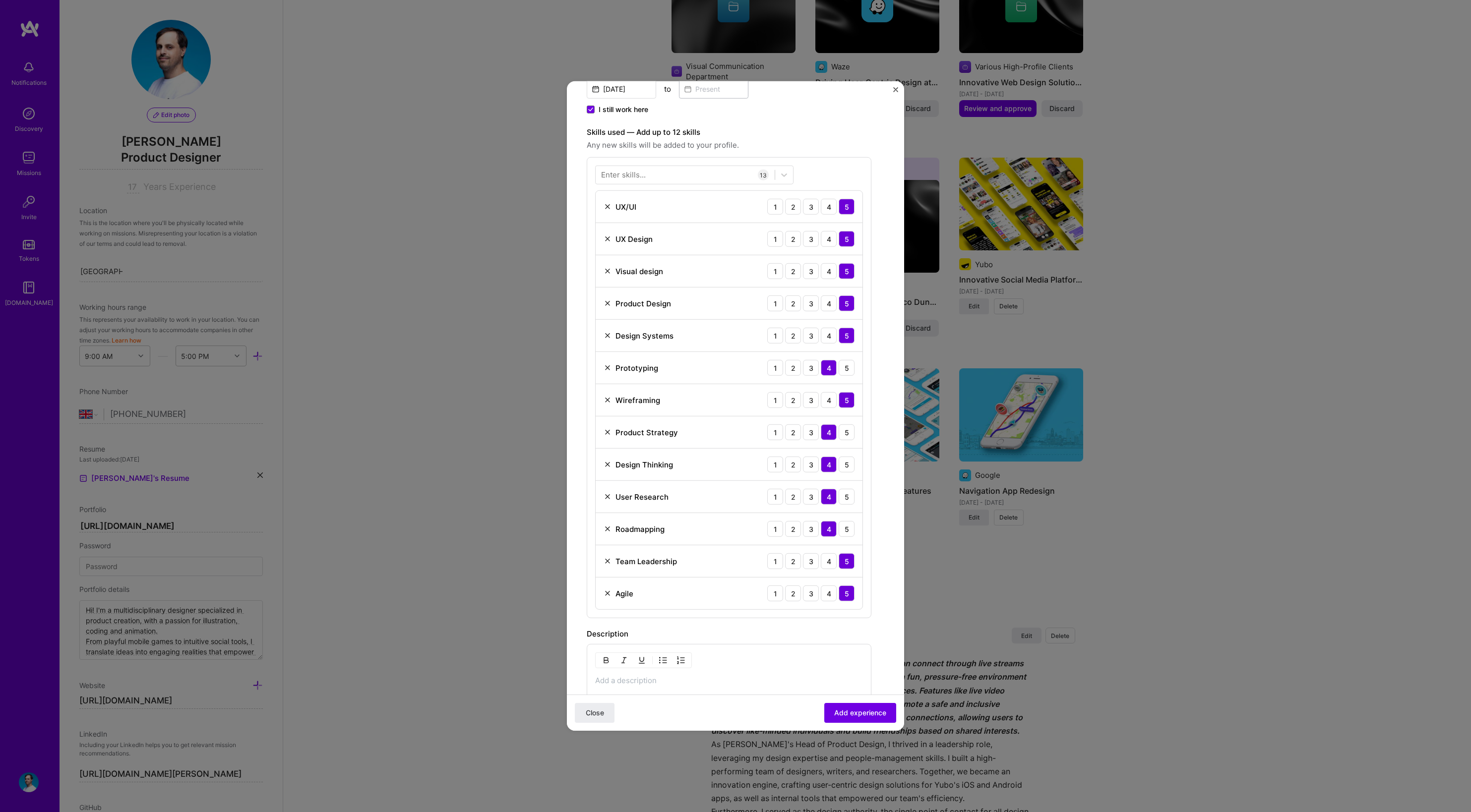
click at [610, 594] on img at bounding box center [607, 593] width 8 height 8
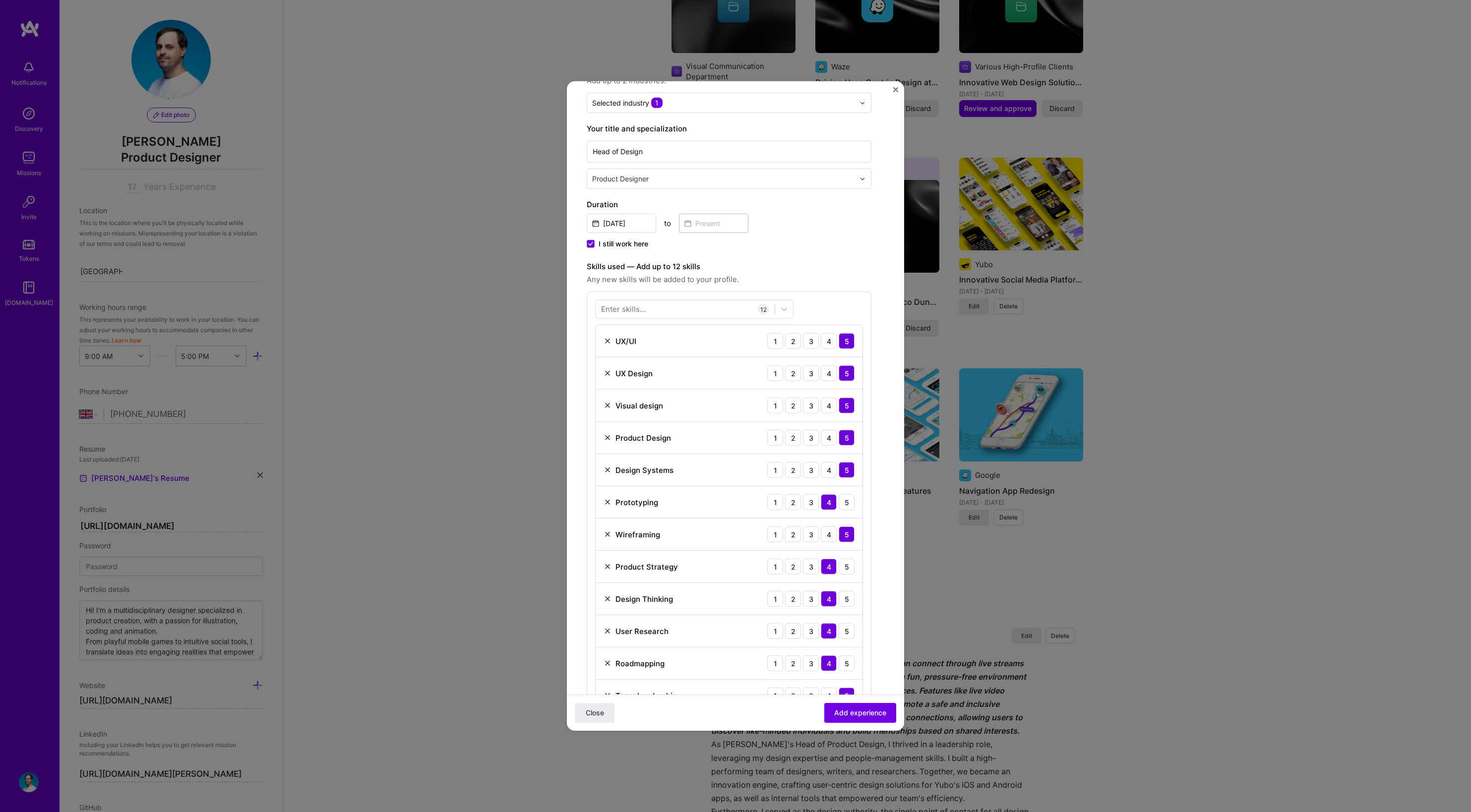
scroll to position [72, 0]
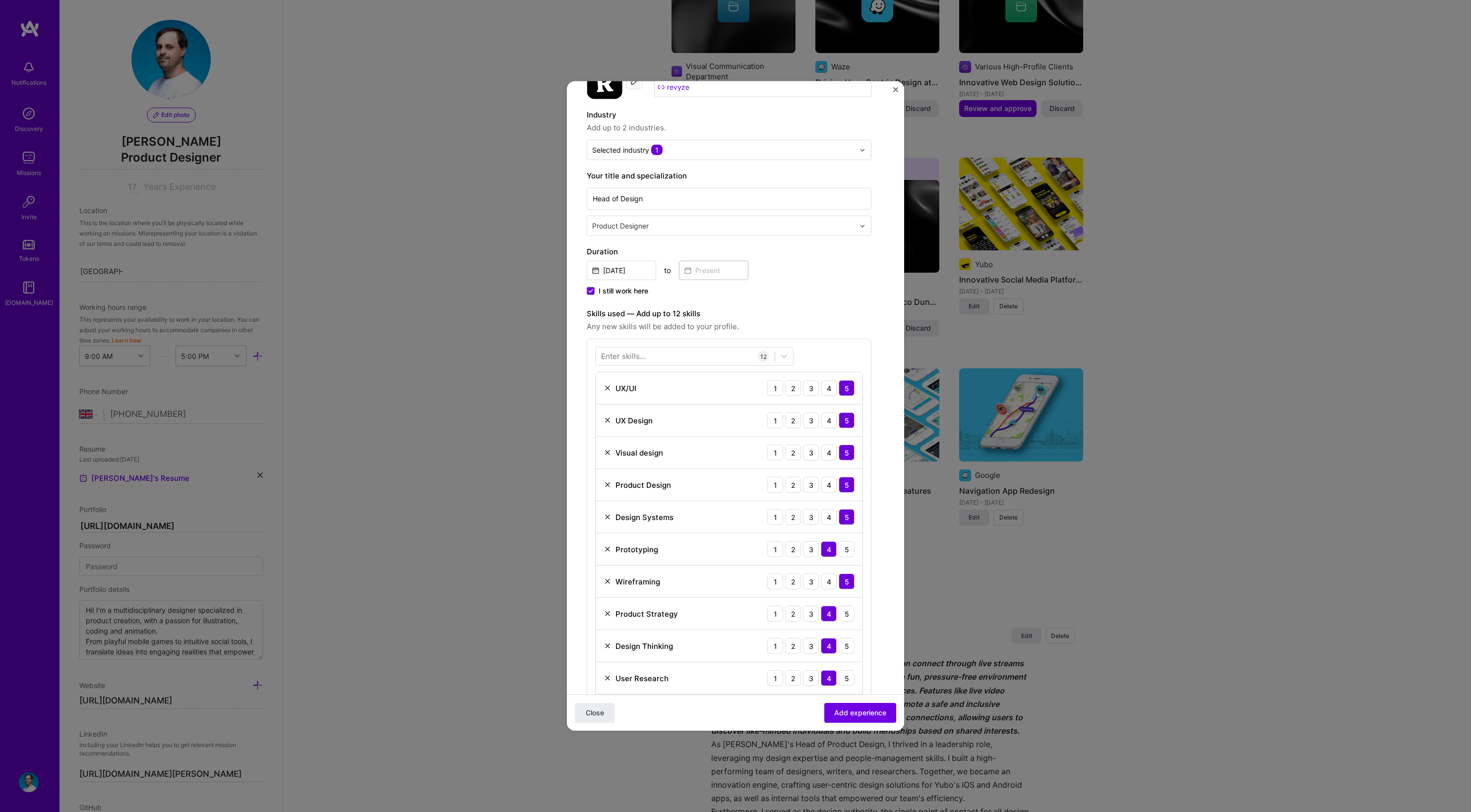
click at [607, 417] on img at bounding box center [607, 421] width 8 height 8
click at [846, 518] on div "5" at bounding box center [846, 516] width 16 height 16
click at [845, 619] on div "5" at bounding box center [846, 613] width 16 height 16
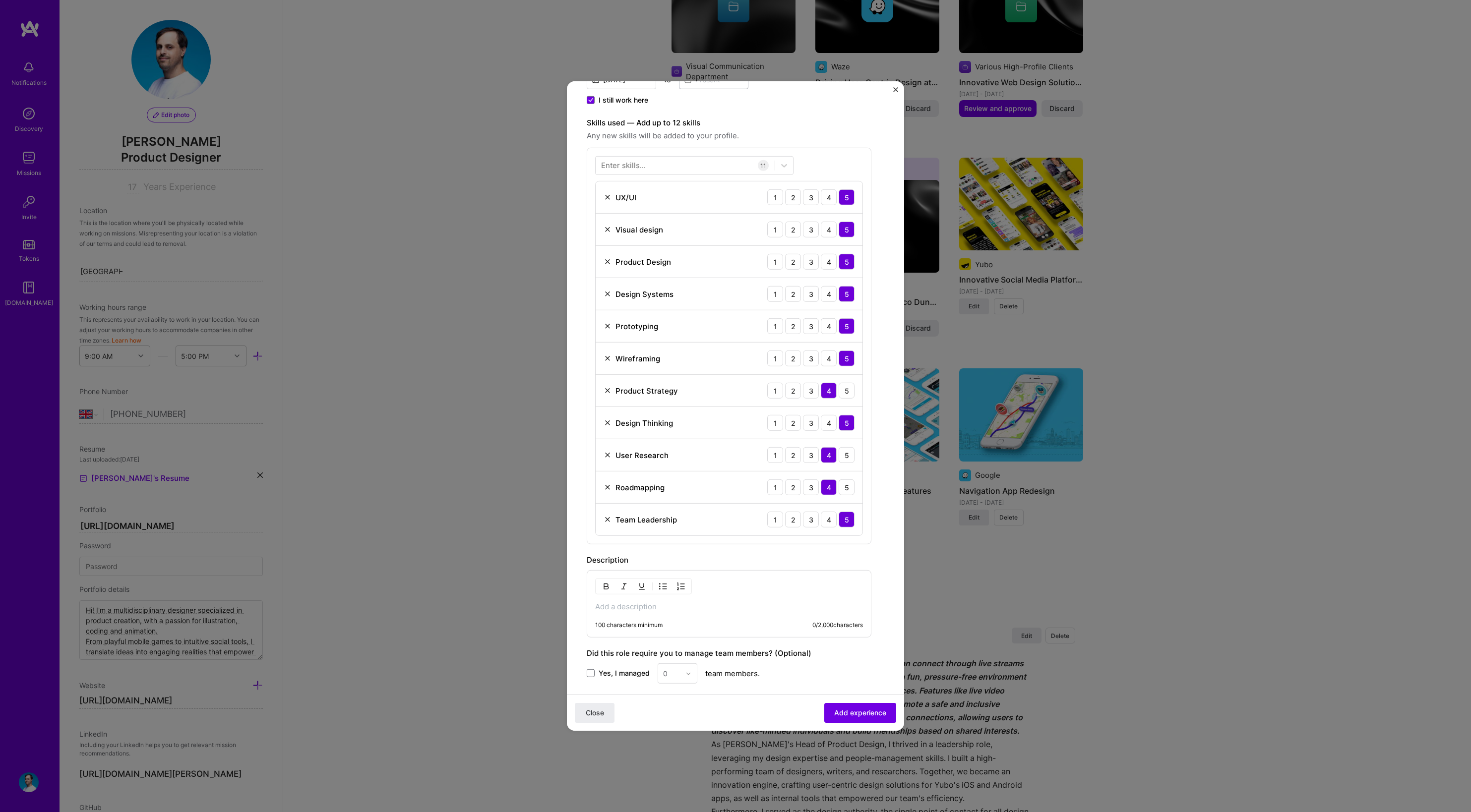
scroll to position [267, 0]
click at [688, 609] on div "100 characters minimum 0 / 2,000 characters" at bounding box center [729, 600] width 285 height 68
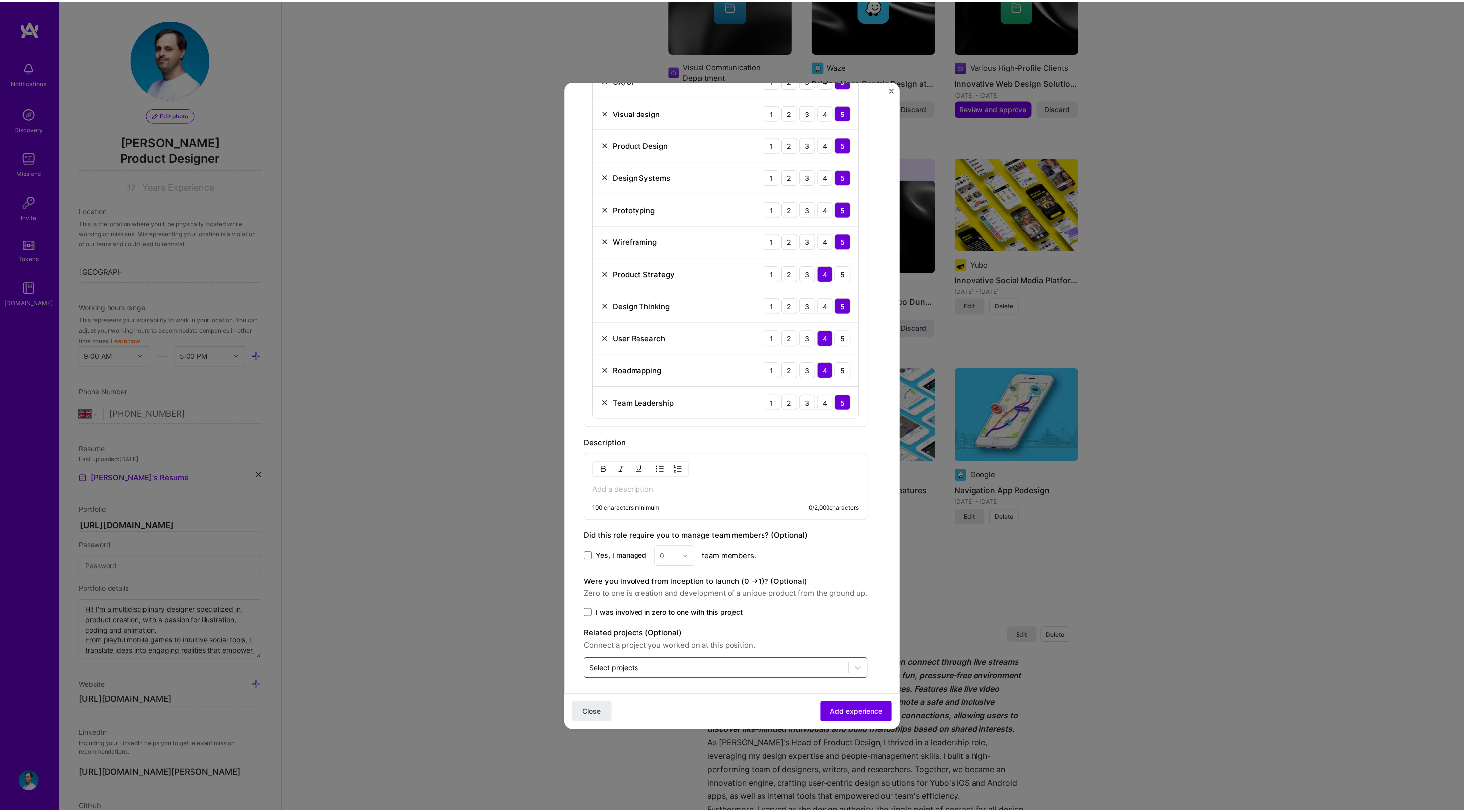
scroll to position [384, 0]
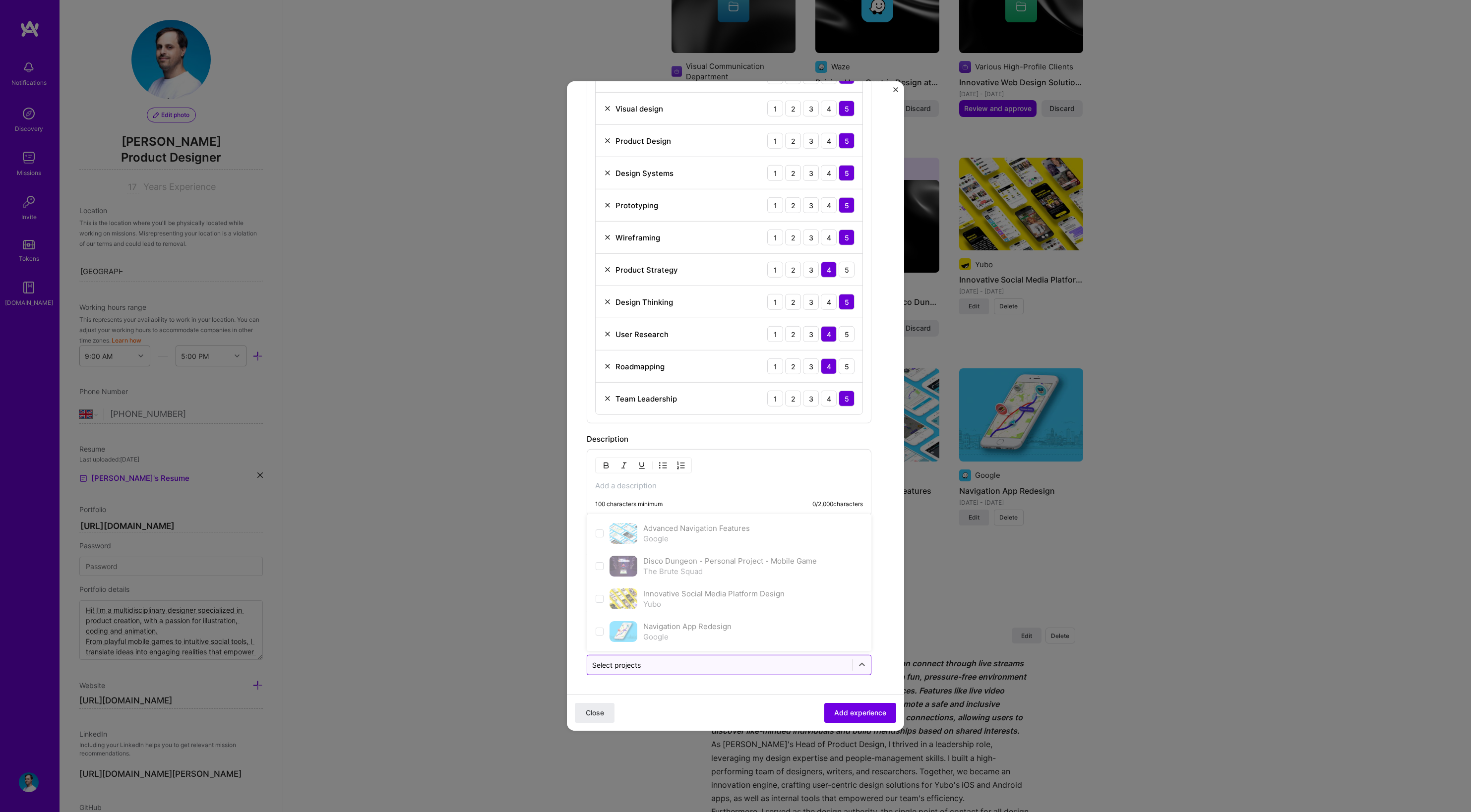
click at [641, 660] on div "Select projects" at bounding box center [616, 664] width 48 height 10
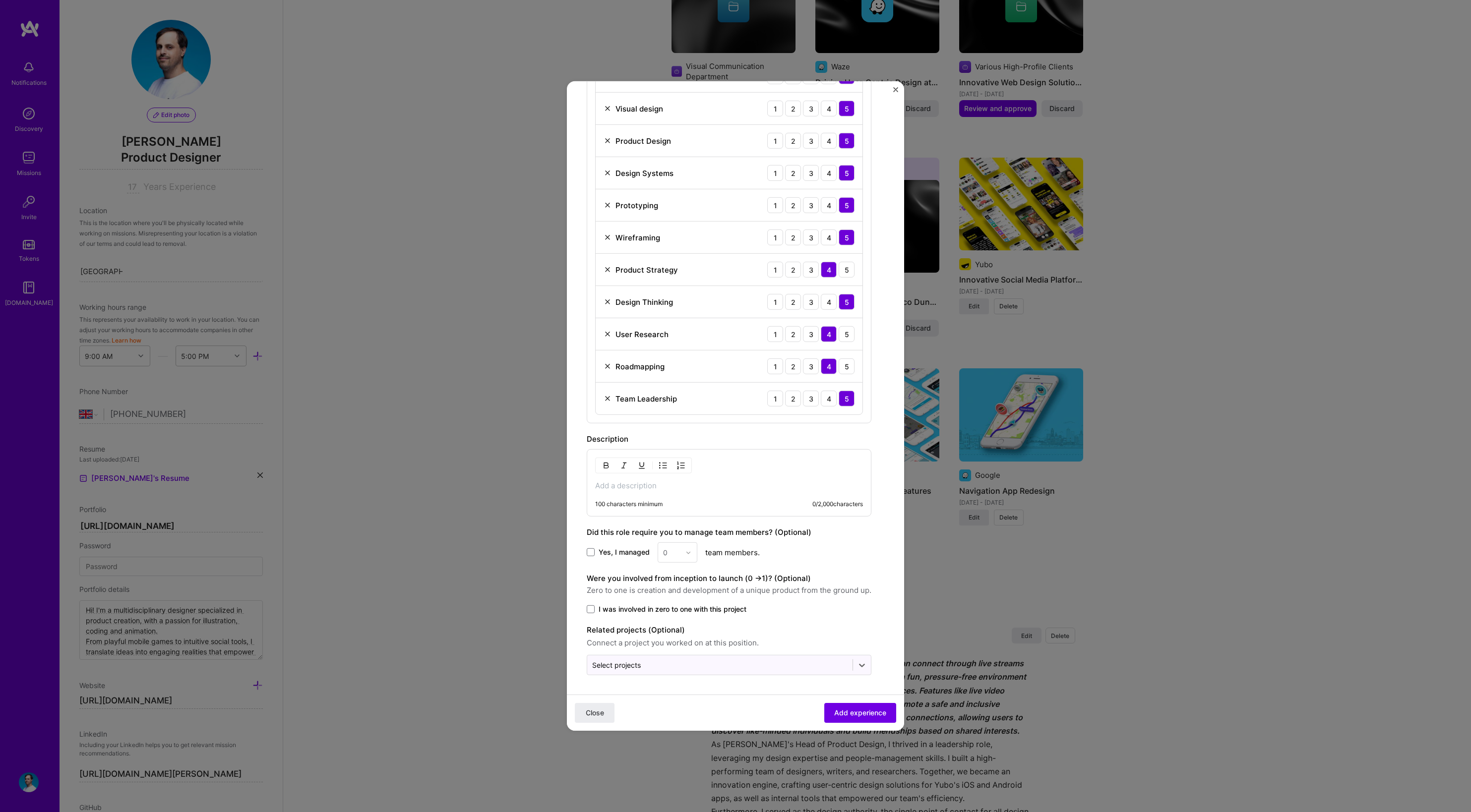
click at [666, 487] on p at bounding box center [729, 485] width 268 height 10
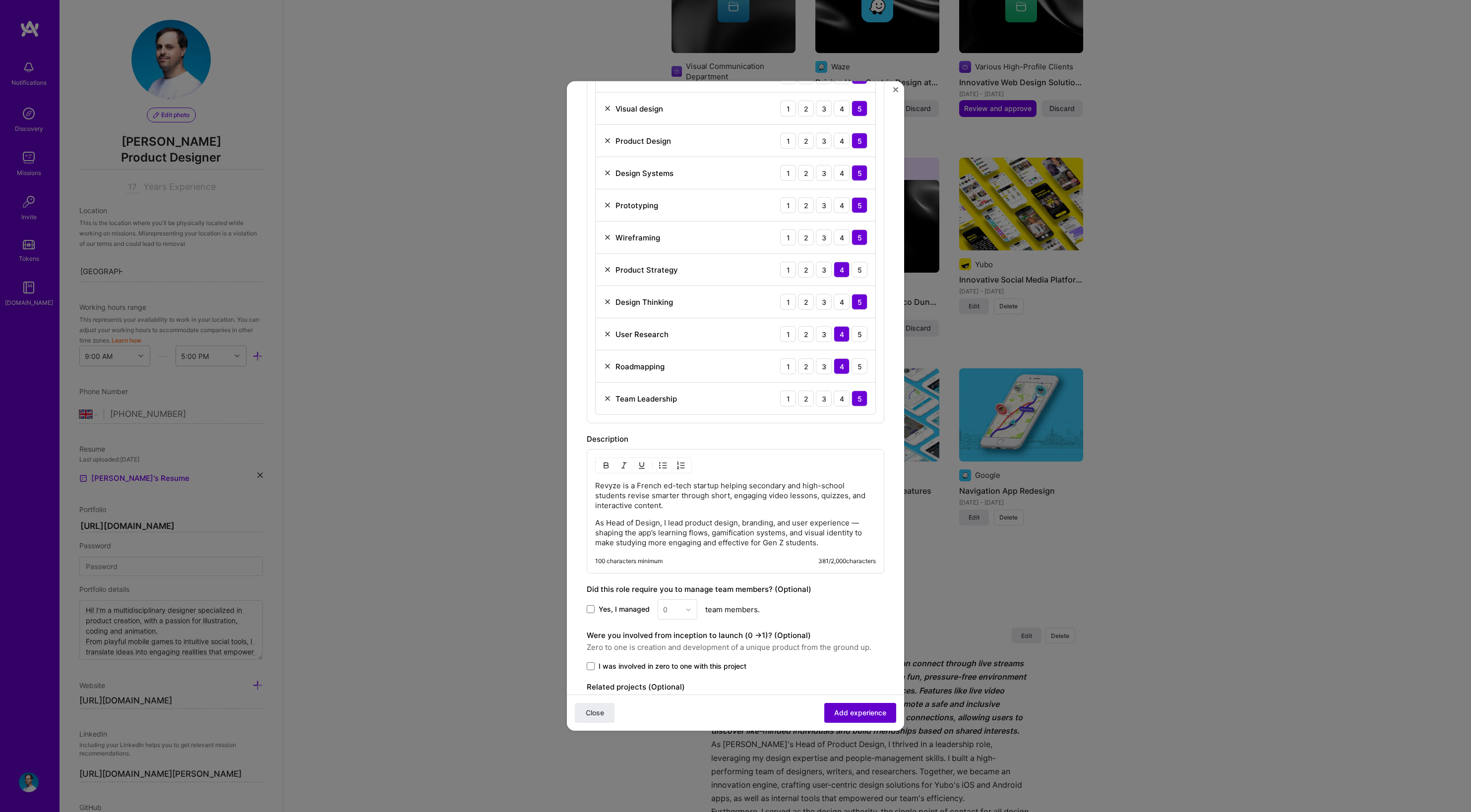
click at [831, 719] on button "Add experience" at bounding box center [860, 713] width 72 height 20
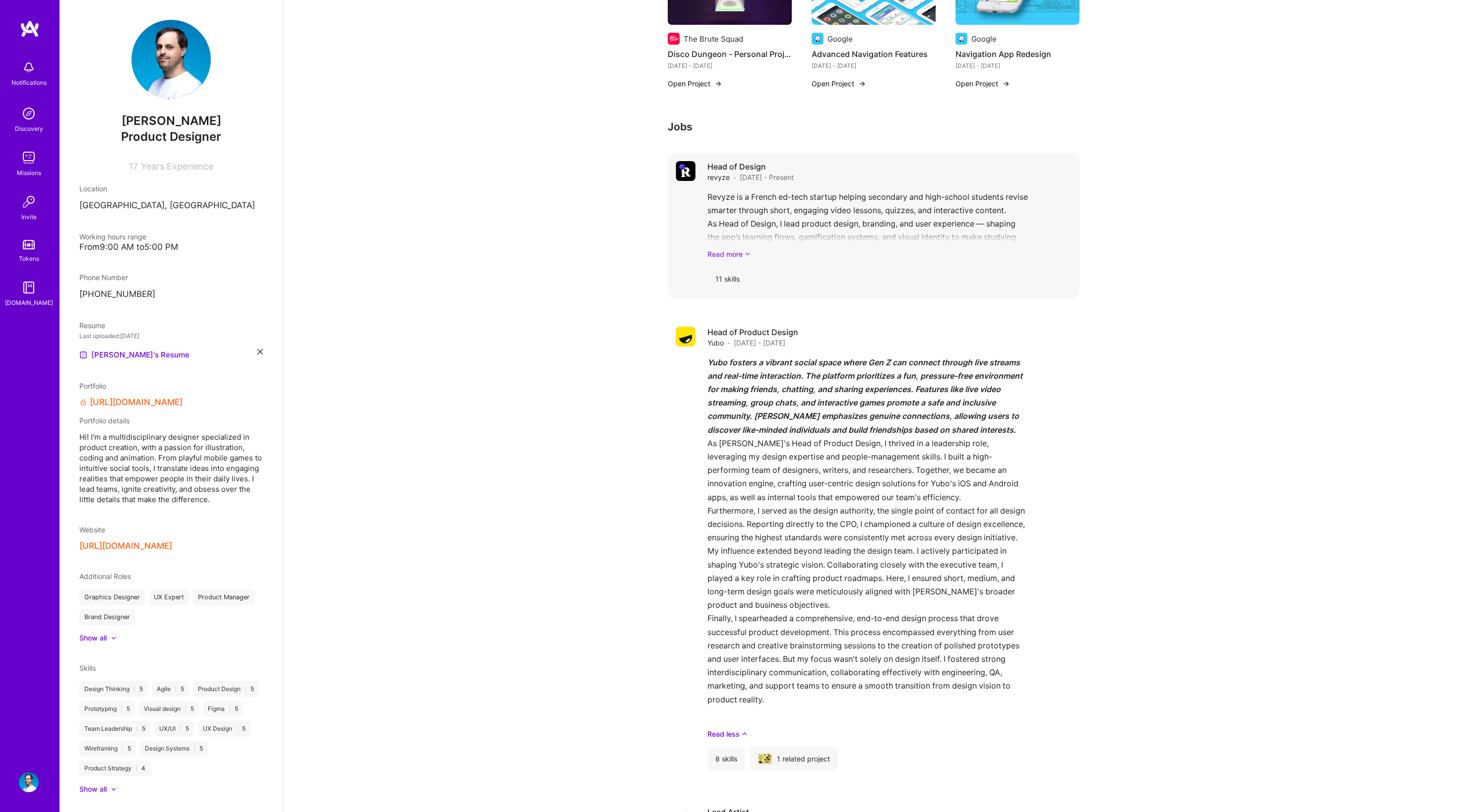
click at [723, 254] on link "Read more" at bounding box center [889, 254] width 364 height 10
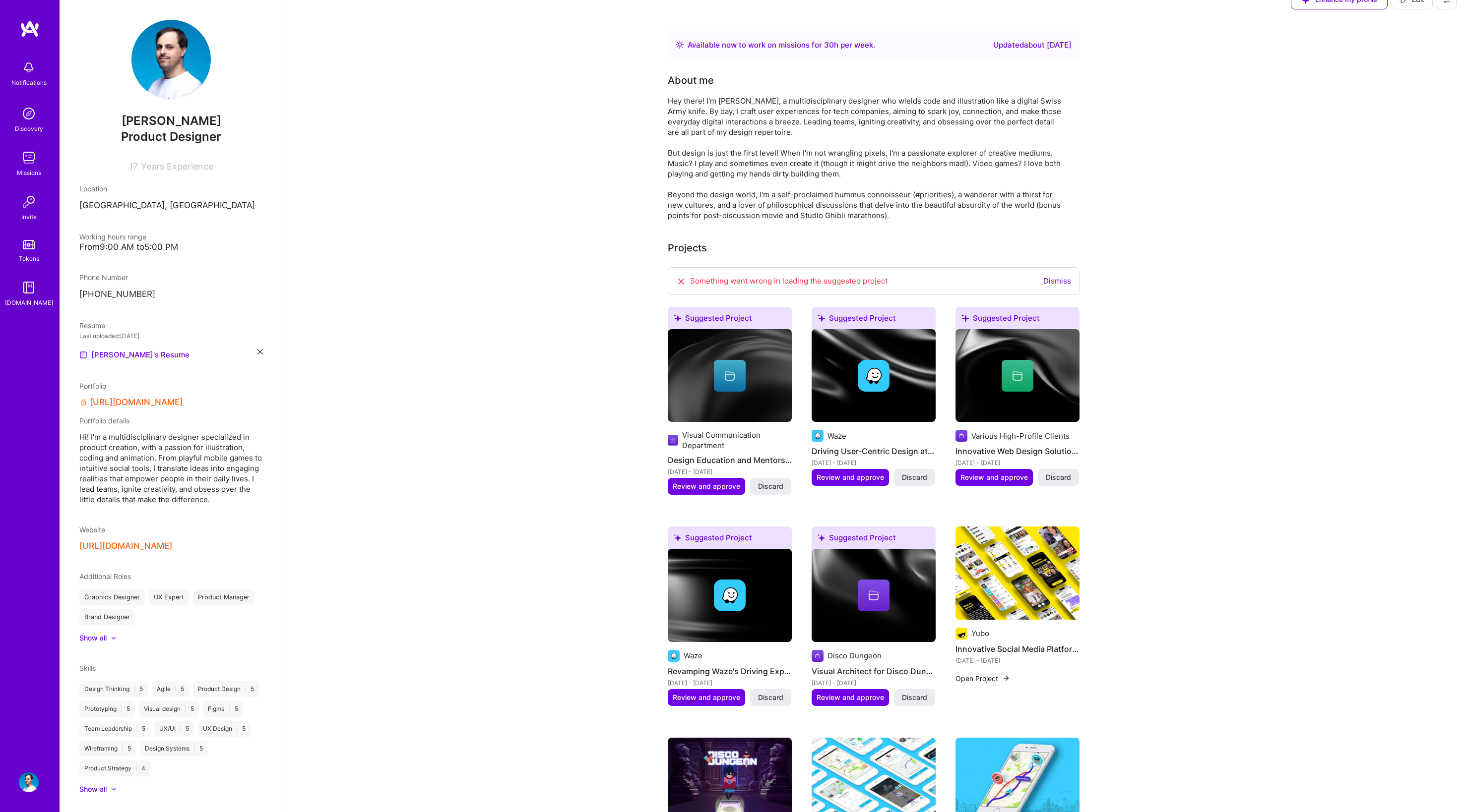
scroll to position [0, 0]
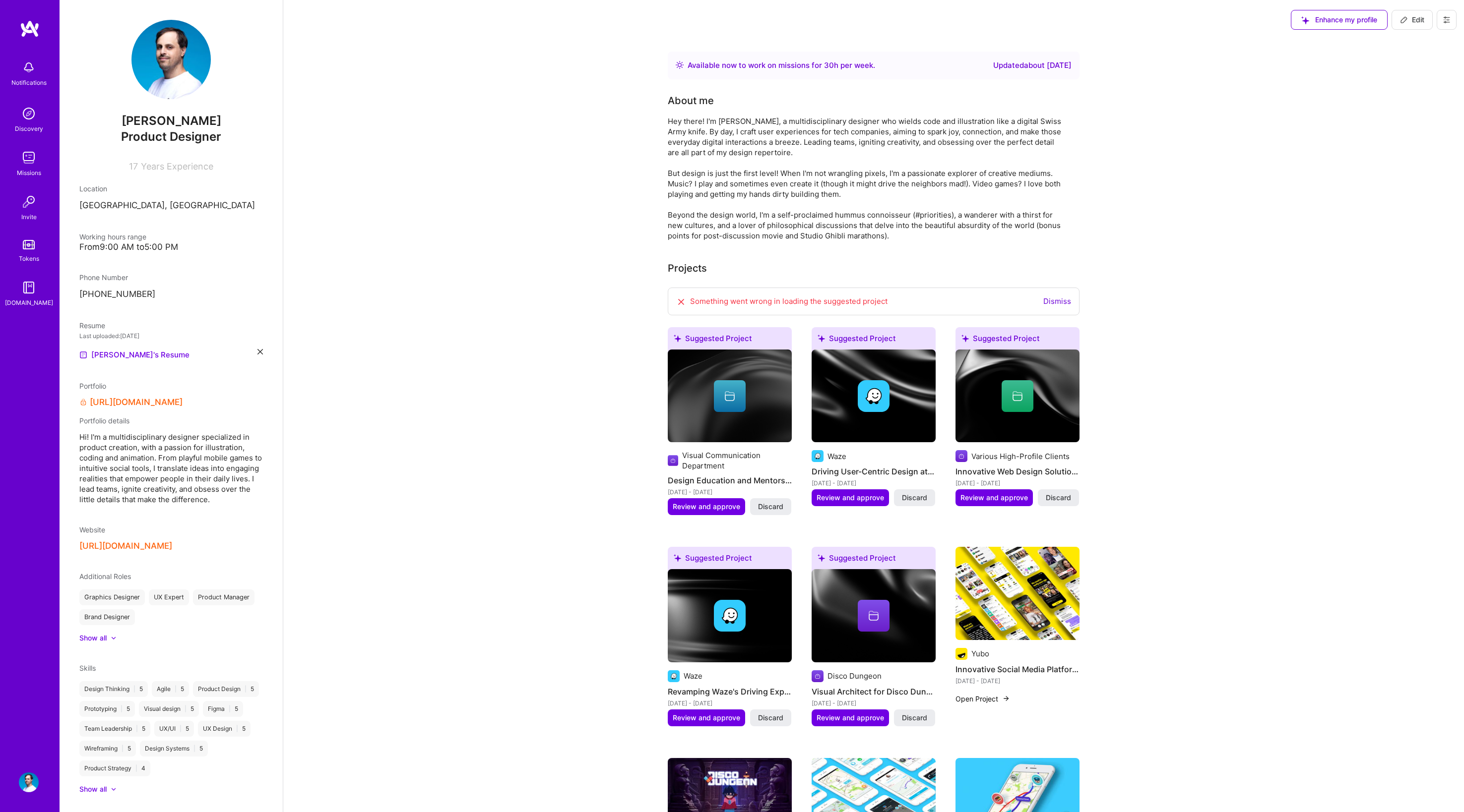
click at [31, 164] on img at bounding box center [29, 158] width 20 height 20
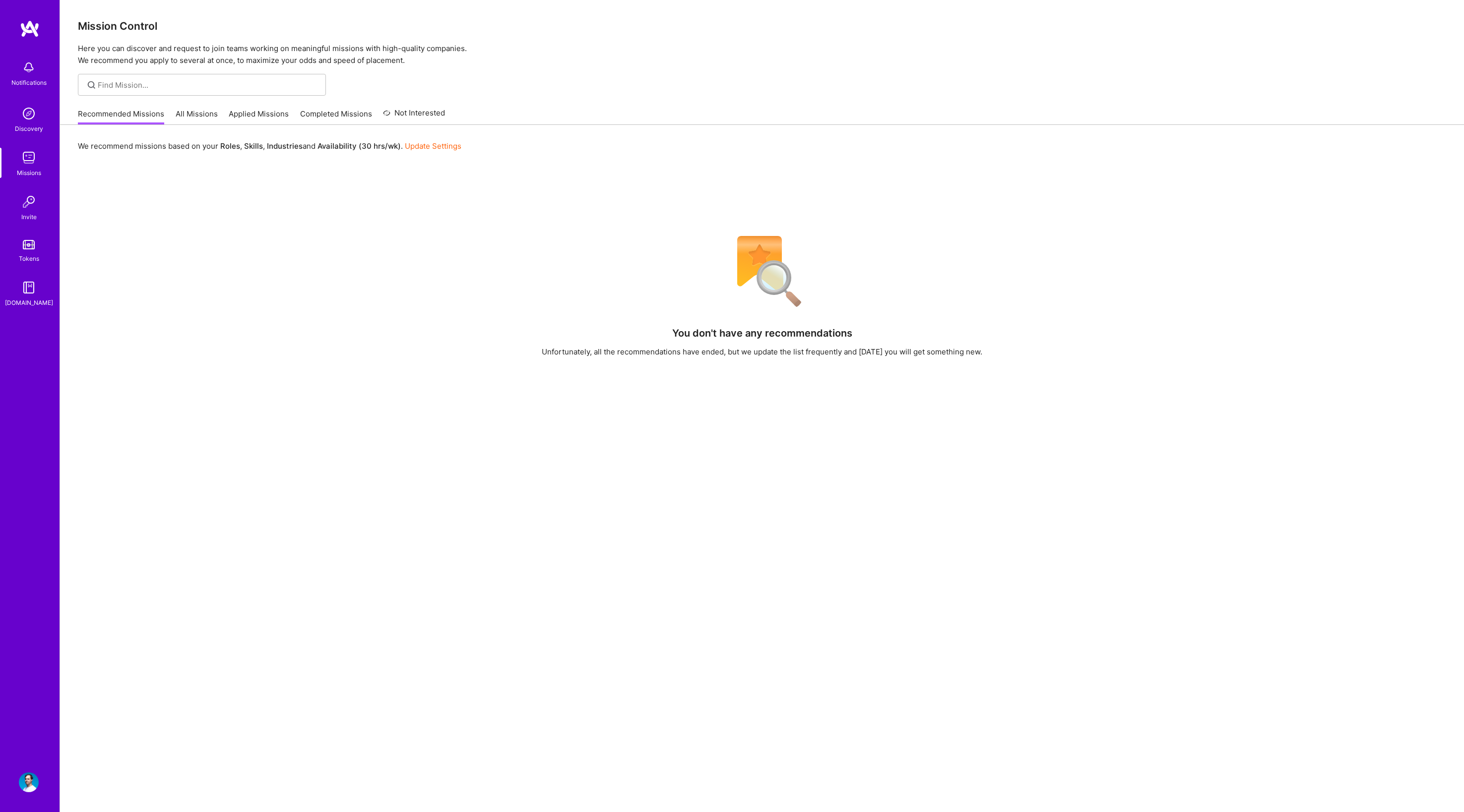
click at [203, 110] on link "All Missions" at bounding box center [196, 117] width 42 height 16
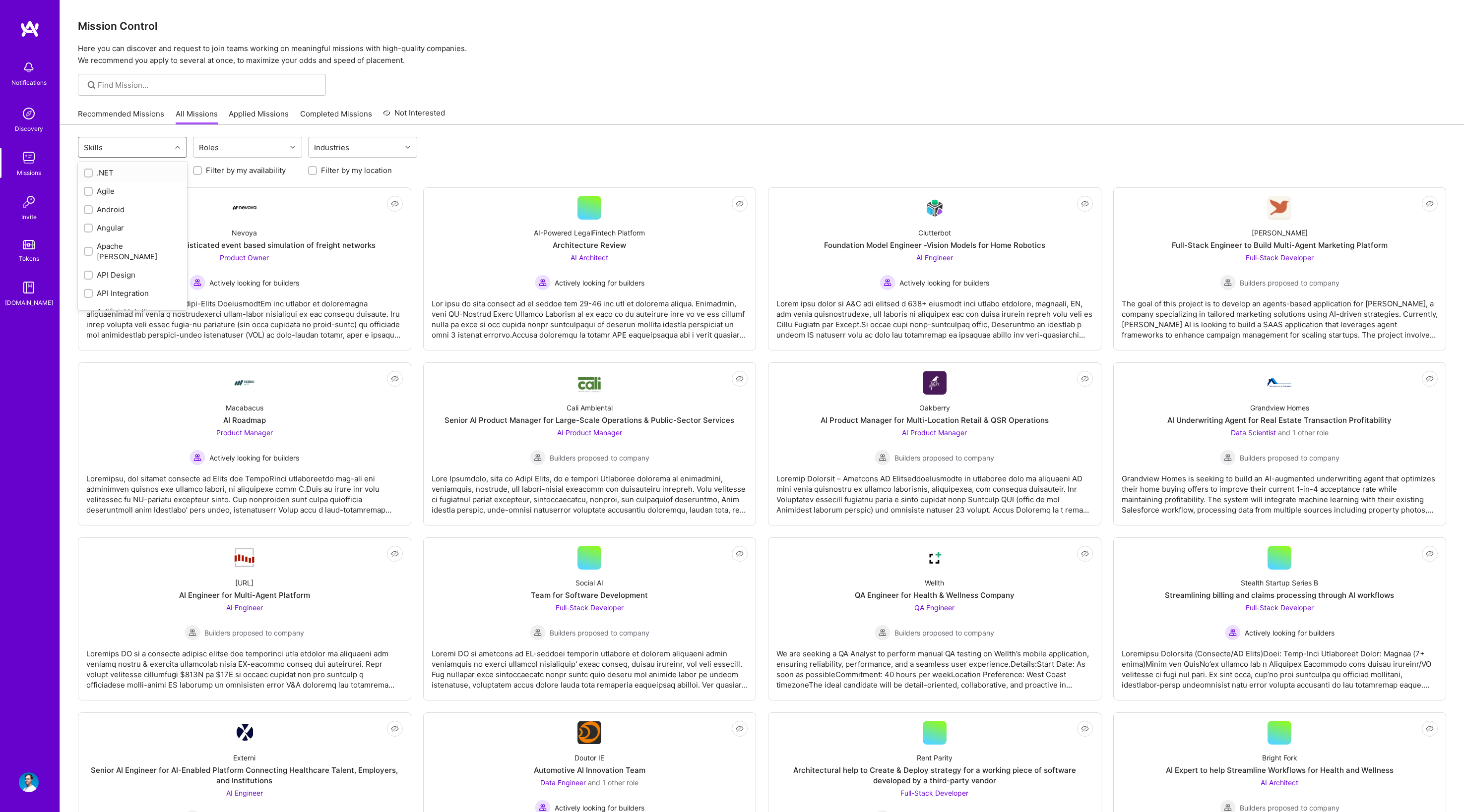
click at [181, 145] on div at bounding box center [179, 147] width 16 height 13
click at [170, 140] on div "Skills" at bounding box center [125, 148] width 93 height 20
click at [208, 147] on div "Roles" at bounding box center [208, 148] width 25 height 15
click at [205, 256] on input "checkbox" at bounding box center [204, 258] width 7 height 7
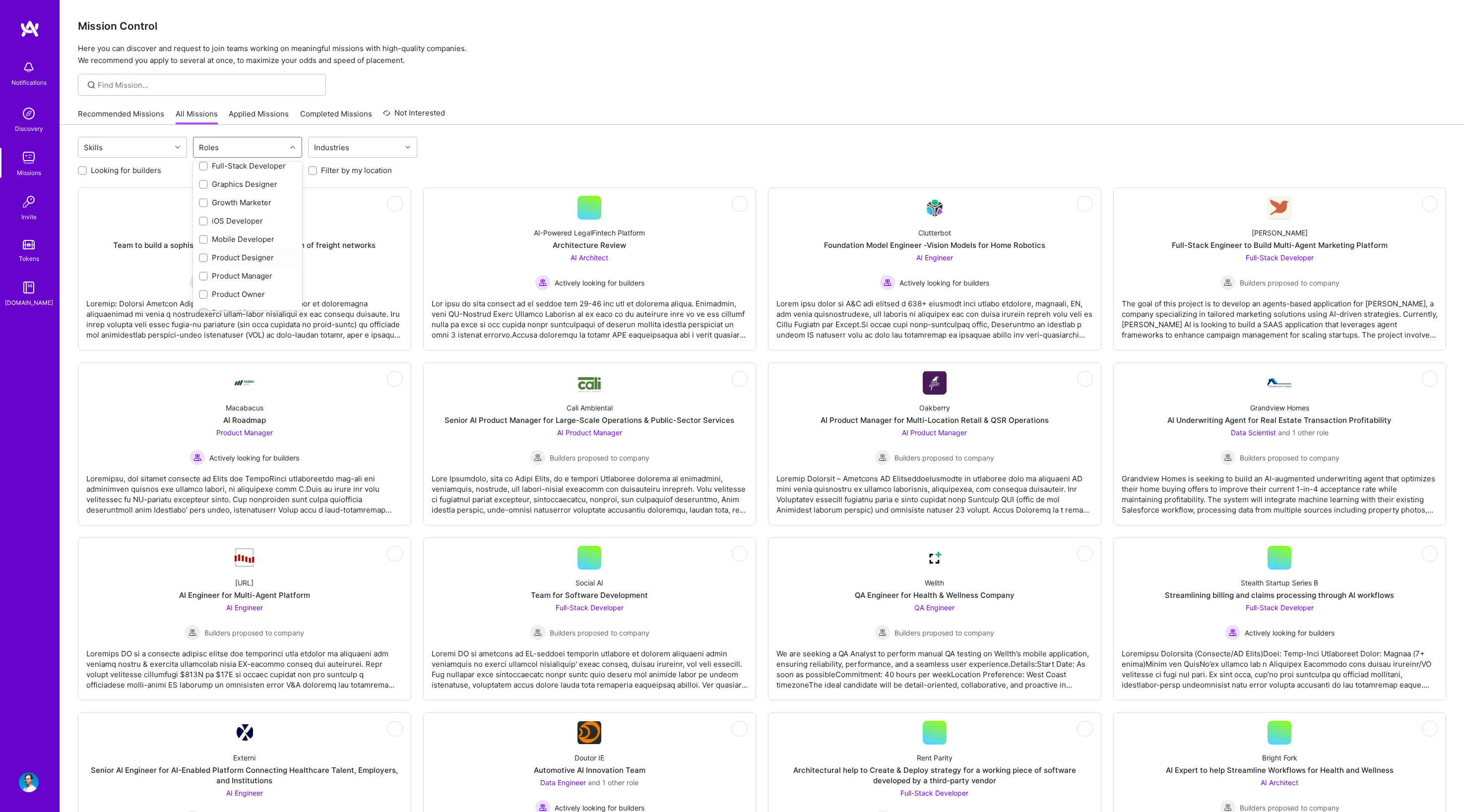
checkbox input "true"
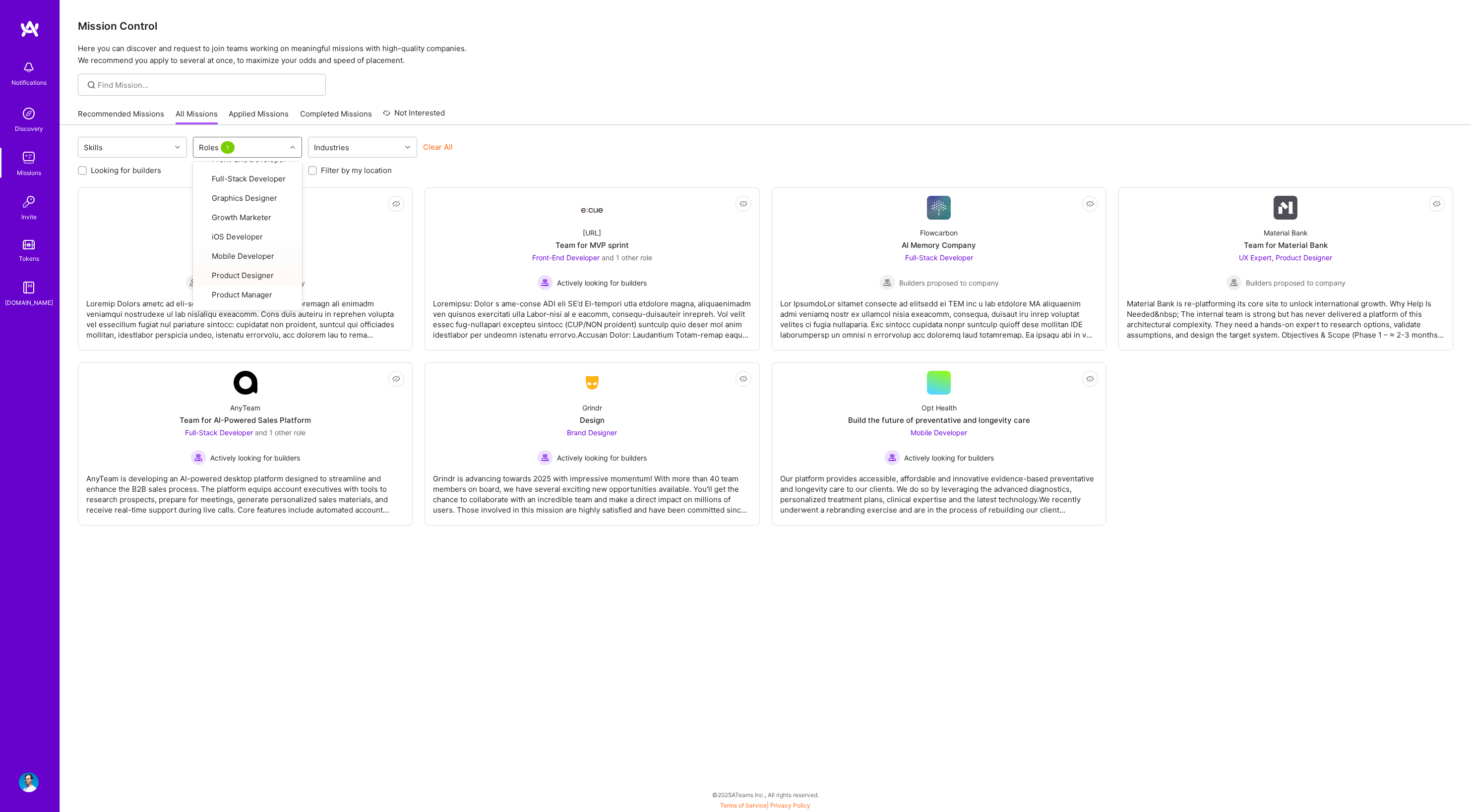
click at [595, 586] on div "Skills option Product Designer, selected. option Mobile Developer focused, 18 o…" at bounding box center [766, 450] width 1411 height 650
click at [312, 303] on div at bounding box center [245, 316] width 318 height 49
click at [1156, 315] on div "Material Bank is re-platforming its core site to unlock international growth. W…" at bounding box center [1286, 316] width 318 height 49
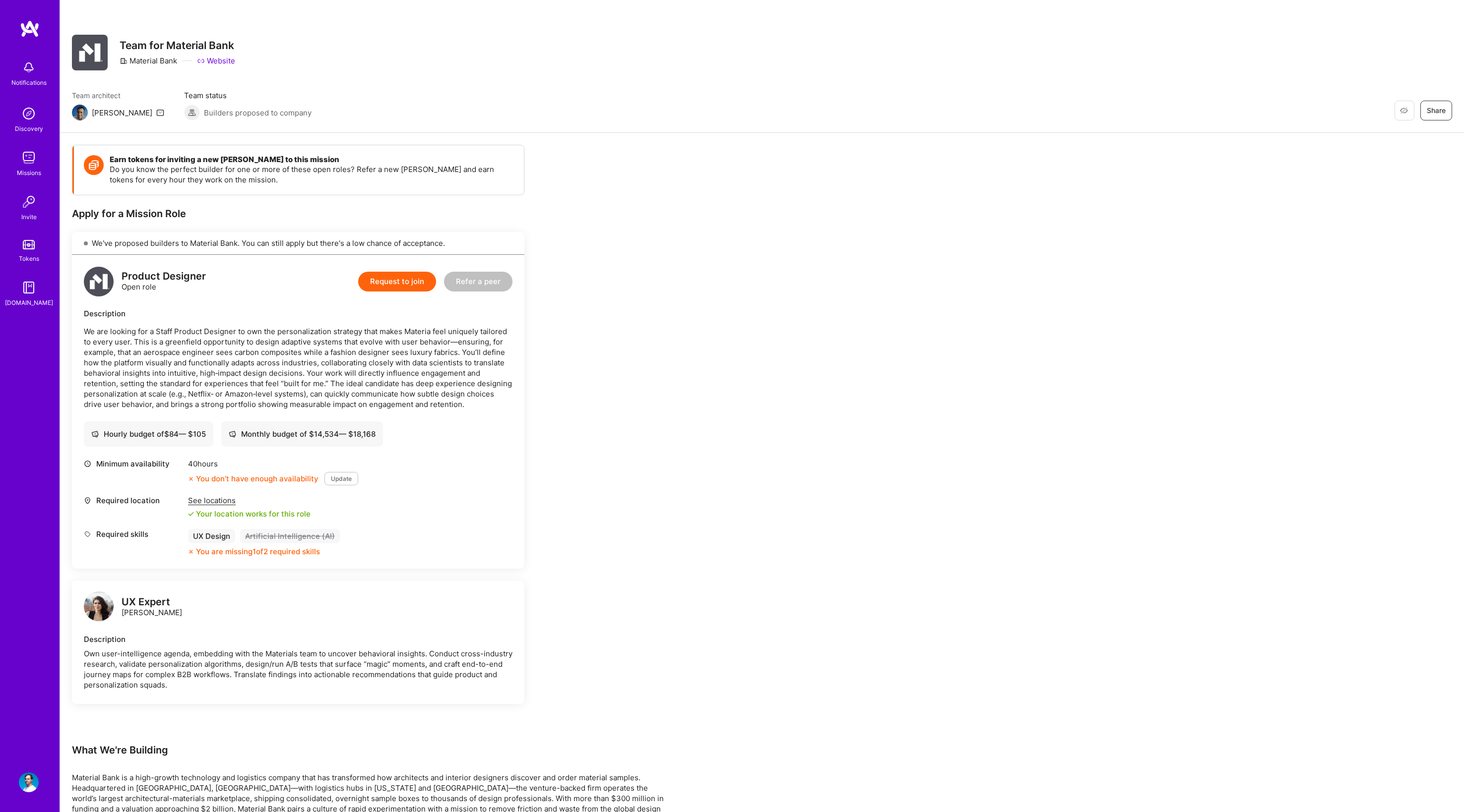
click at [16, 779] on div "Notifications Discovery Missions Invite Tokens A.Guide Profile" at bounding box center [29, 406] width 59 height 812
click at [22, 779] on img at bounding box center [29, 783] width 20 height 20
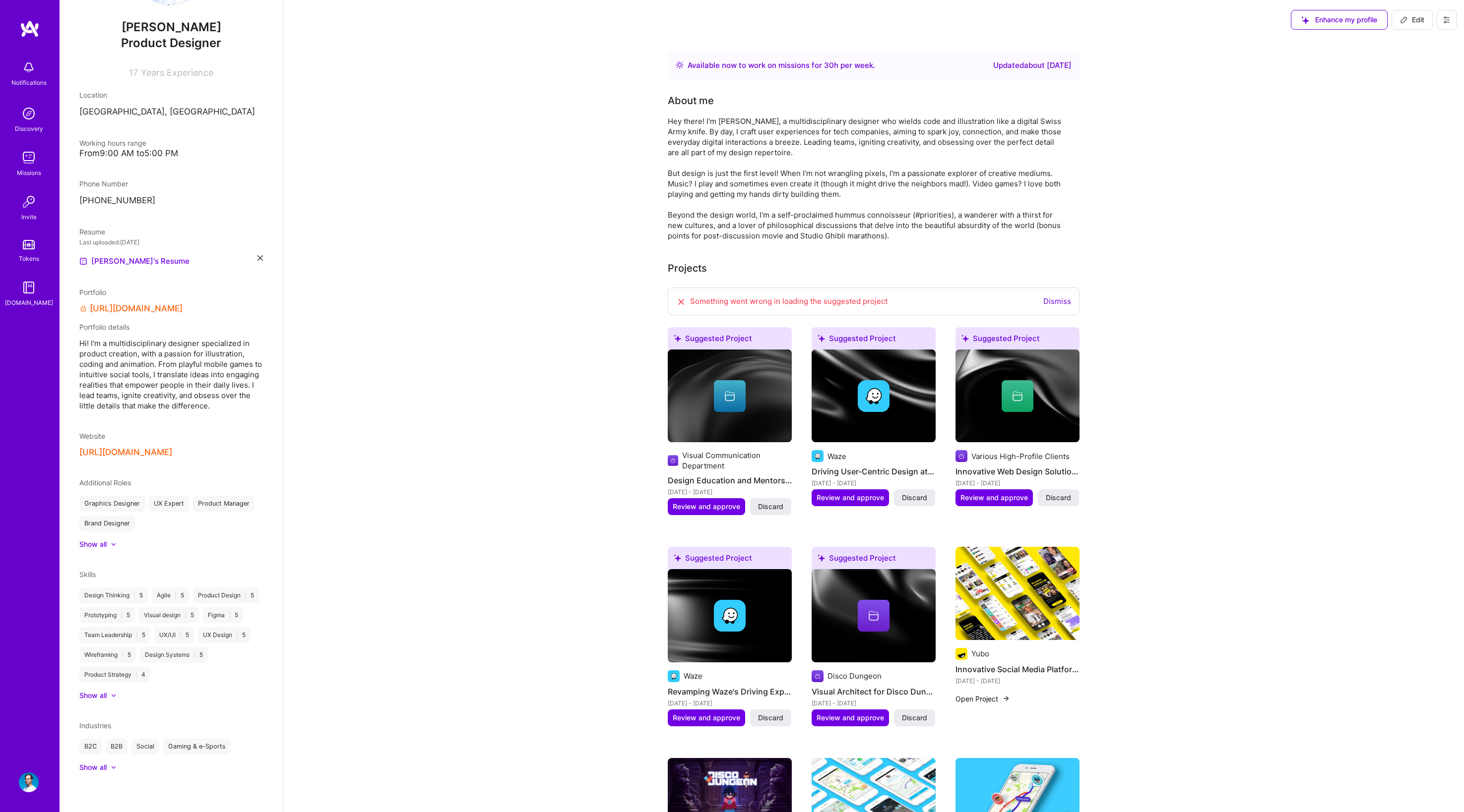
scroll to position [123, 0]
click at [110, 693] on div at bounding box center [109, 695] width 4 height 10
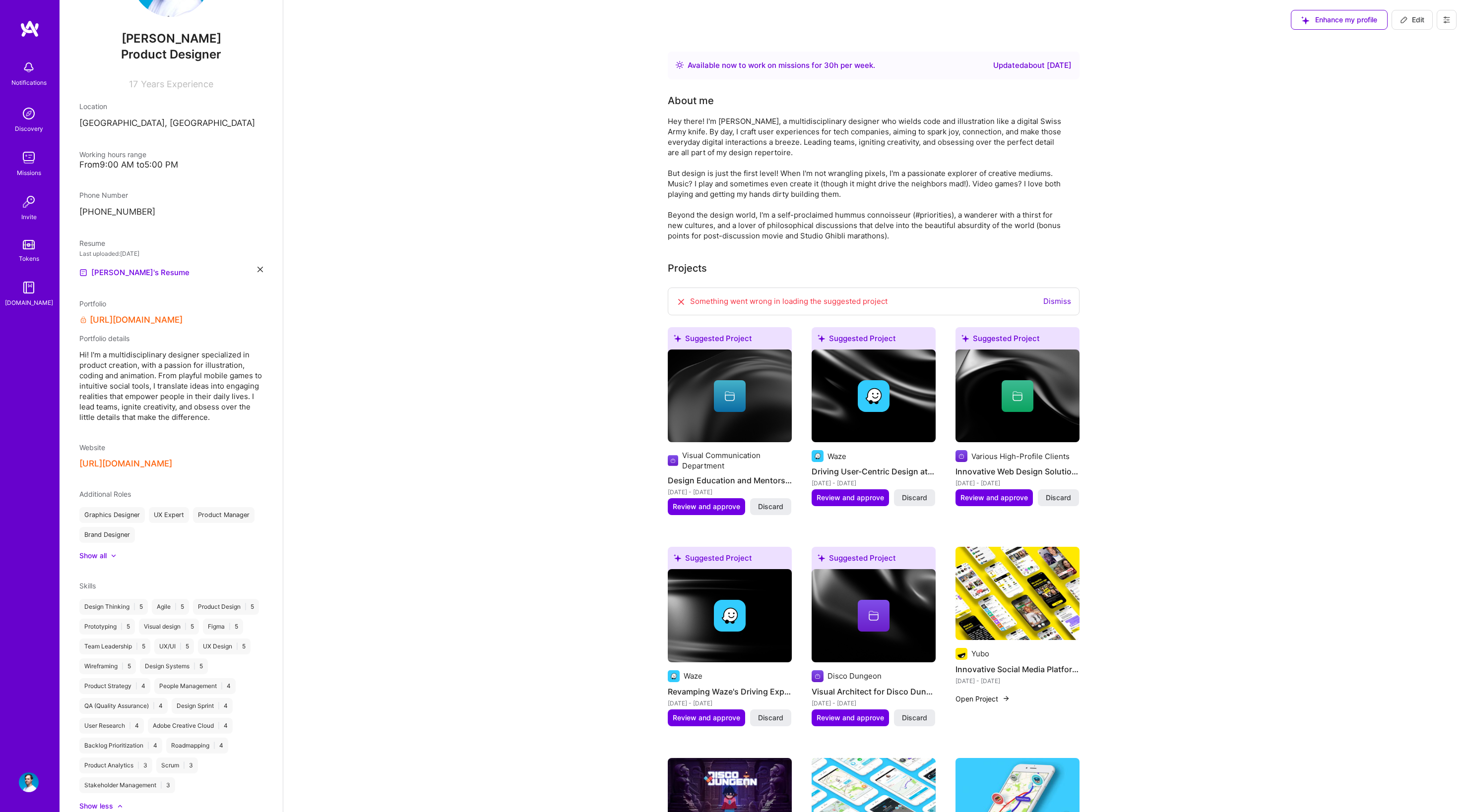
scroll to position [0, 0]
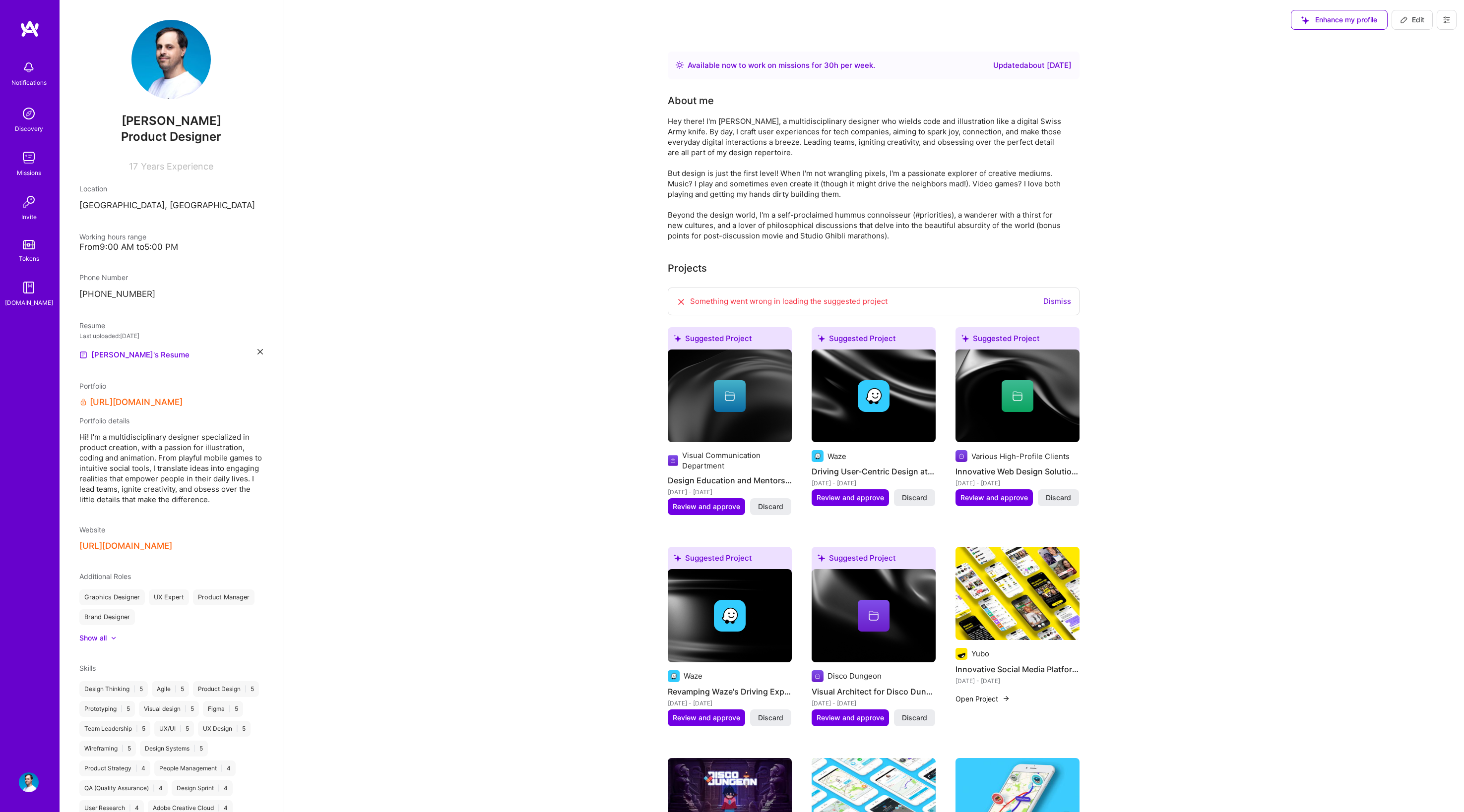
click at [1404, 18] on icon at bounding box center [1404, 19] width 6 height 6
select select "GB"
select select "Right Now"
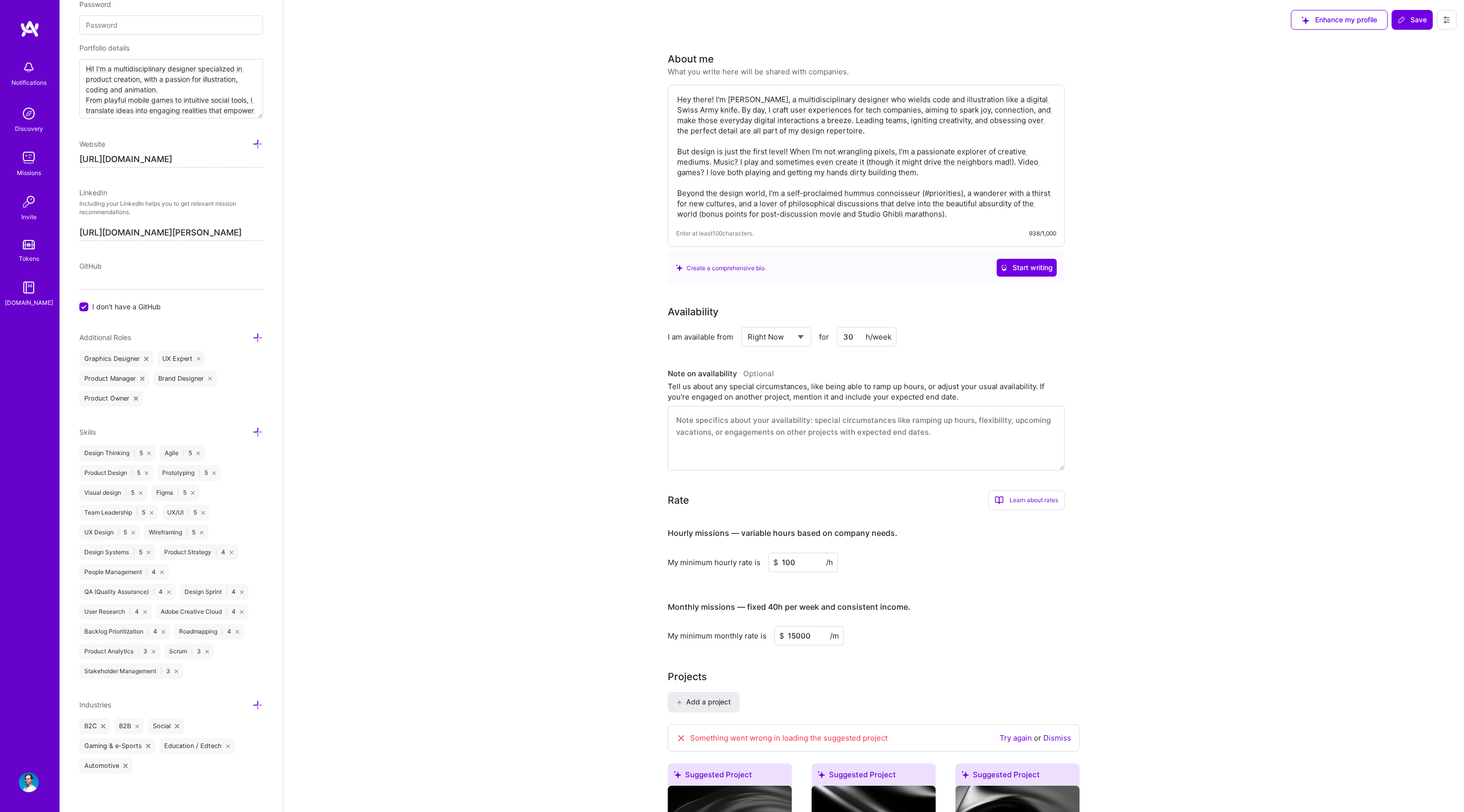
scroll to position [542, 0]
click at [253, 430] on icon at bounding box center [257, 431] width 10 height 10
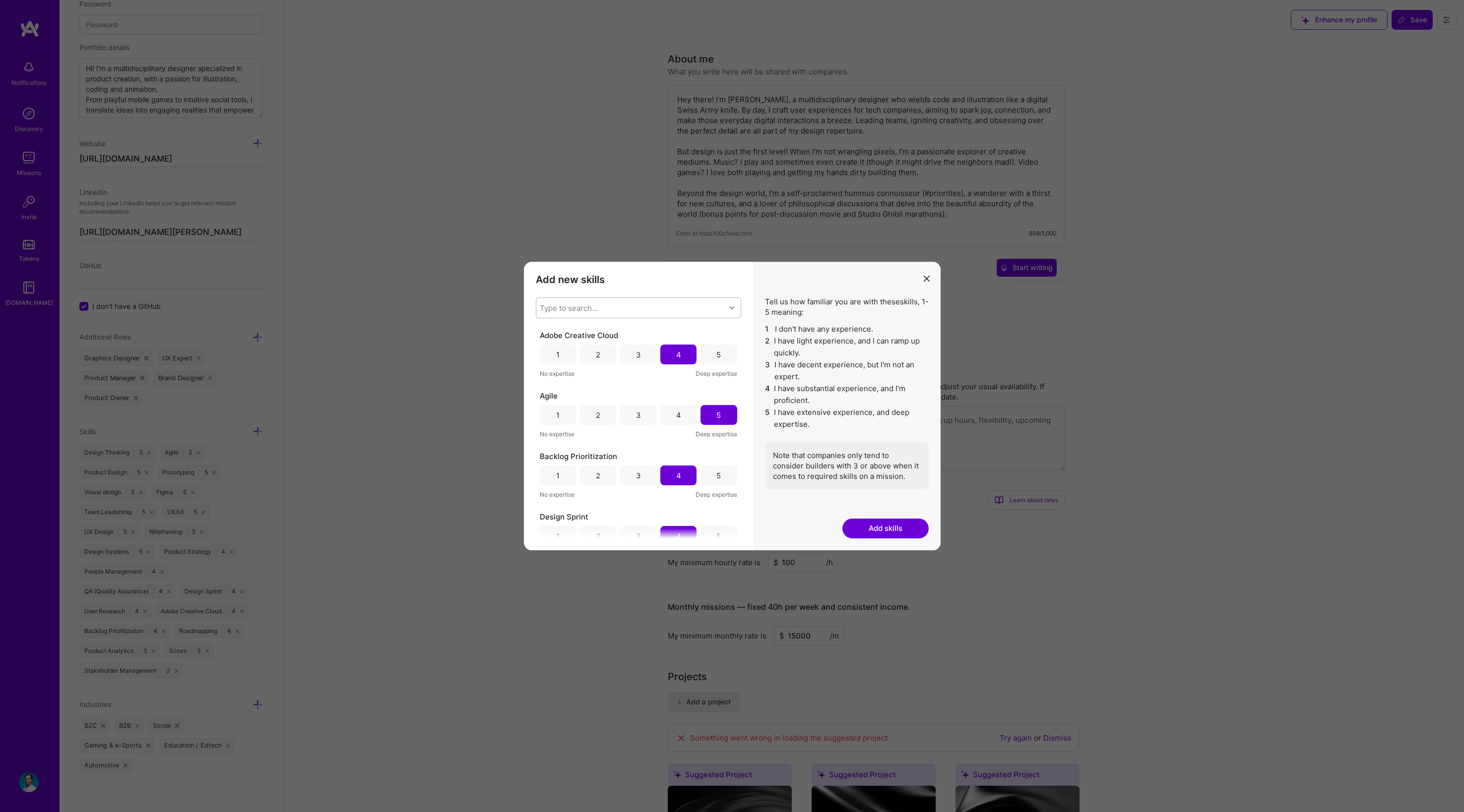
click at [664, 310] on div "Type to search..." at bounding box center [631, 308] width 189 height 20
type input "AI"
checkbox input "false"
click at [627, 368] on div "Artificial Intelligence (AI)" at bounding box center [639, 370] width 193 height 10
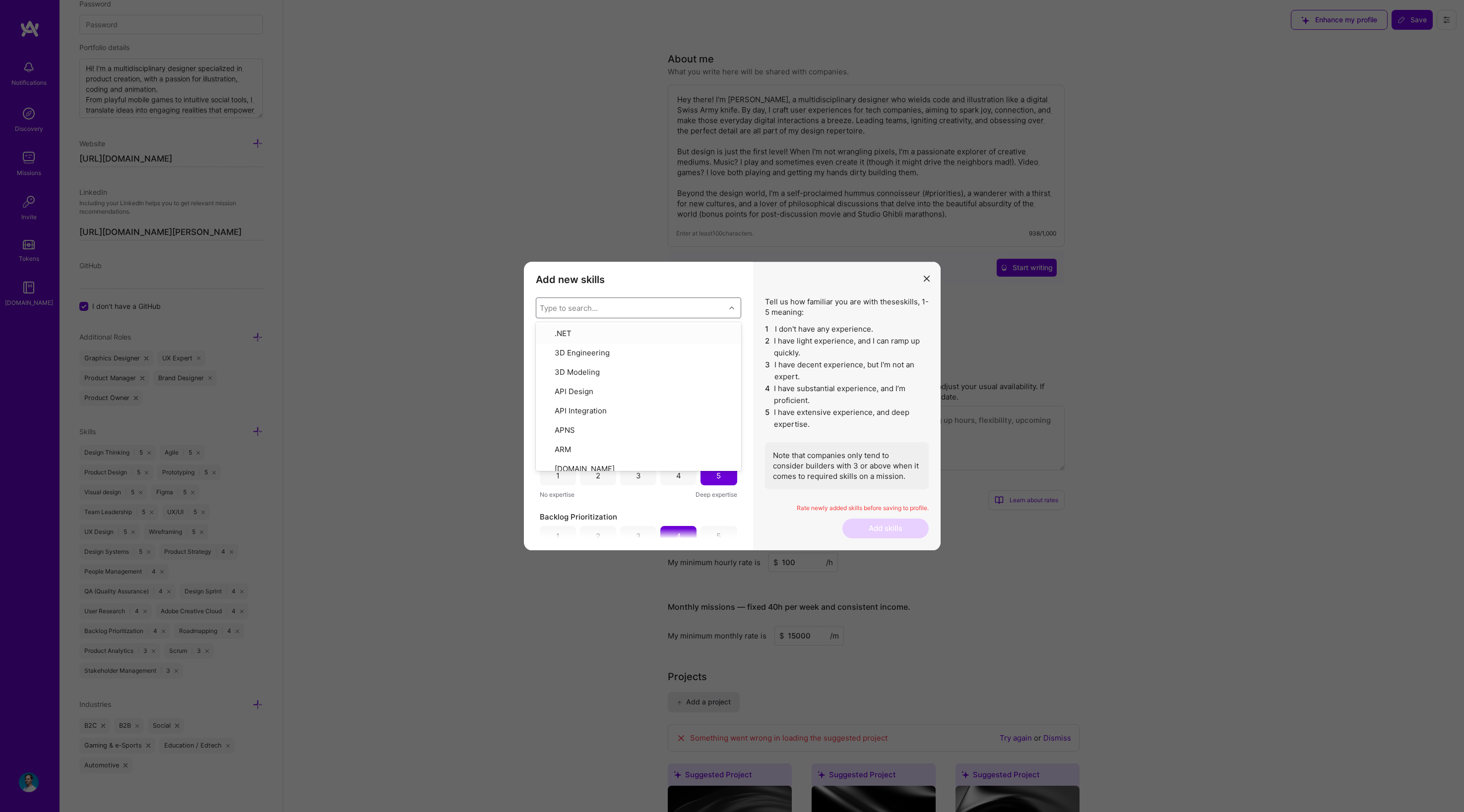
click at [762, 278] on div "Tell us how familiar you are with these skills , 1-5 meaning: 1 I don't have an…" at bounding box center [846, 406] width 187 height 288
click at [673, 356] on div "4" at bounding box center [678, 355] width 37 height 20
click at [637, 357] on div "3" at bounding box center [638, 354] width 5 height 10
click at [683, 348] on div "4" at bounding box center [678, 355] width 37 height 20
click at [890, 529] on button "Add skills" at bounding box center [885, 529] width 87 height 20
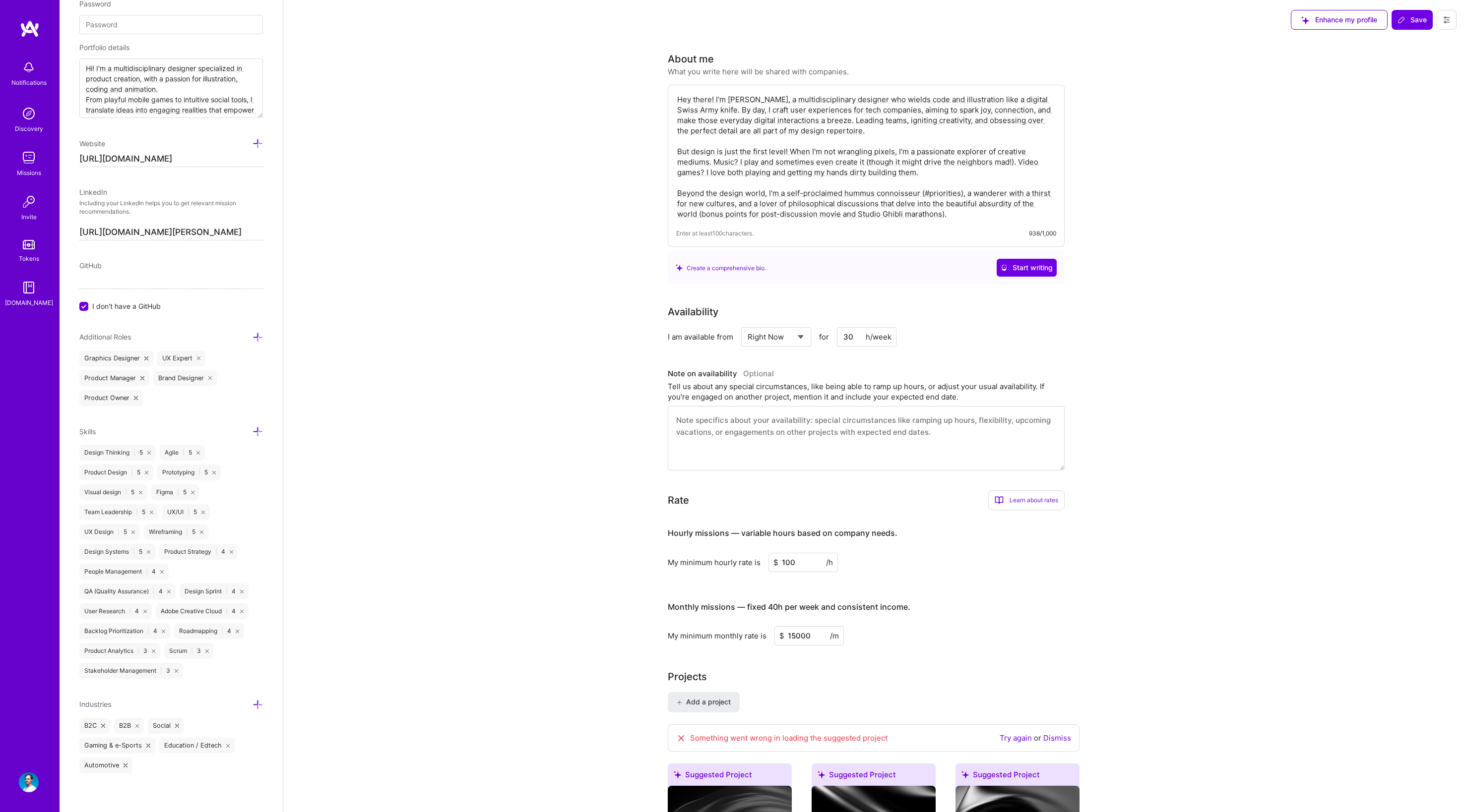
click at [253, 432] on icon at bounding box center [257, 431] width 10 height 10
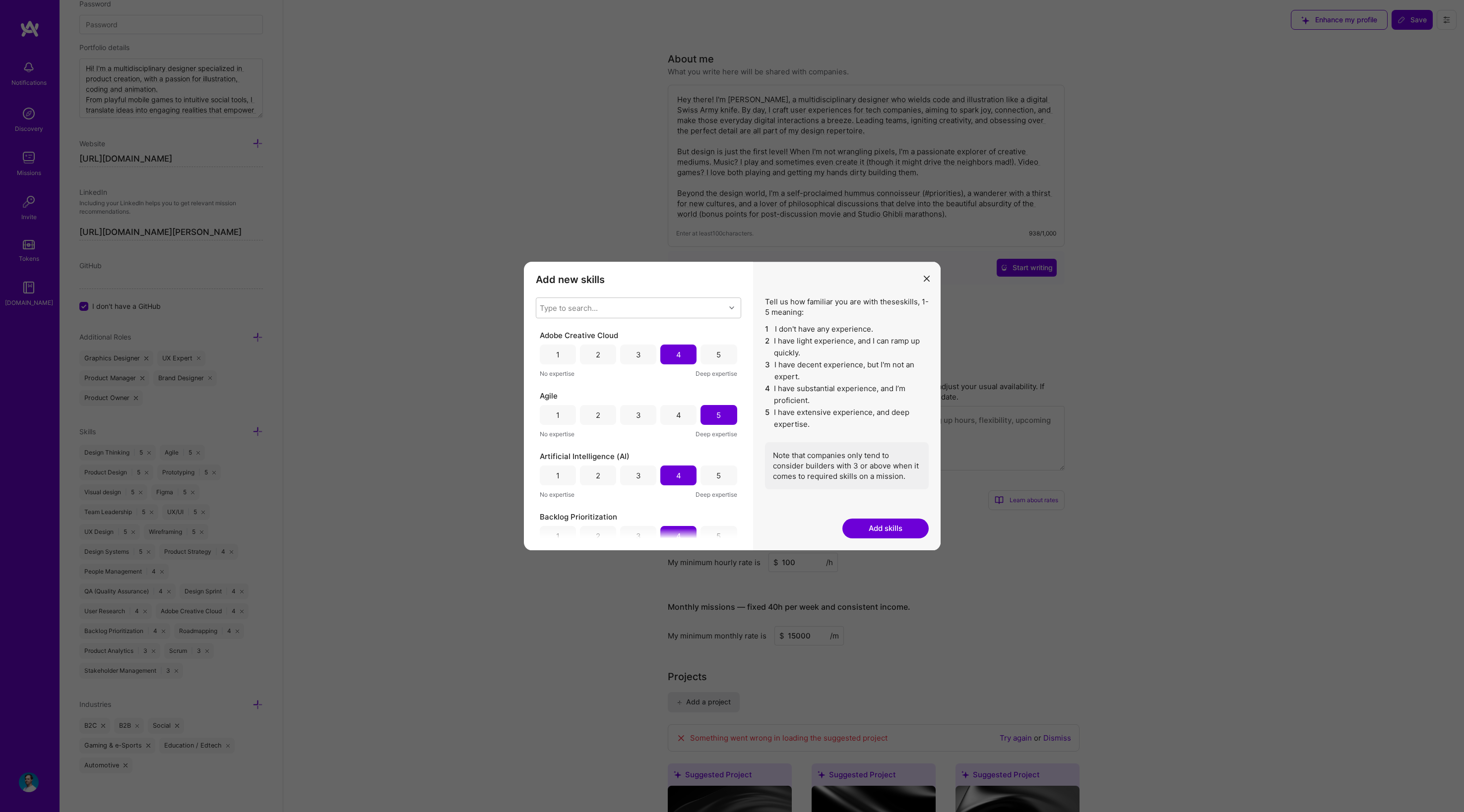
click at [403, 512] on div "Add new skills Tell us how familiar you are with given skills, using between 1 …" at bounding box center [732, 406] width 1464 height 812
click at [925, 277] on icon "modal" at bounding box center [926, 278] width 6 height 6
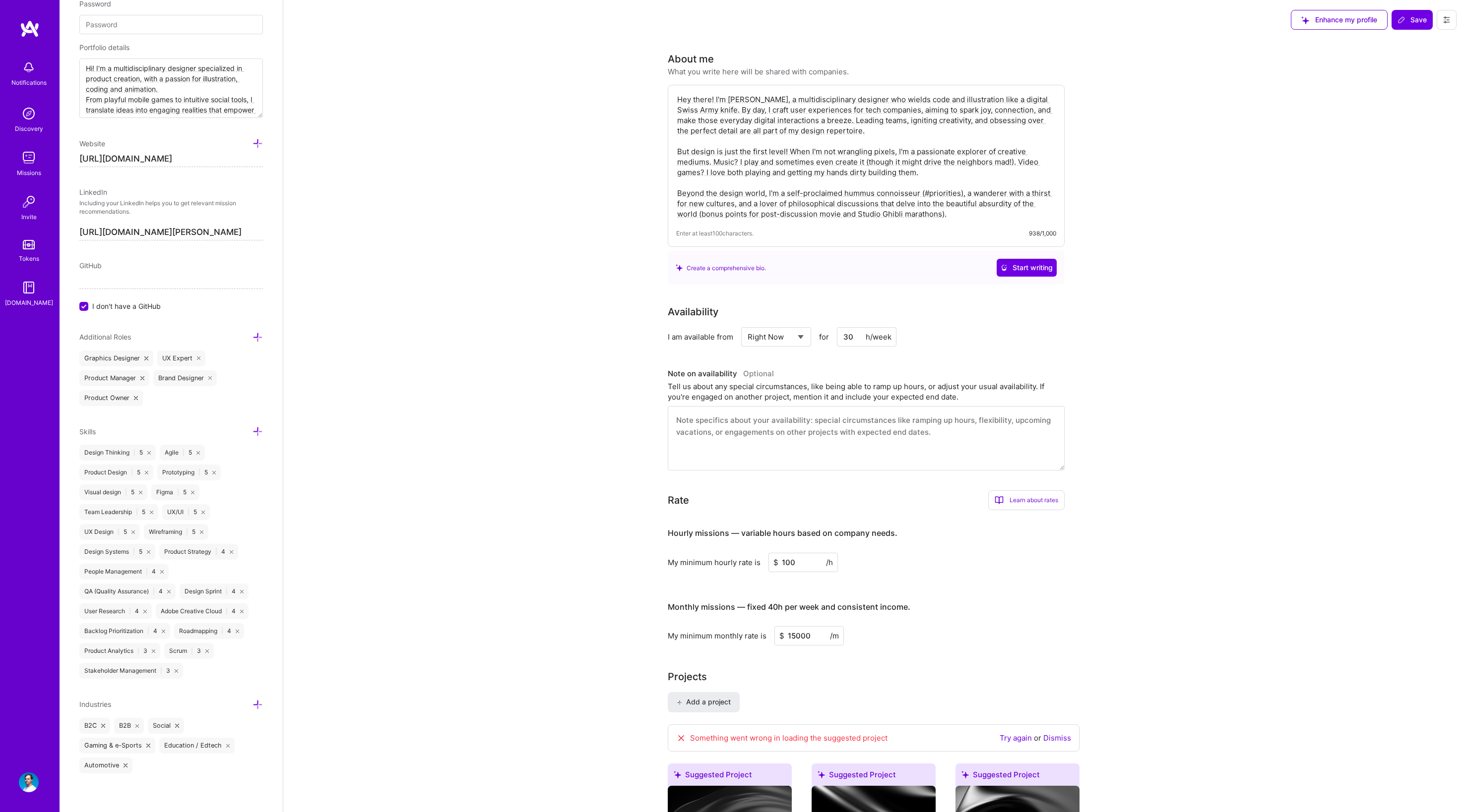
click at [241, 610] on icon at bounding box center [242, 612] width 4 height 4
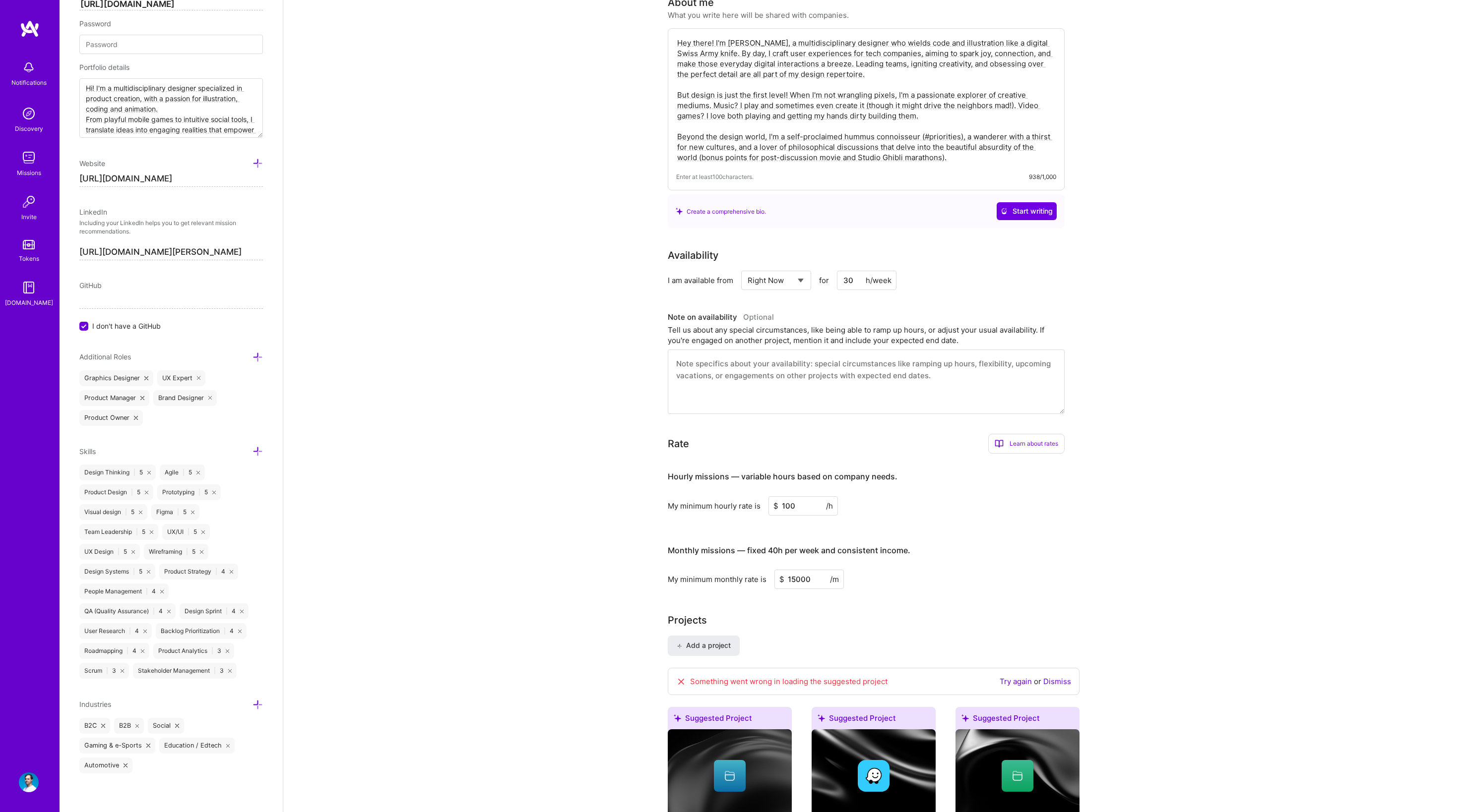
scroll to position [57, 0]
click at [253, 453] on icon at bounding box center [257, 451] width 10 height 10
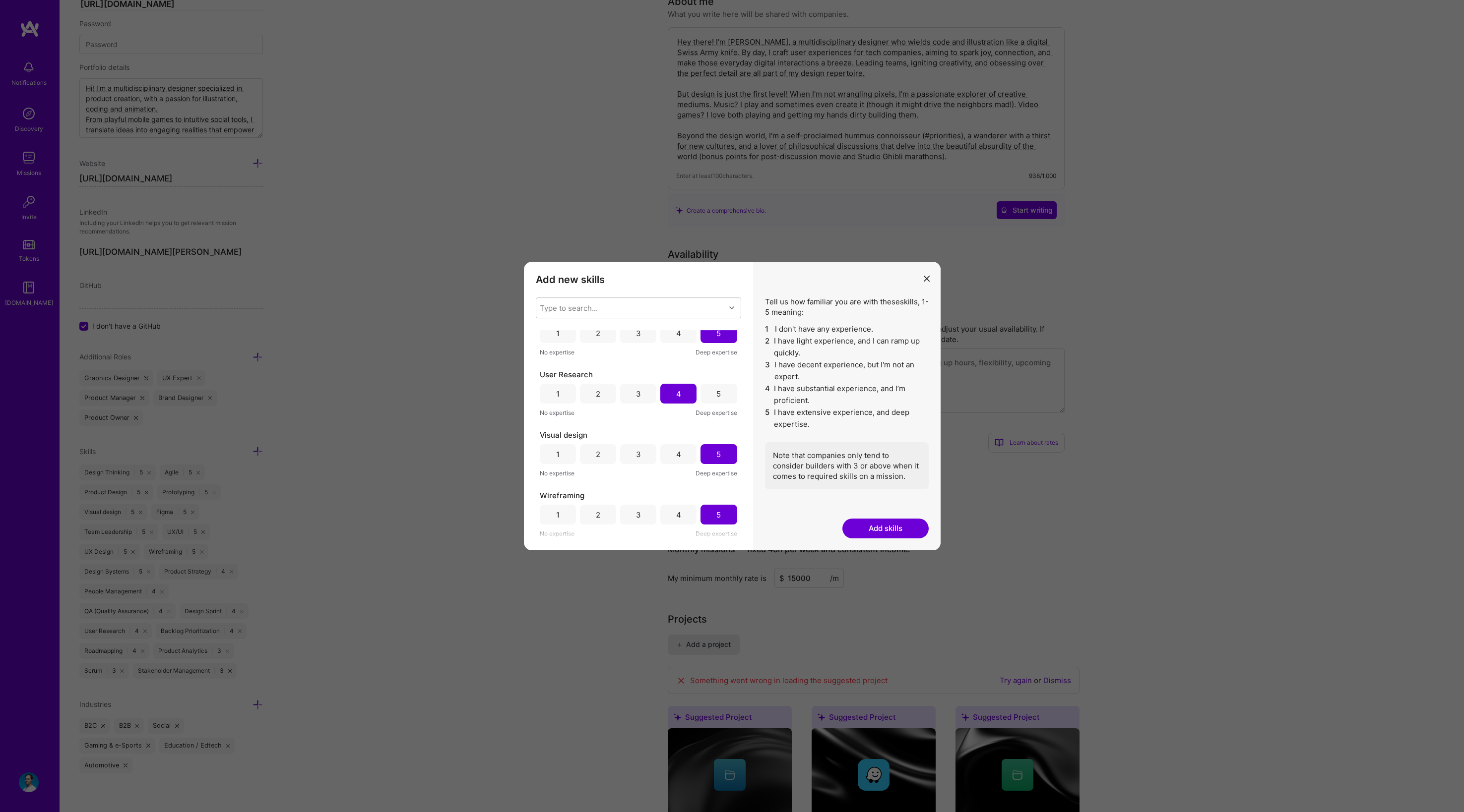
scroll to position [1050, 0]
click at [571, 314] on div "Type to search..." at bounding box center [631, 308] width 189 height 20
type input "Ai"
click at [545, 370] on input "modal" at bounding box center [548, 371] width 7 height 7
checkbox input "false"
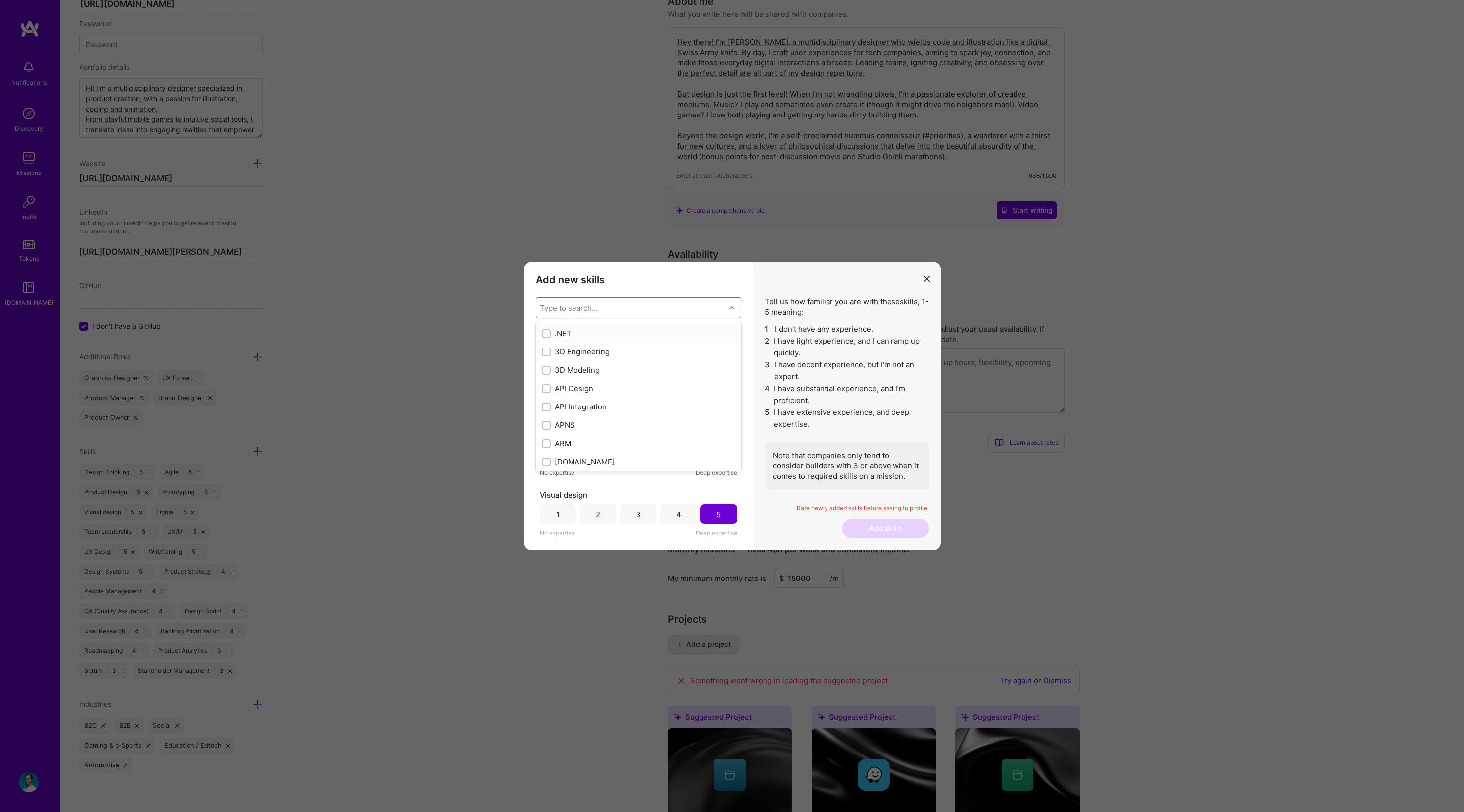
scroll to position [1111, 0]
click at [737, 291] on div "Add new skills Tell us how familiar you are with given skills, using between 1 …" at bounding box center [638, 406] width 229 height 288
click at [687, 360] on div "4" at bounding box center [678, 355] width 37 height 20
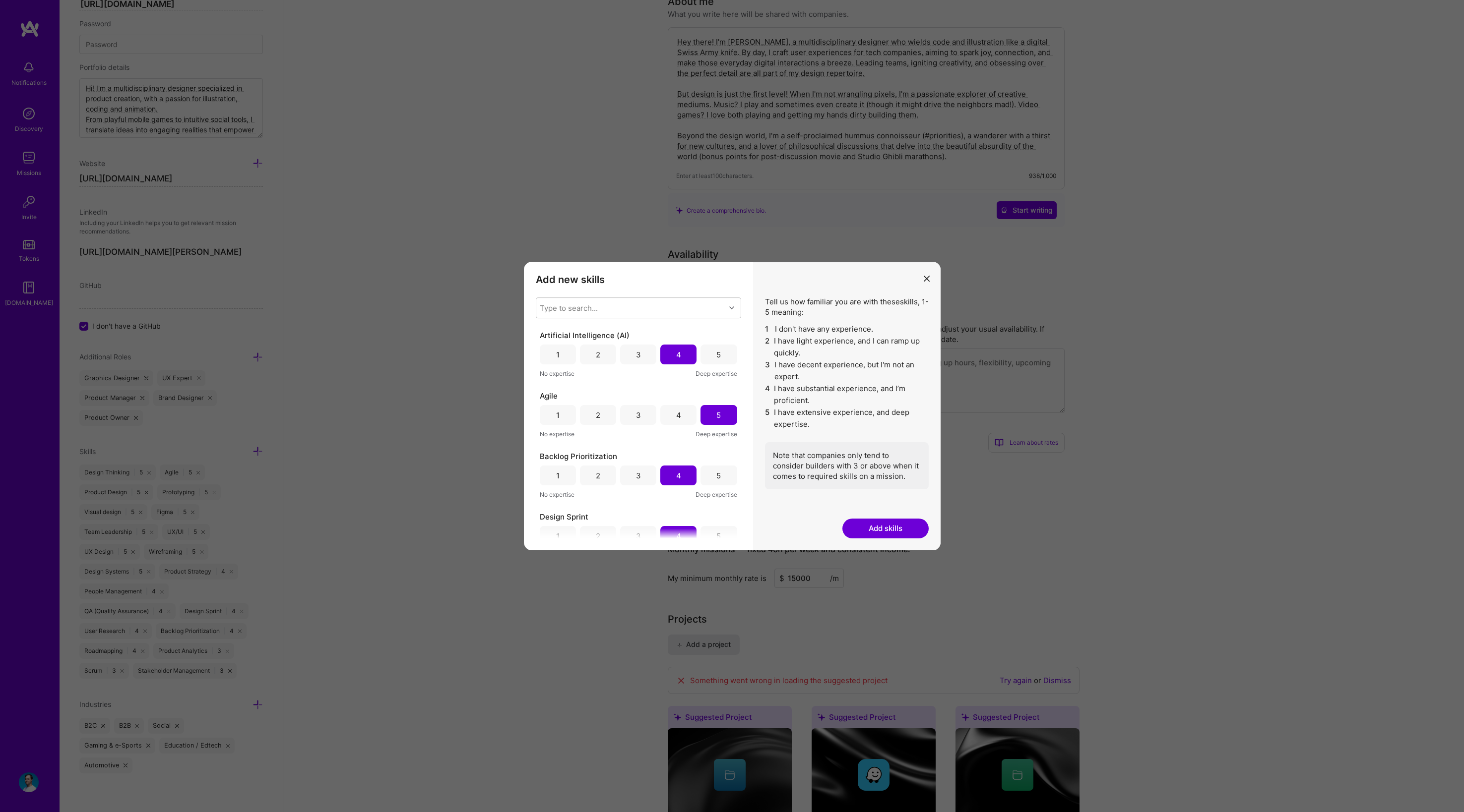
click at [902, 530] on button "Add skills" at bounding box center [885, 529] width 87 height 20
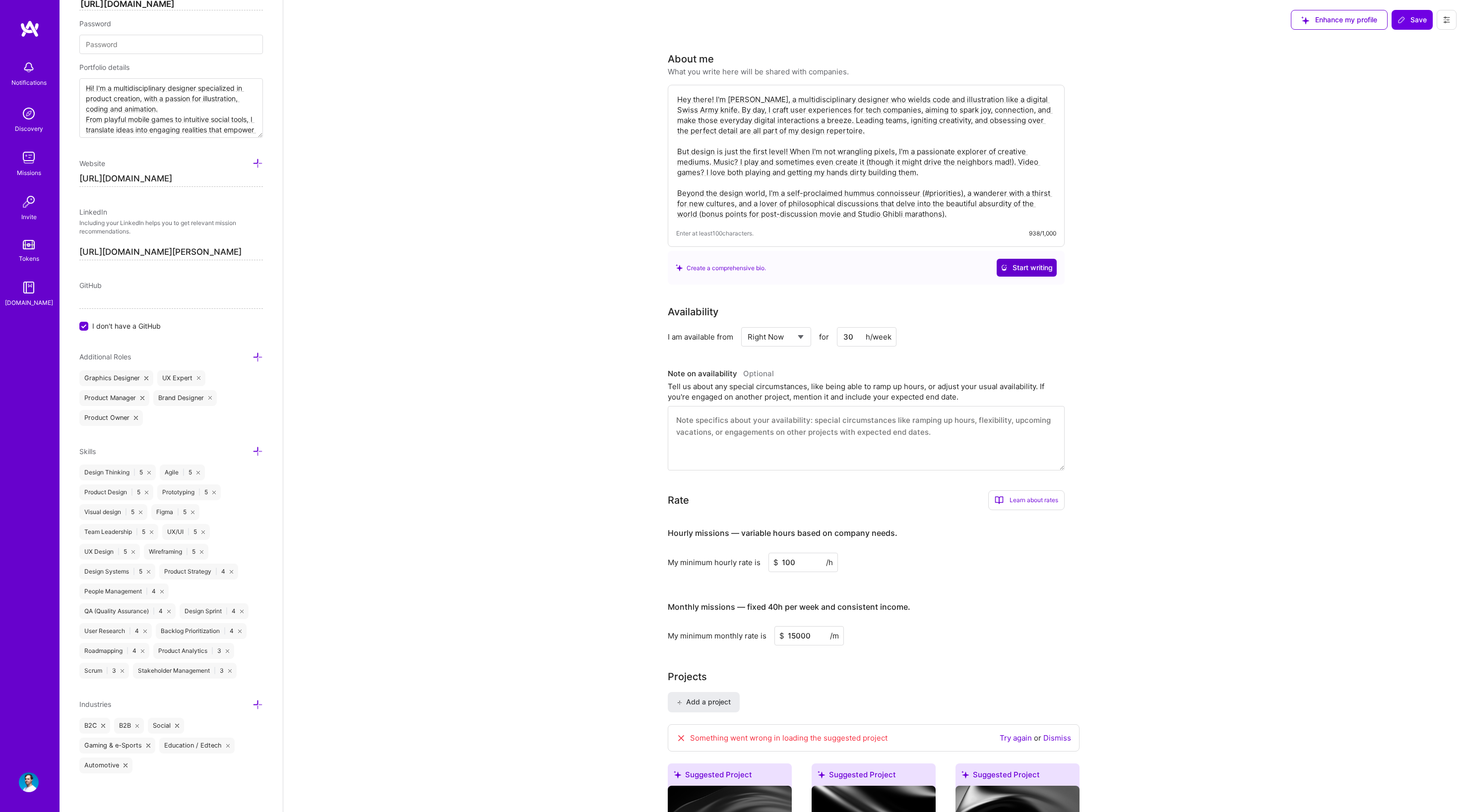
click at [1014, 264] on span "Start writing" at bounding box center [1026, 267] width 52 height 10
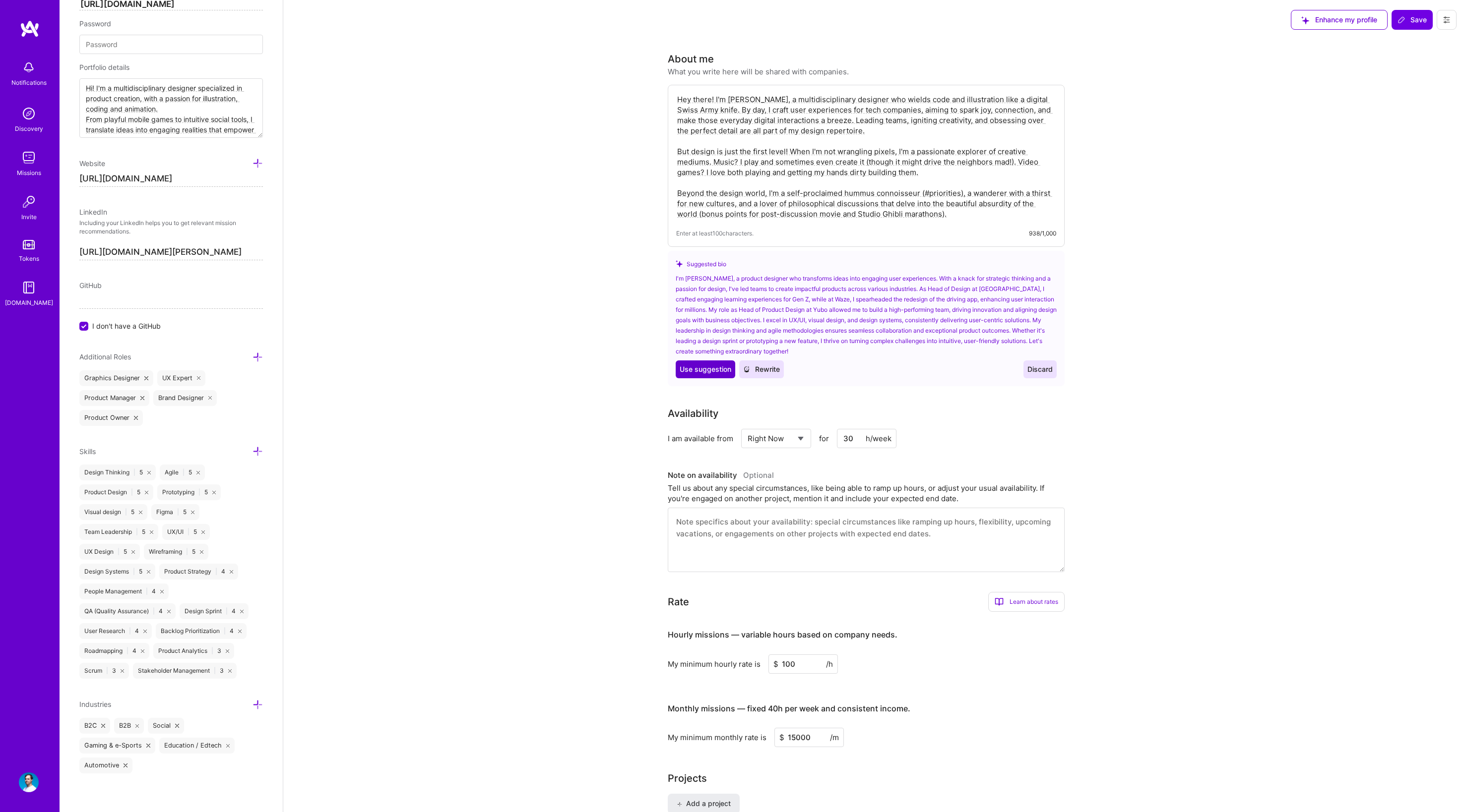
click at [709, 370] on span "Use suggestion" at bounding box center [706, 370] width 52 height 10
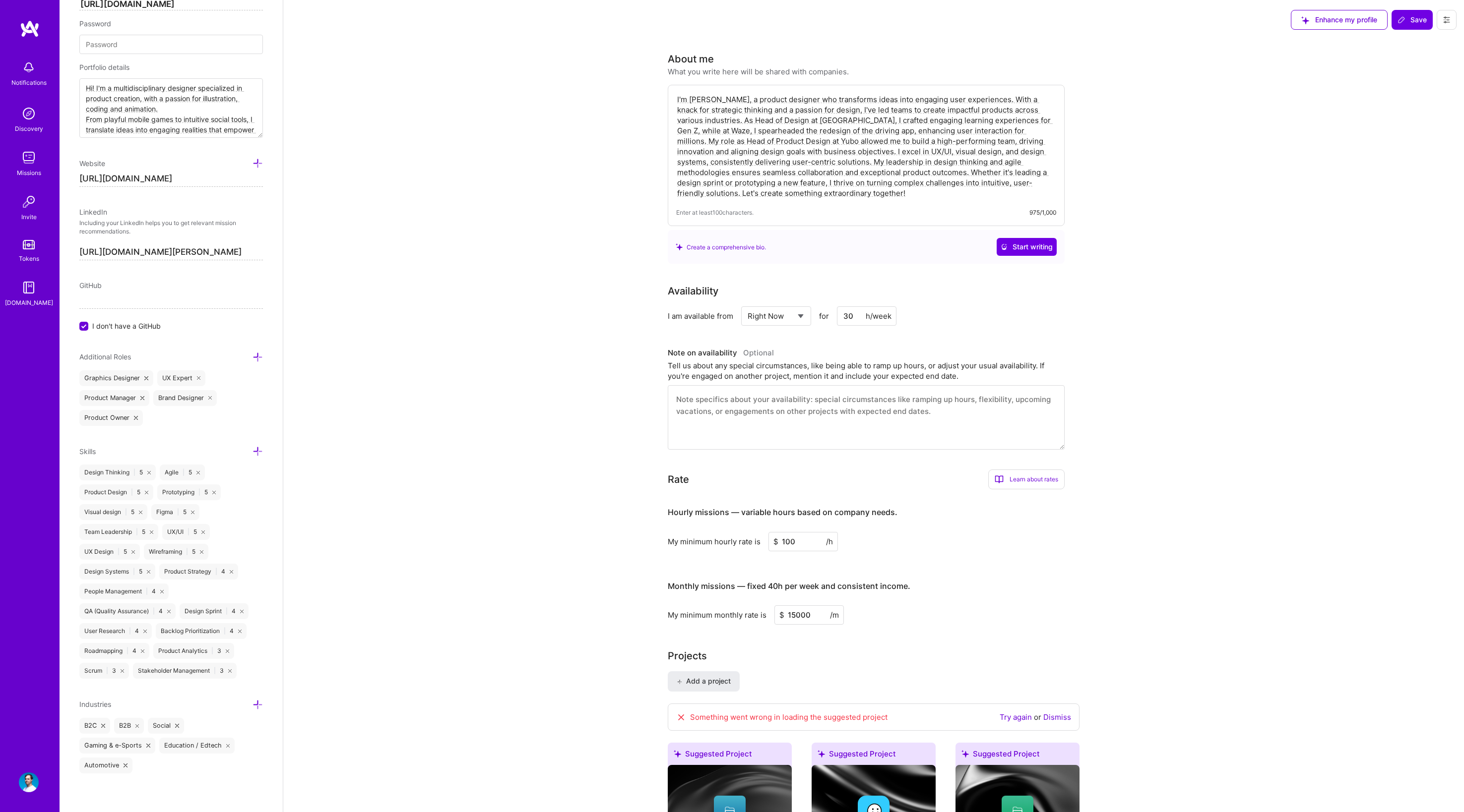
click at [717, 118] on textarea "I'm Benjamin, a product designer who transforms ideas into engaging user experi…" at bounding box center [866, 146] width 380 height 106
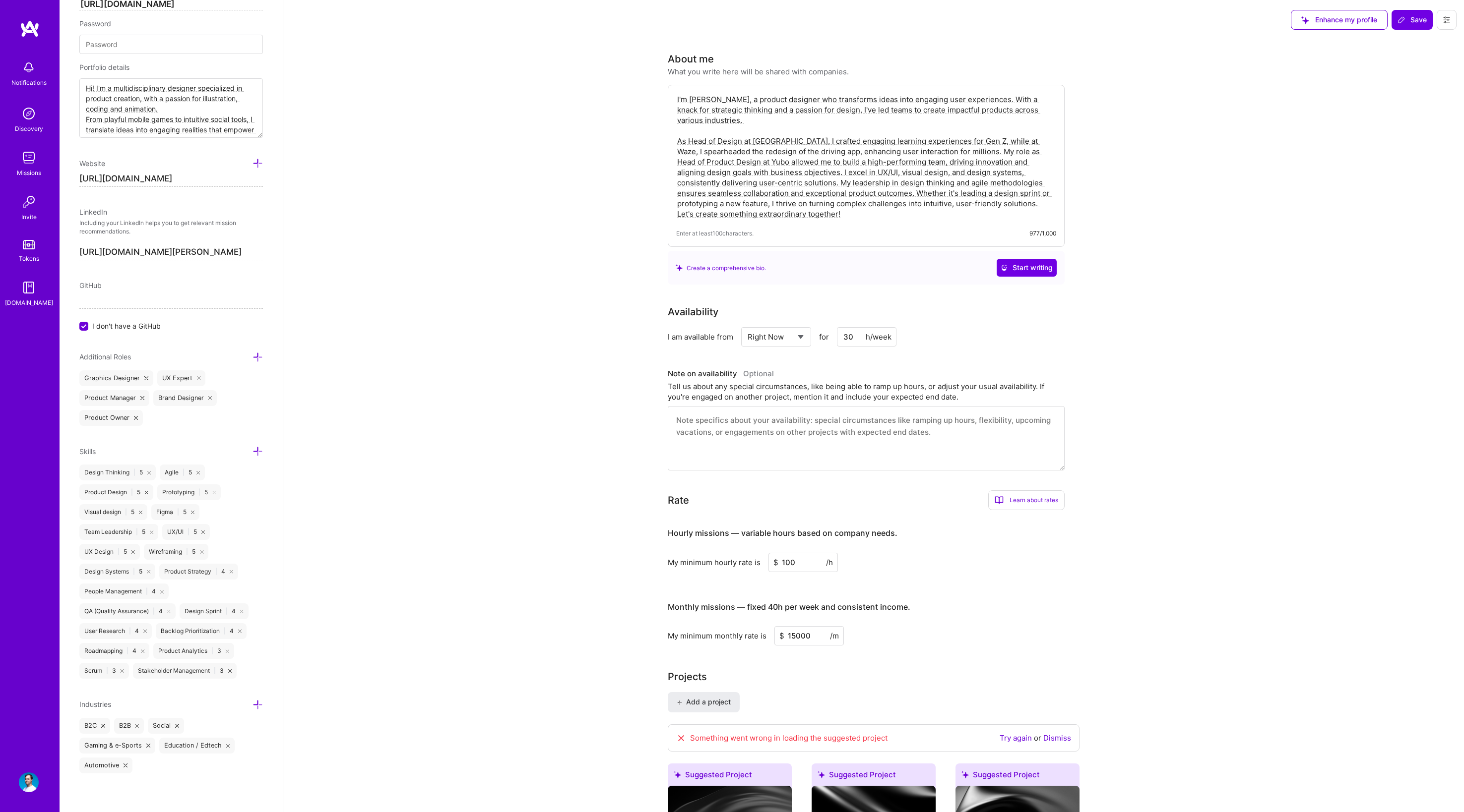
click at [976, 151] on textarea "I'm Benjamin, a product designer who transforms ideas into engaging user experi…" at bounding box center [866, 156] width 380 height 127
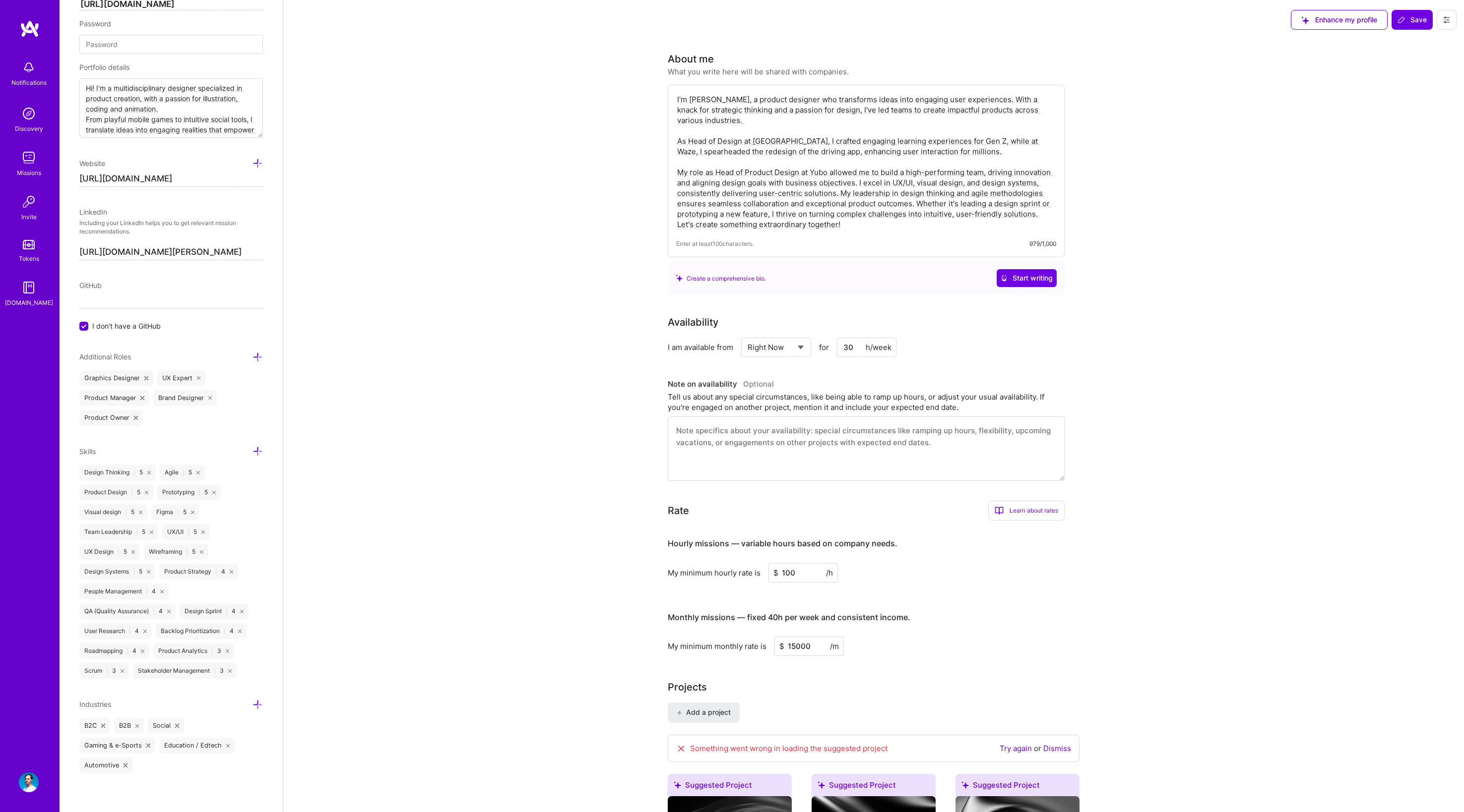
click at [860, 182] on textarea "I'm Benjamin, a product designer who transforms ideas into engaging user experi…" at bounding box center [866, 161] width 380 height 138
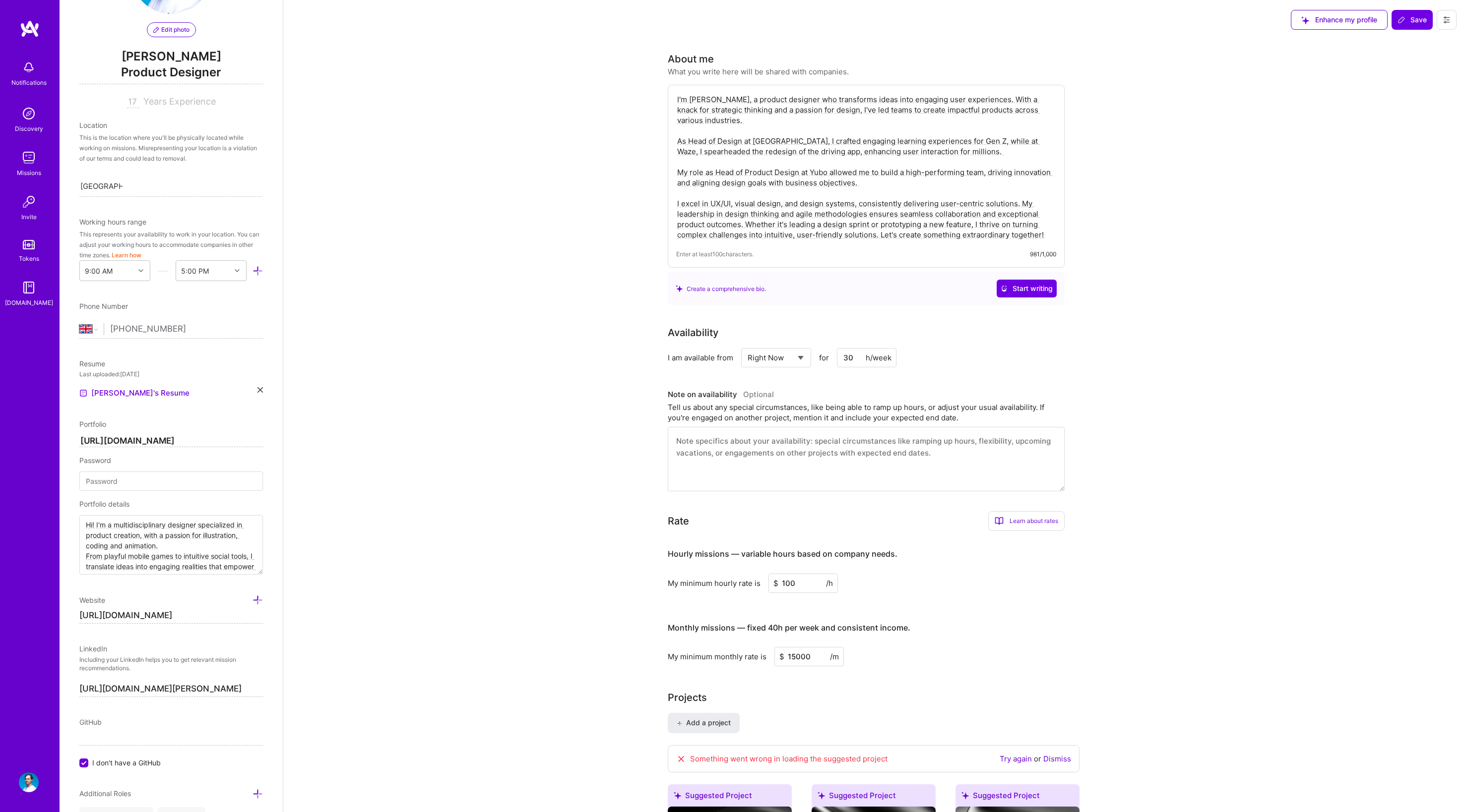
scroll to position [3, 0]
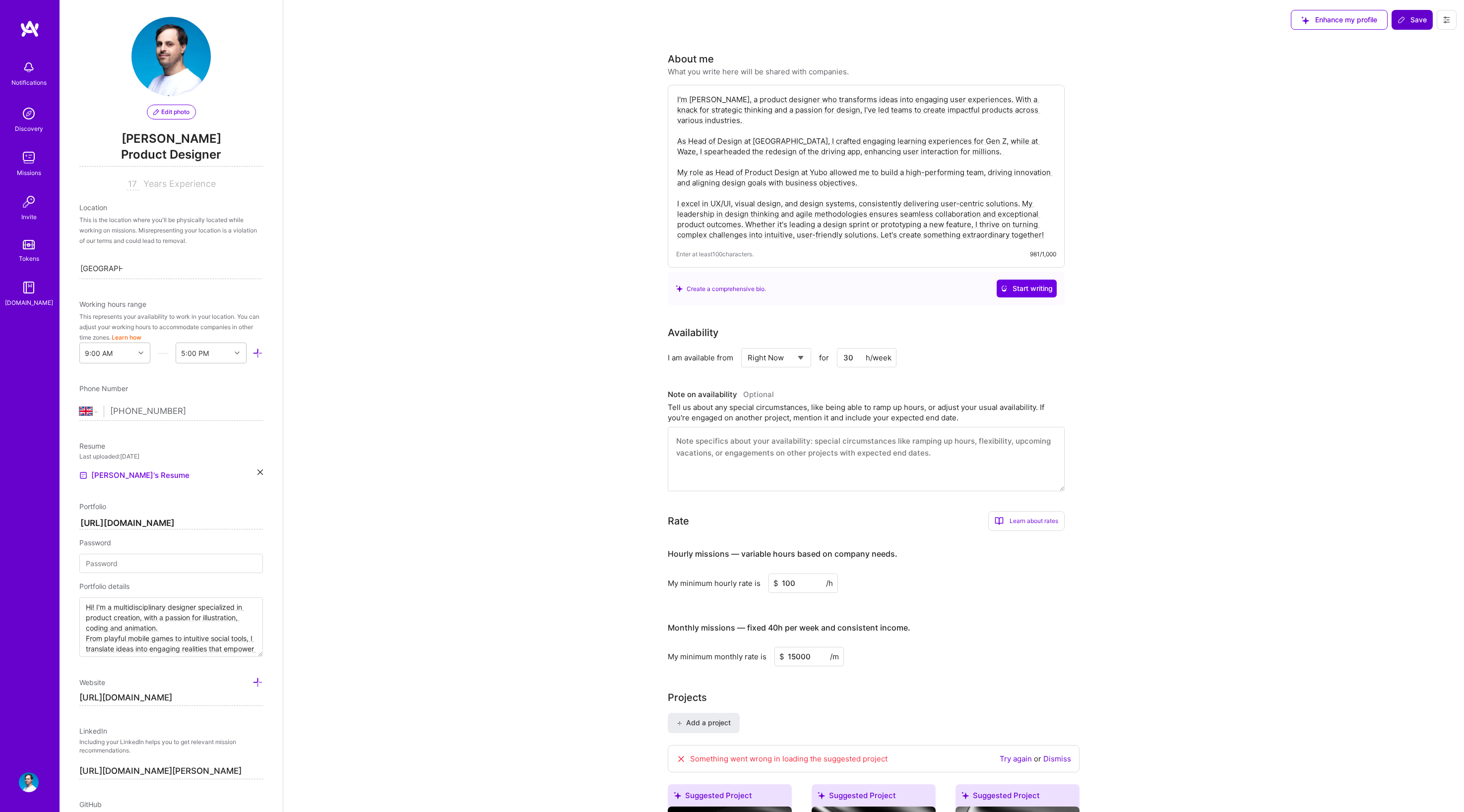
type textarea "I'm Benjamin, a product designer who transforms ideas into engaging user experi…"
click at [1426, 19] on span "Save" at bounding box center [1412, 19] width 29 height 10
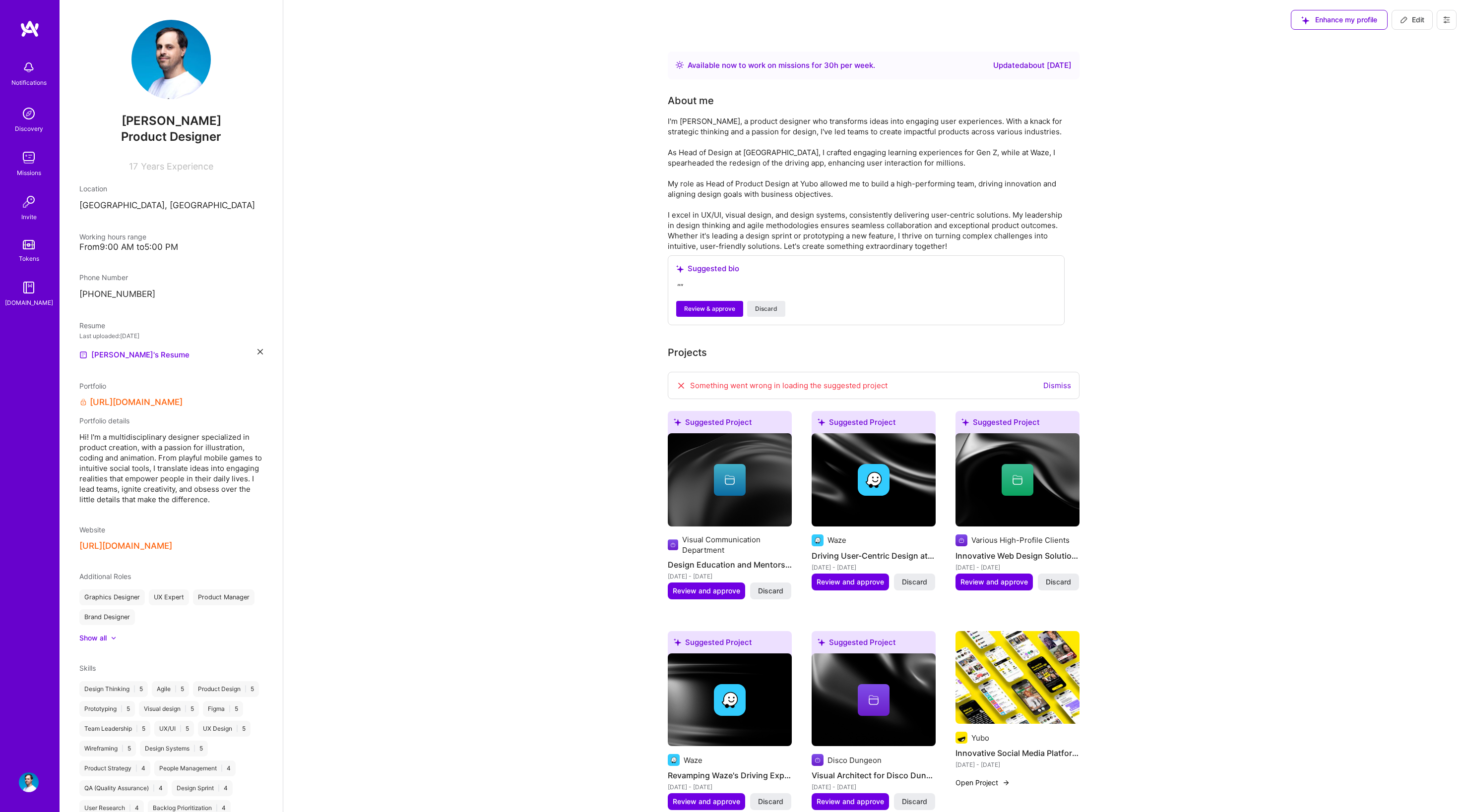
scroll to position [0, 0]
click at [31, 170] on div "Missions" at bounding box center [28, 172] width 25 height 10
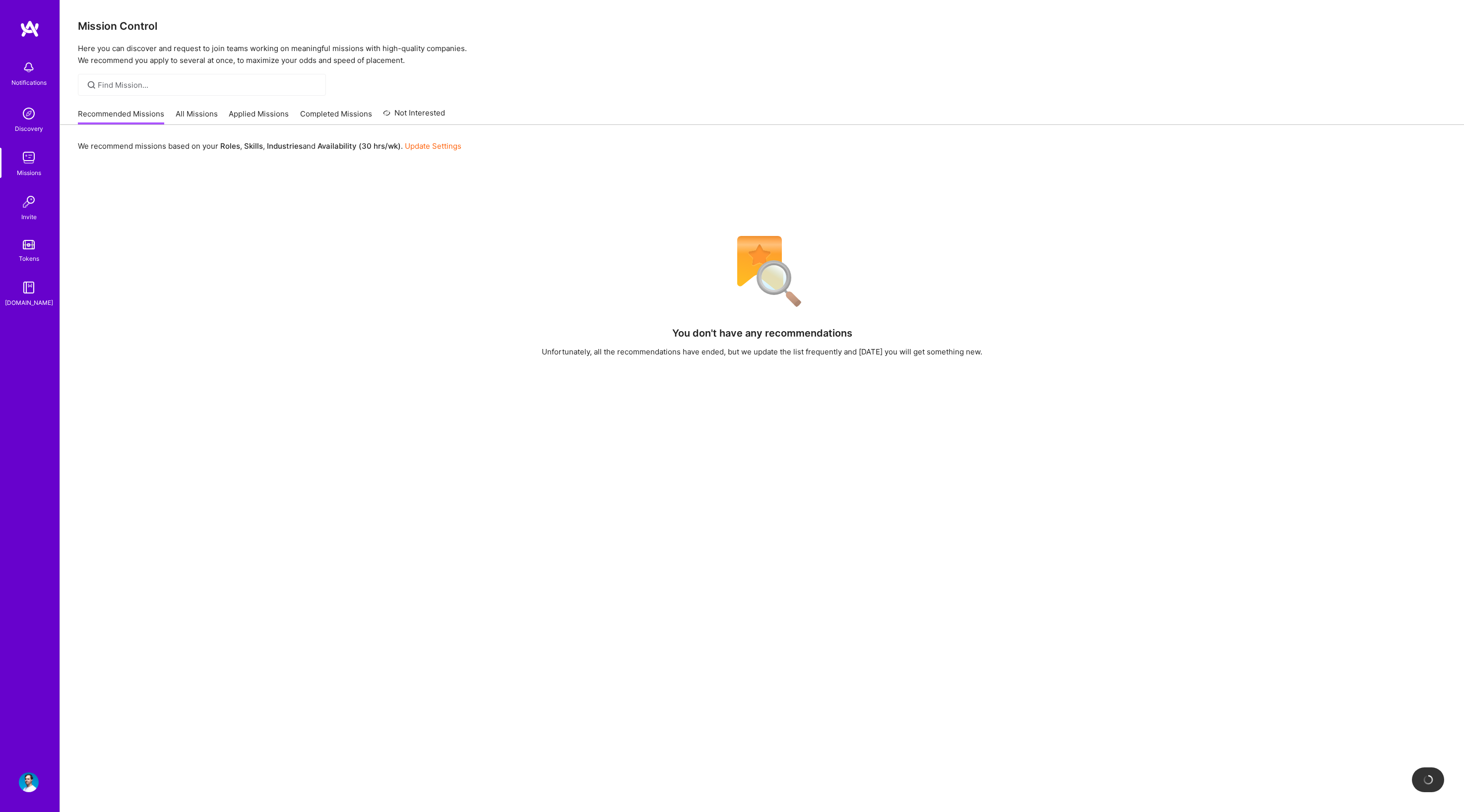
click at [29, 121] on img at bounding box center [29, 114] width 20 height 20
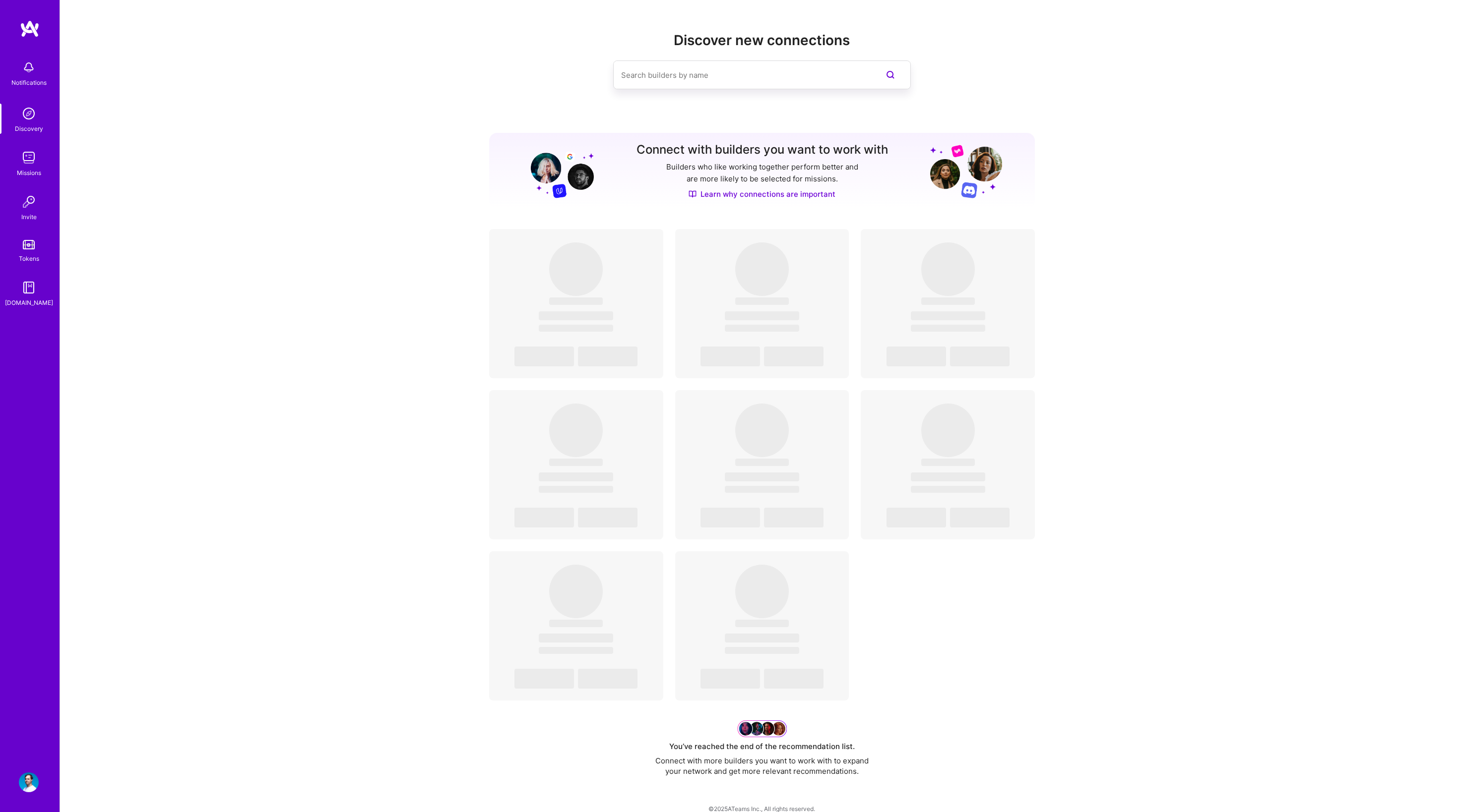
click at [29, 158] on img at bounding box center [29, 158] width 20 height 20
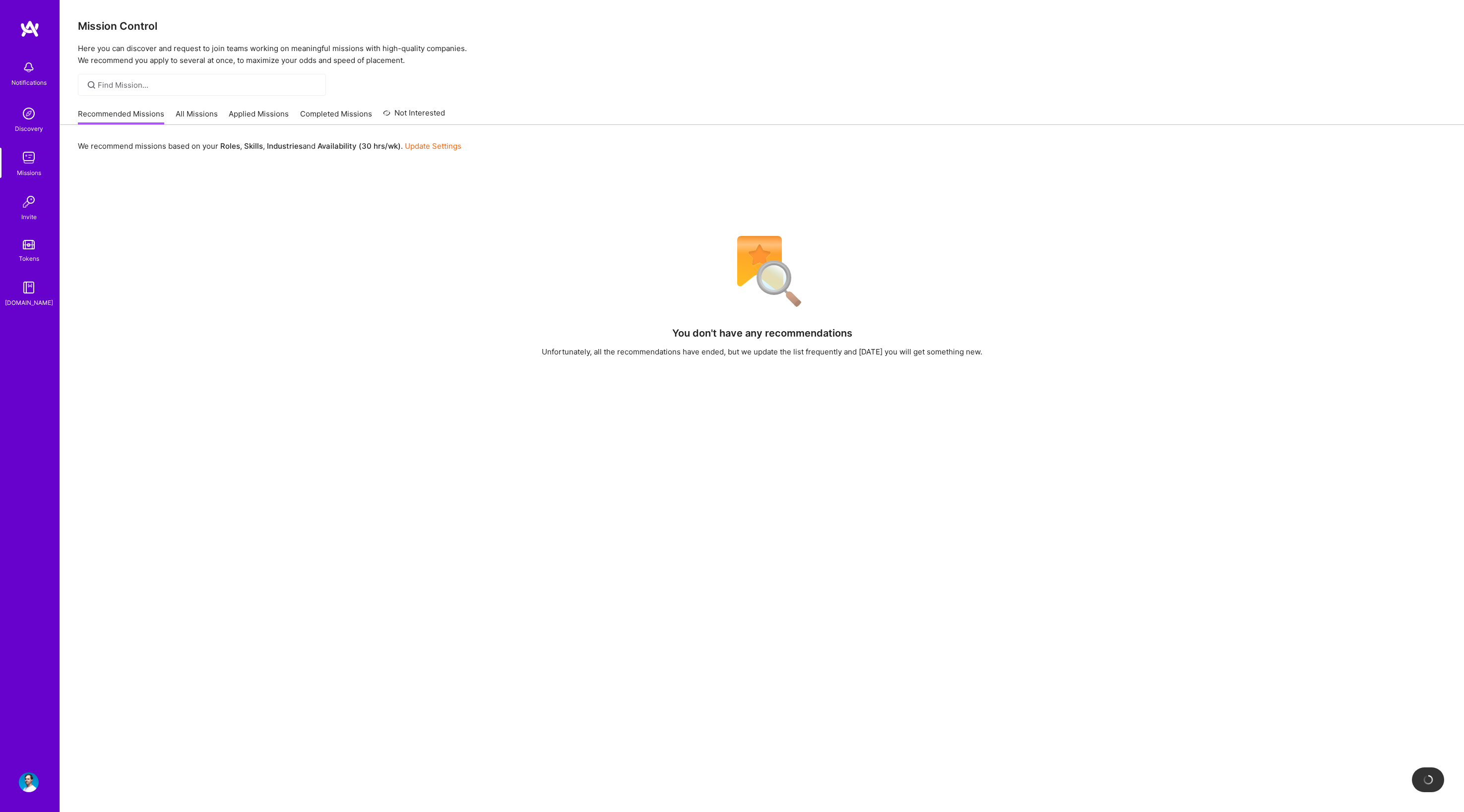
click at [190, 109] on link "All Missions" at bounding box center [196, 117] width 42 height 16
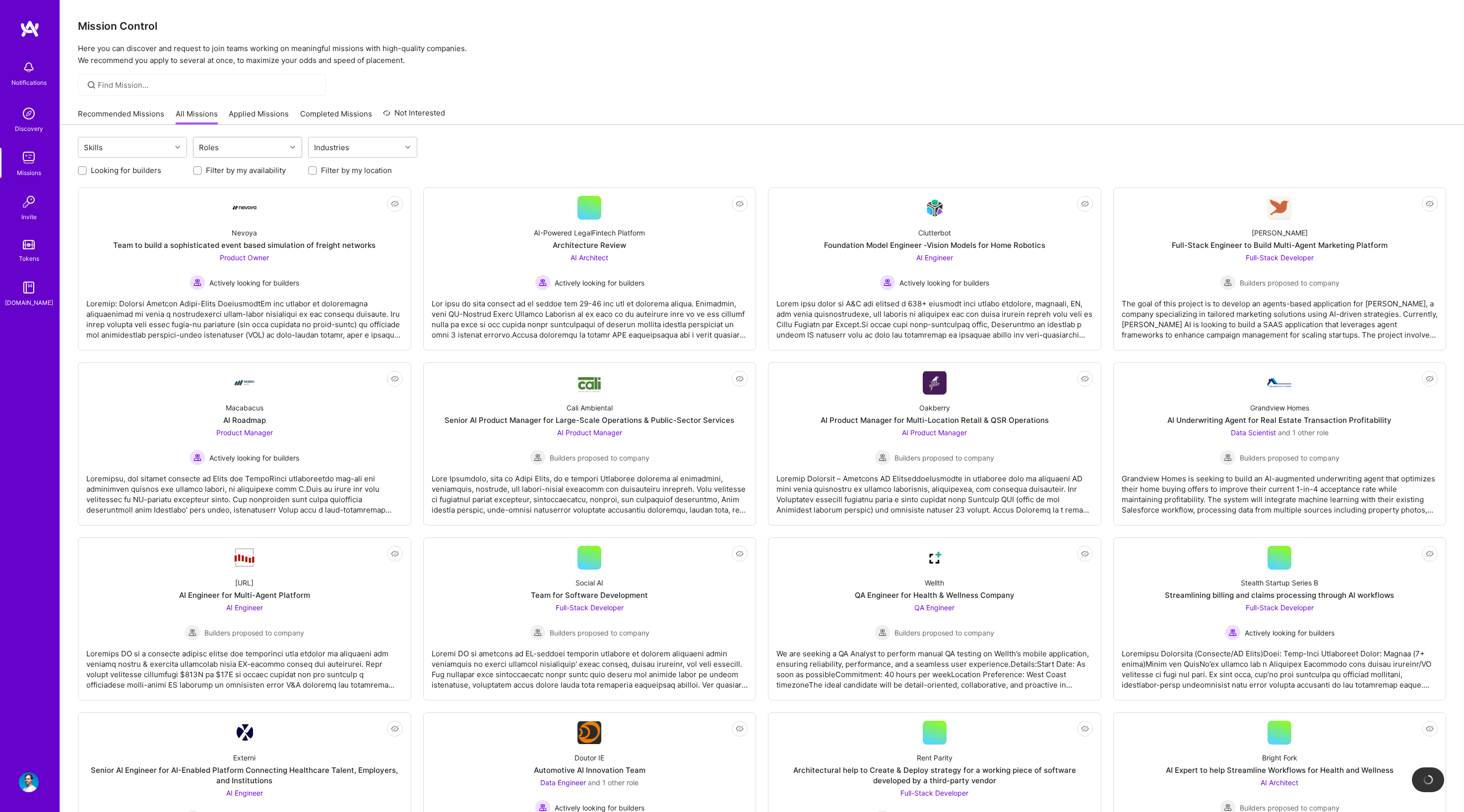
click at [228, 152] on div "Roles" at bounding box center [240, 148] width 93 height 20
type input "o"
type input "prod"
type input "Prod"
click at [204, 191] on input "checkbox" at bounding box center [204, 193] width 7 height 7
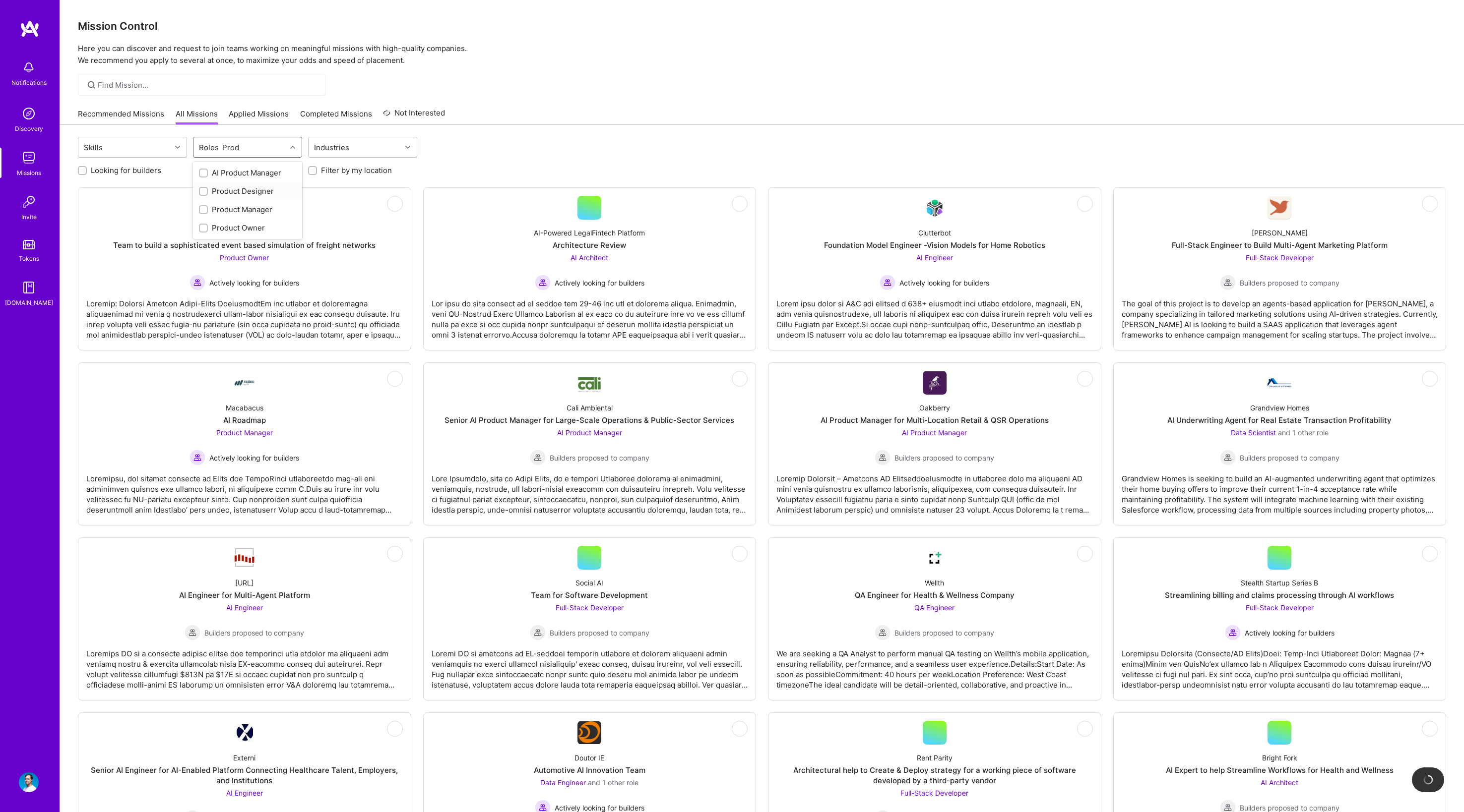
checkbox input "true"
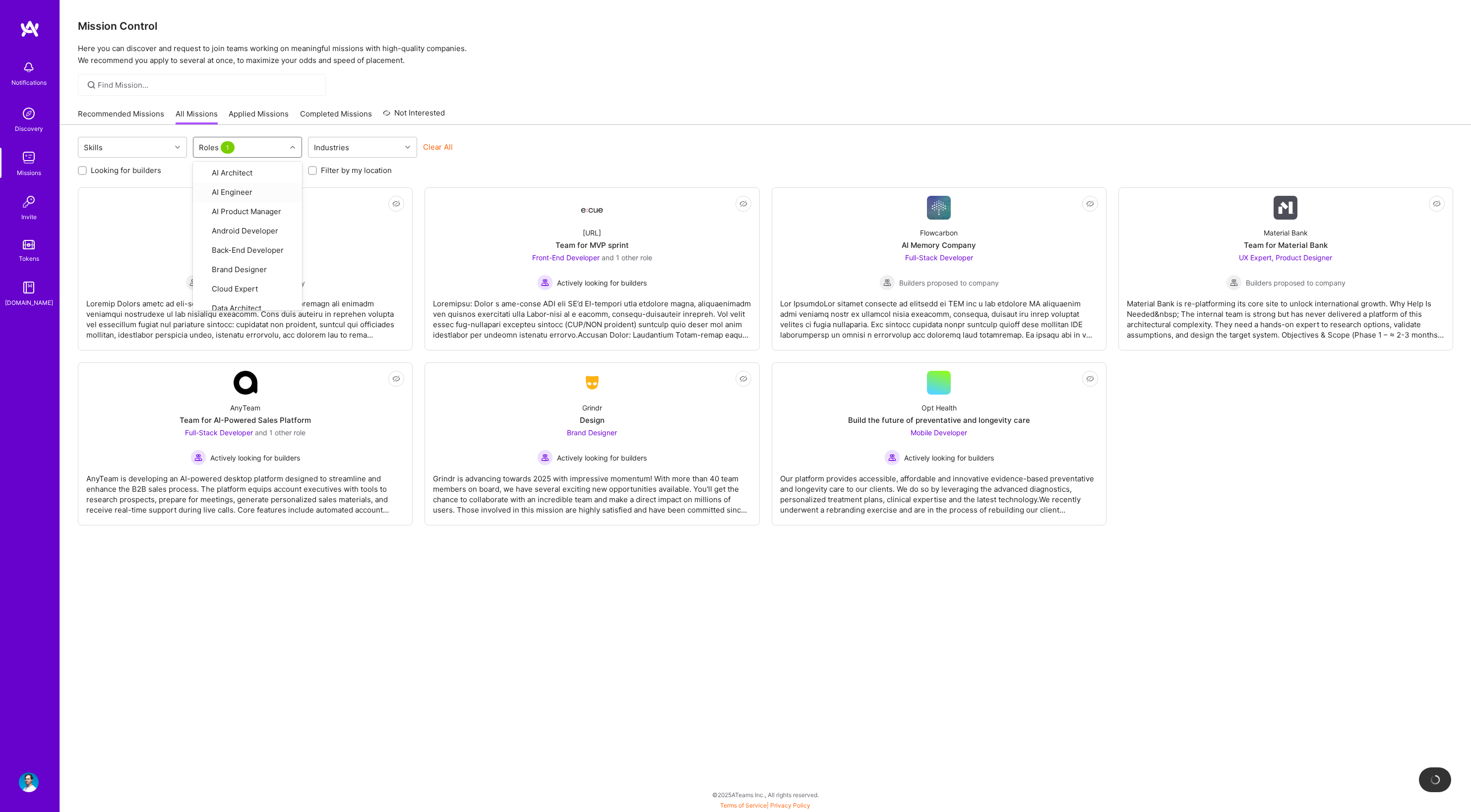
click at [432, 683] on div "Skills option Product Designer, selected. option AI Engineer focused, 2 of 27. …" at bounding box center [766, 450] width 1411 height 650
click at [1375, 308] on div "Material Bank is re-platforming its core site to unlock international growth. W…" at bounding box center [1286, 316] width 318 height 49
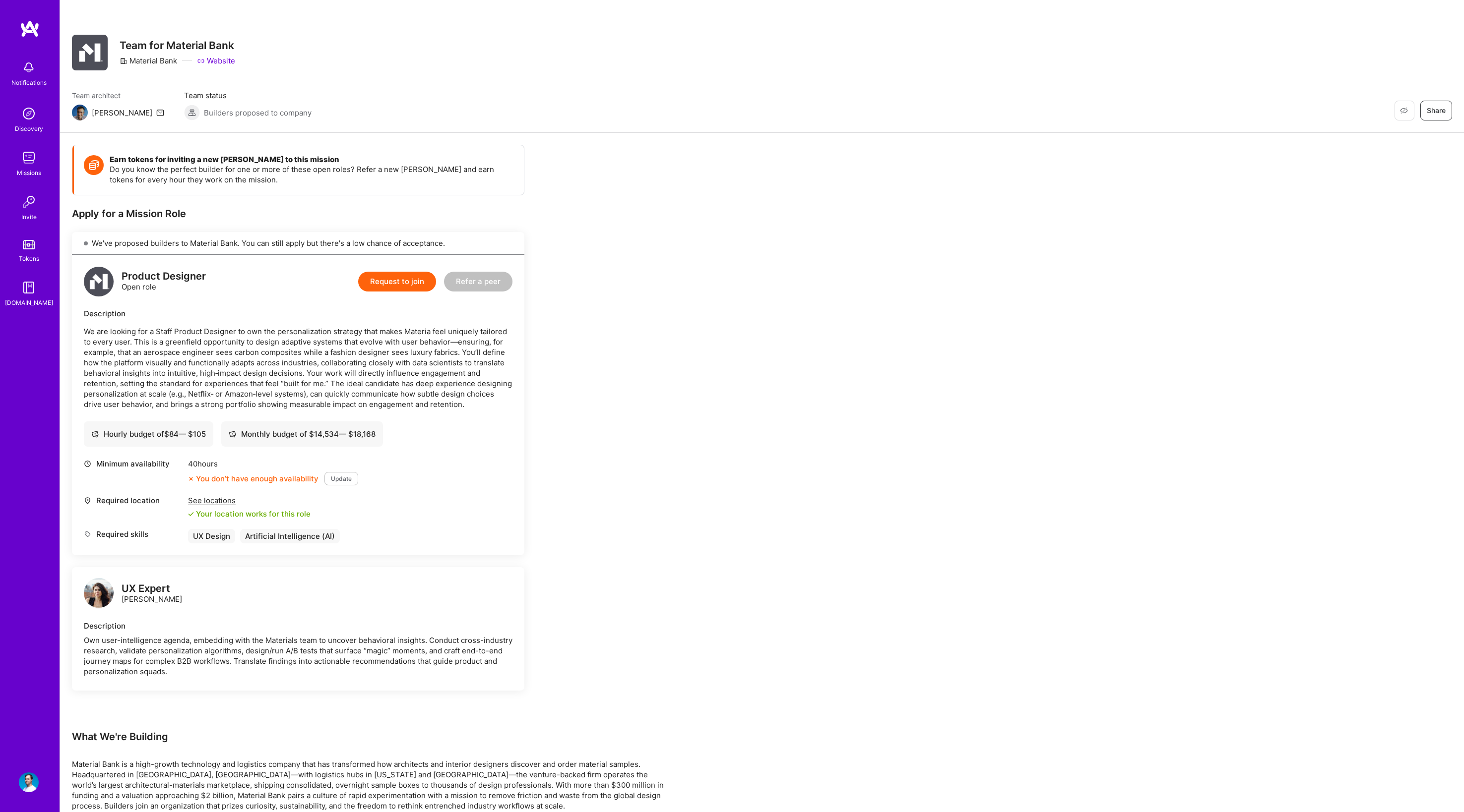
click at [211, 61] on link "Website" at bounding box center [216, 60] width 38 height 10
